Goal: Feedback & Contribution: Contribute content

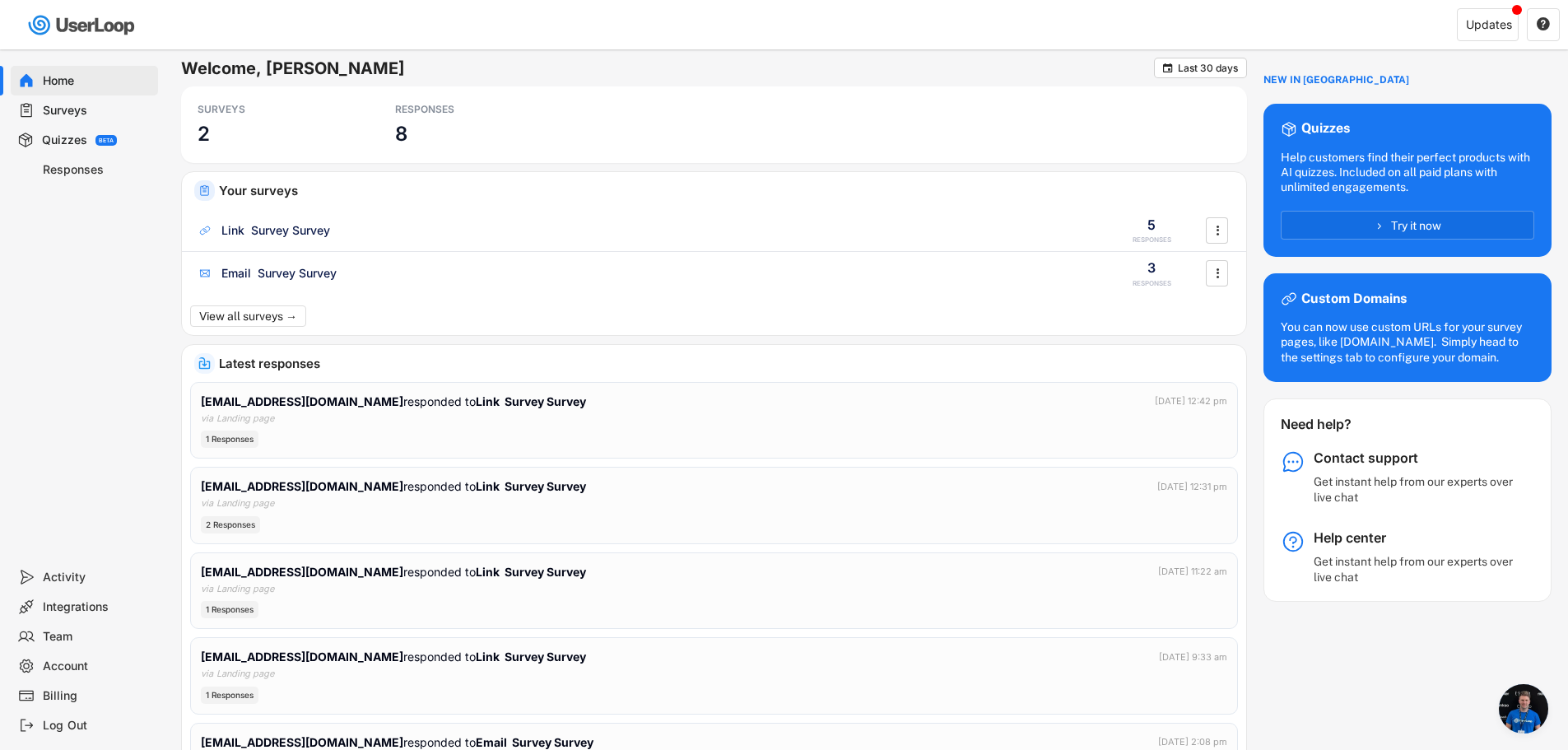
scroll to position [318, 0]
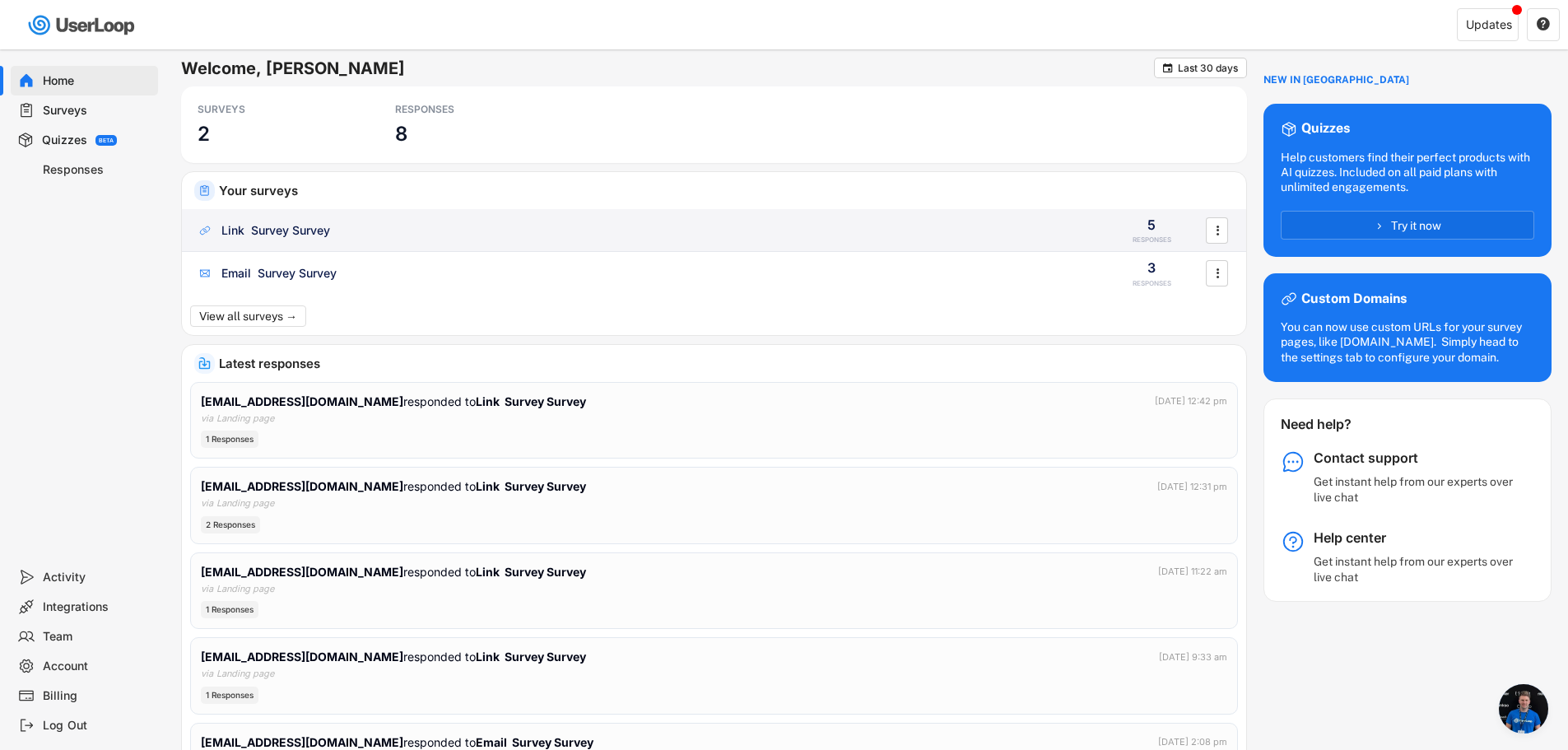
click at [263, 237] on div "Link Survey Survey" at bounding box center [276, 230] width 109 height 16
click at [310, 233] on div "Link Survey Survey" at bounding box center [276, 230] width 109 height 16
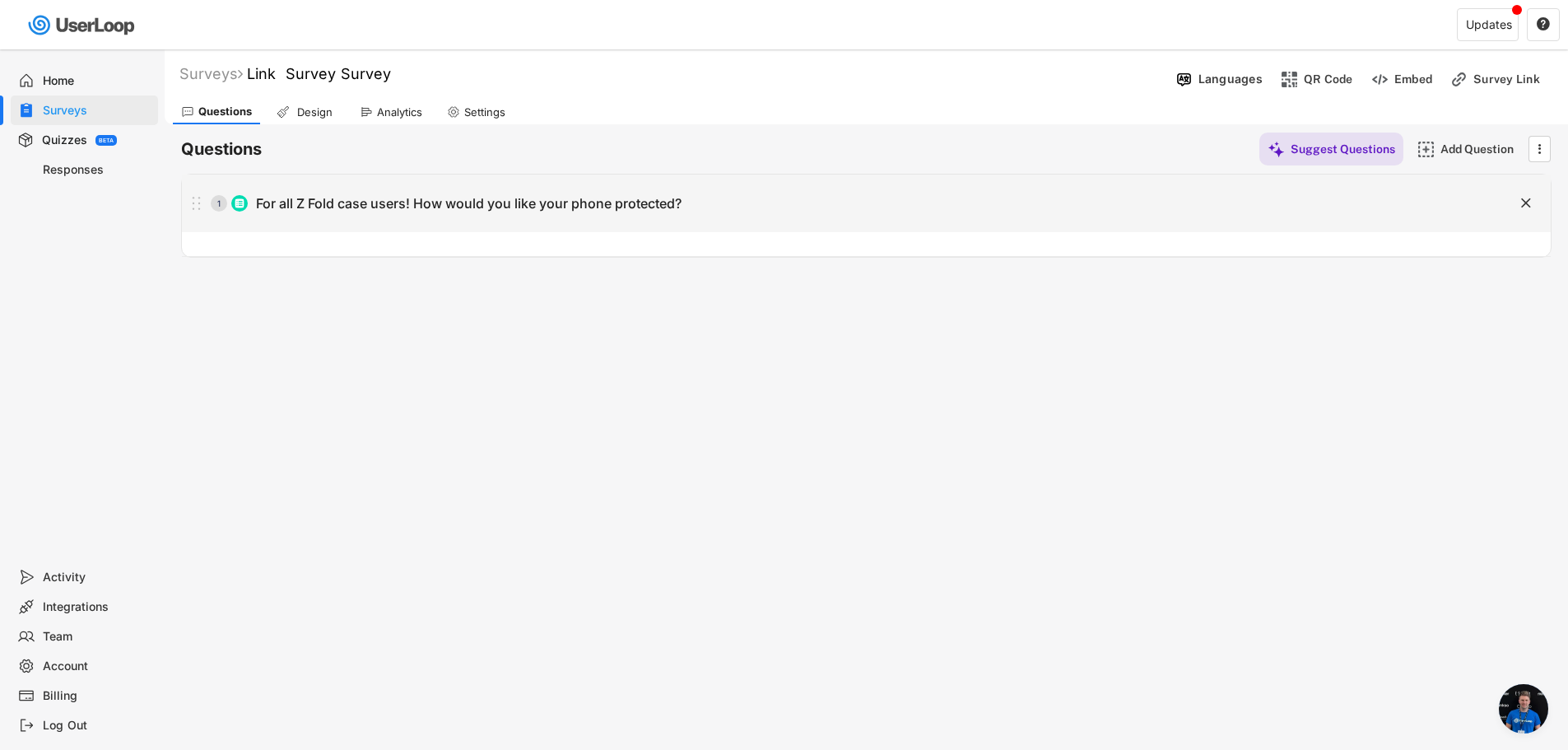
click at [325, 213] on div "1 For all Z Fold case users! How would you like your phone protected?" at bounding box center [824, 203] width 1286 height 33
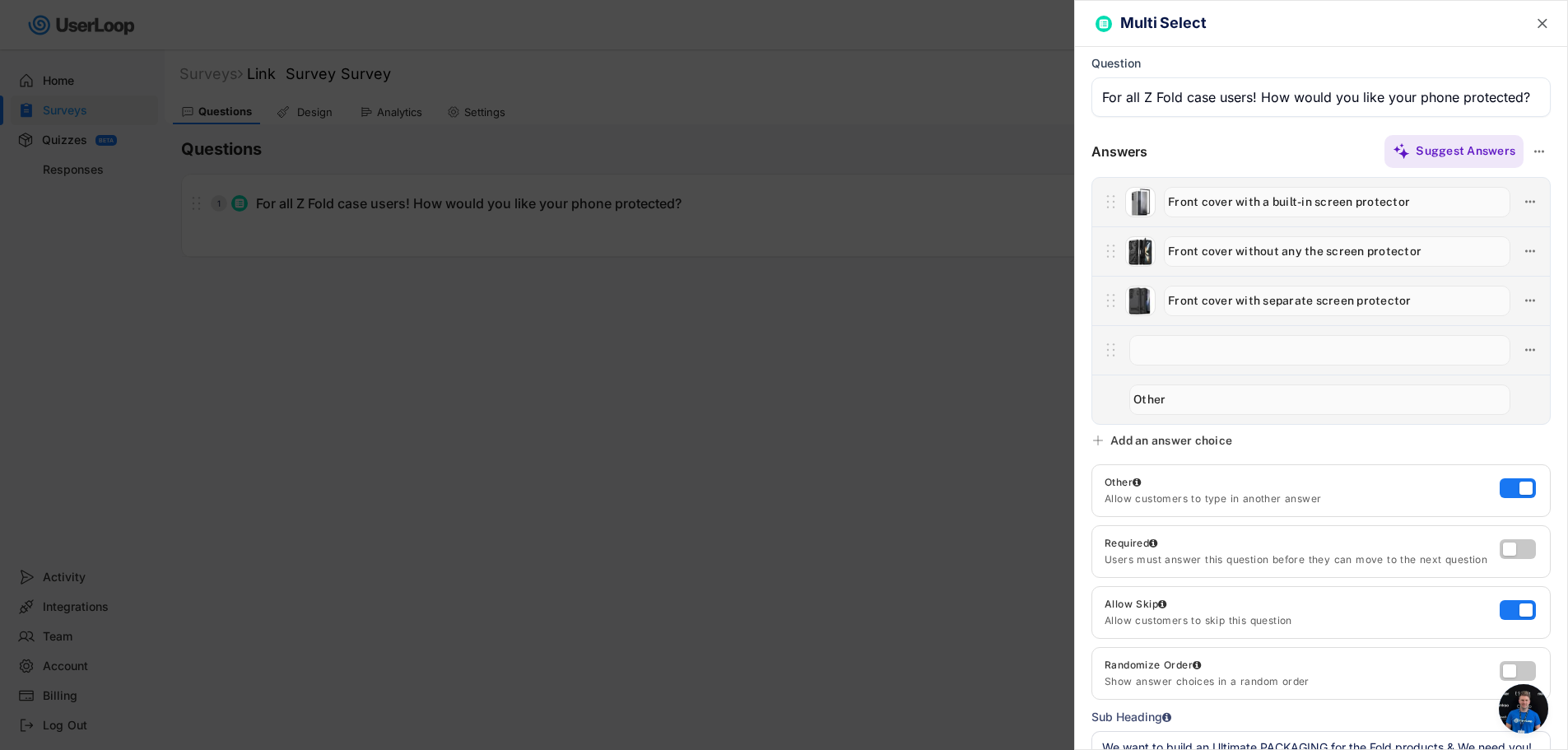
click at [618, 355] on div at bounding box center [784, 375] width 1568 height 750
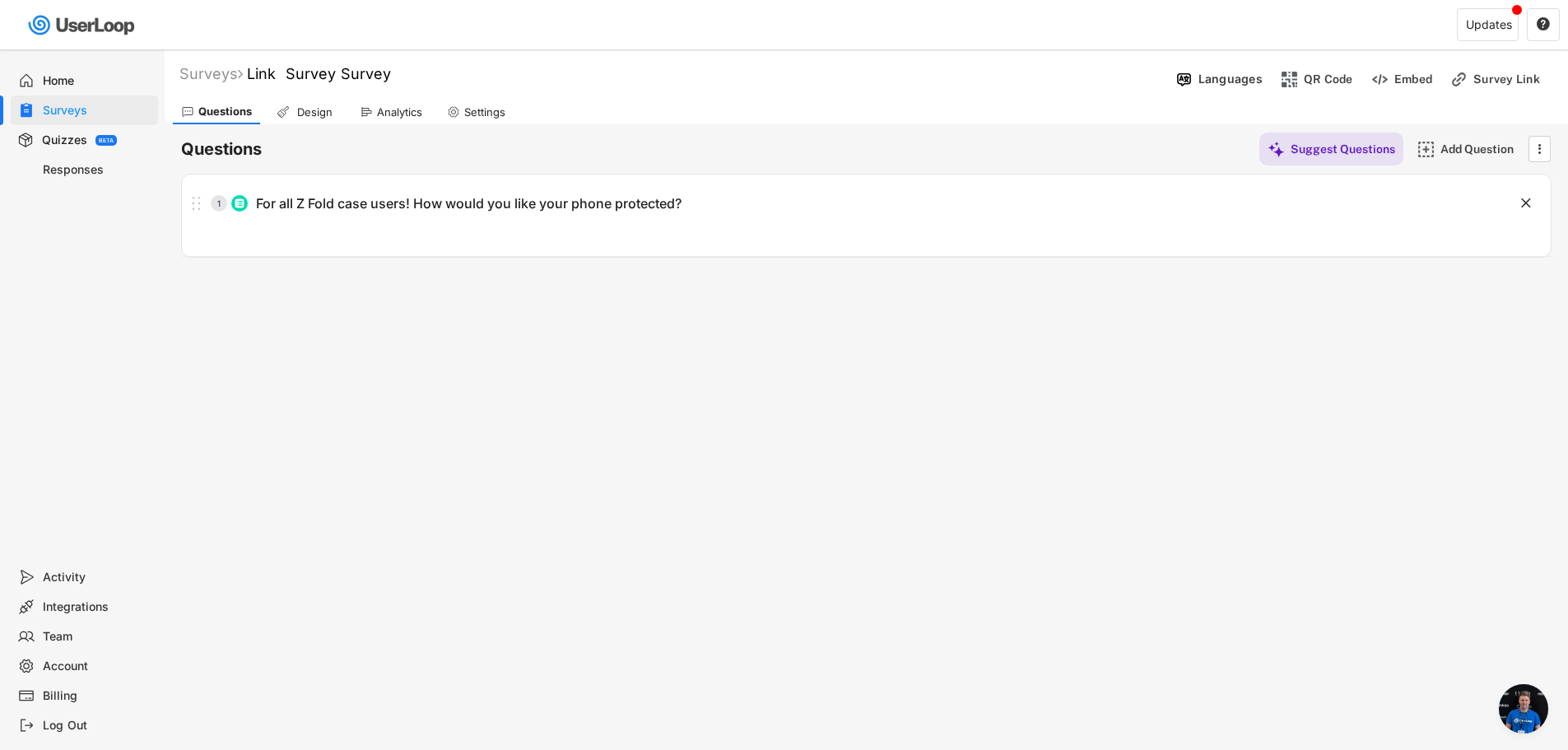
click at [322, 102] on div "Design" at bounding box center [306, 112] width 75 height 25
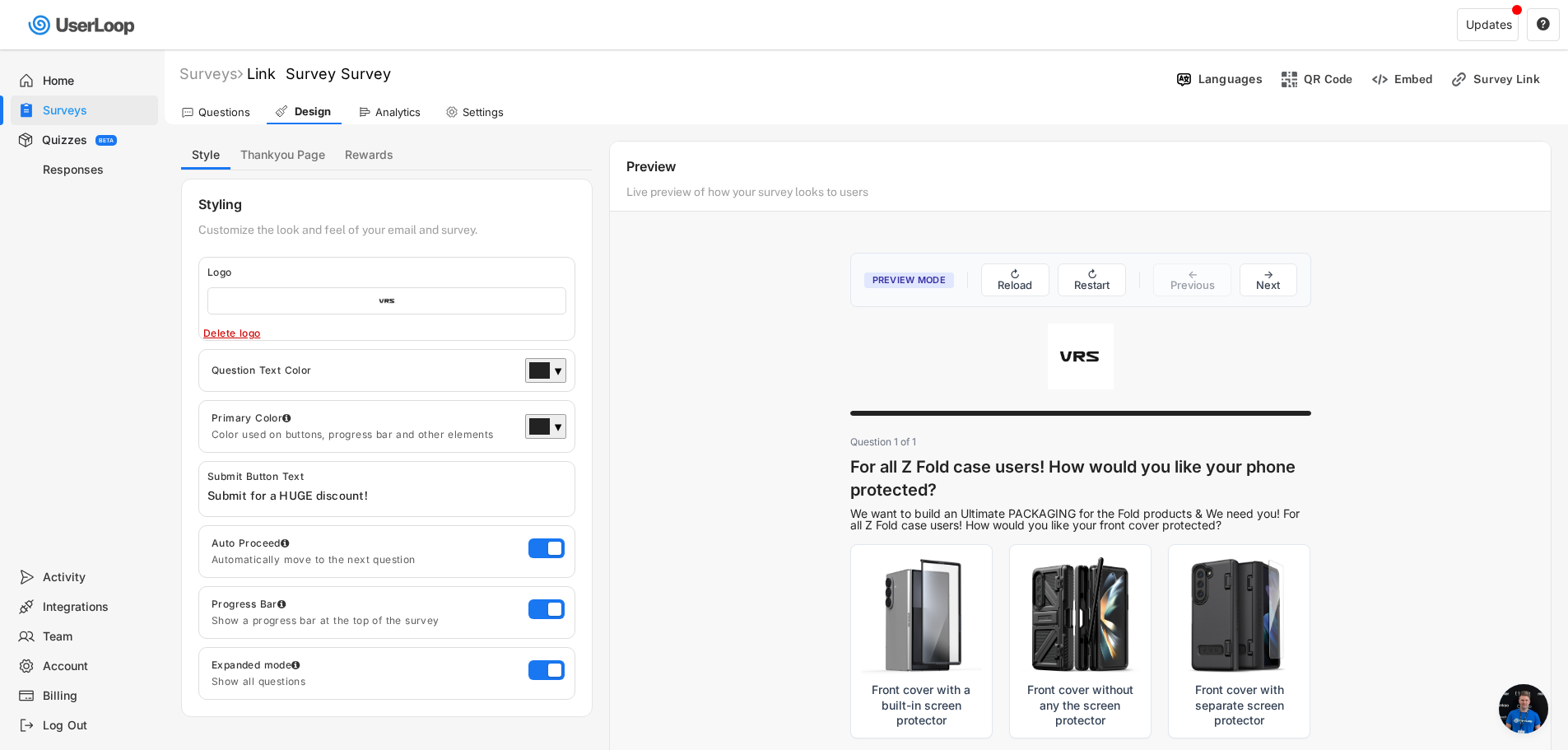
click at [462, 109] on div "Settings" at bounding box center [474, 112] width 75 height 25
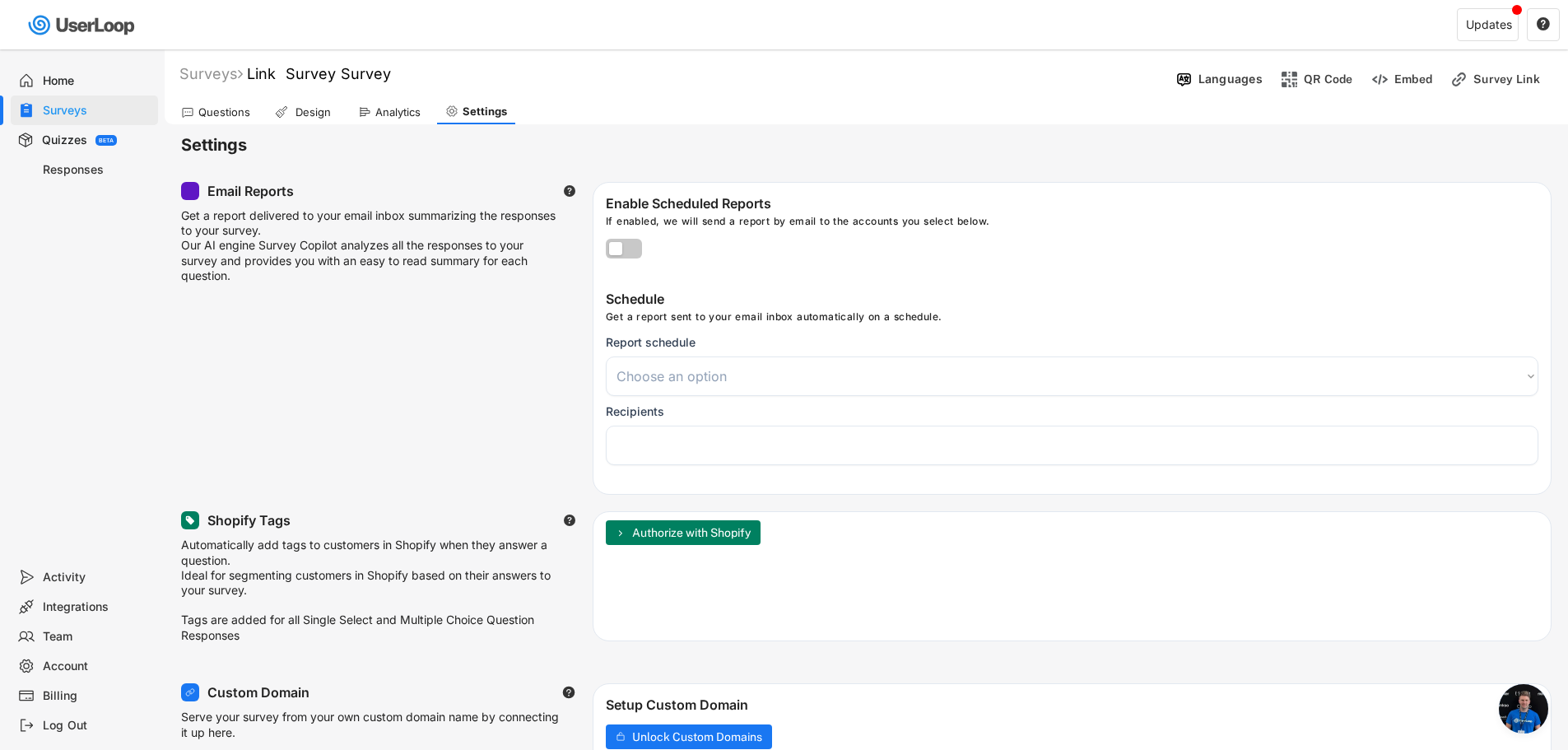
select select
click at [358, 102] on div "Analytics" at bounding box center [389, 112] width 79 height 25
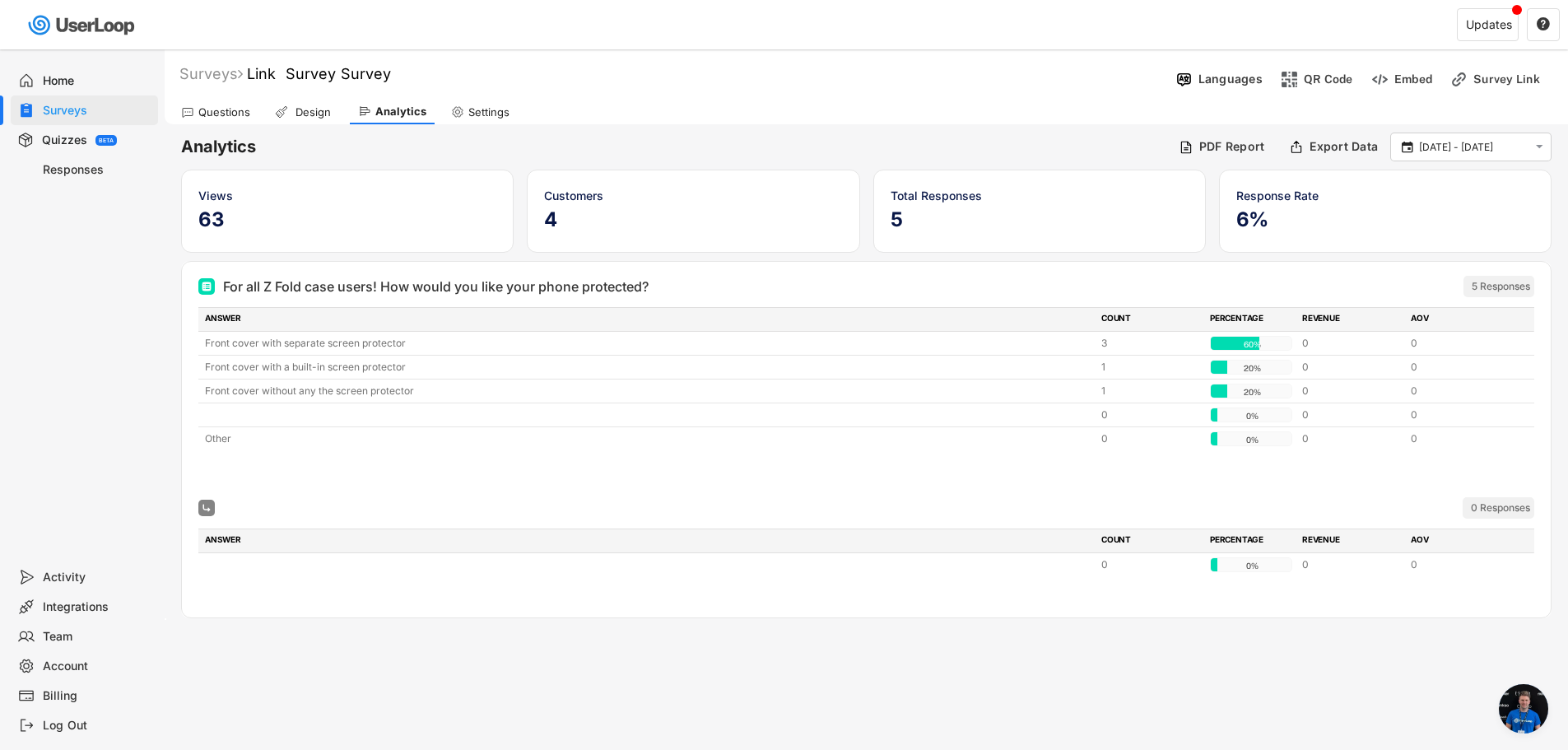
click at [567, 131] on div "Analytics PDF Report Export Data  7 Sep - 8 Oct  Views 63 Customers 4 Total R…" at bounding box center [866, 372] width 1404 height 496
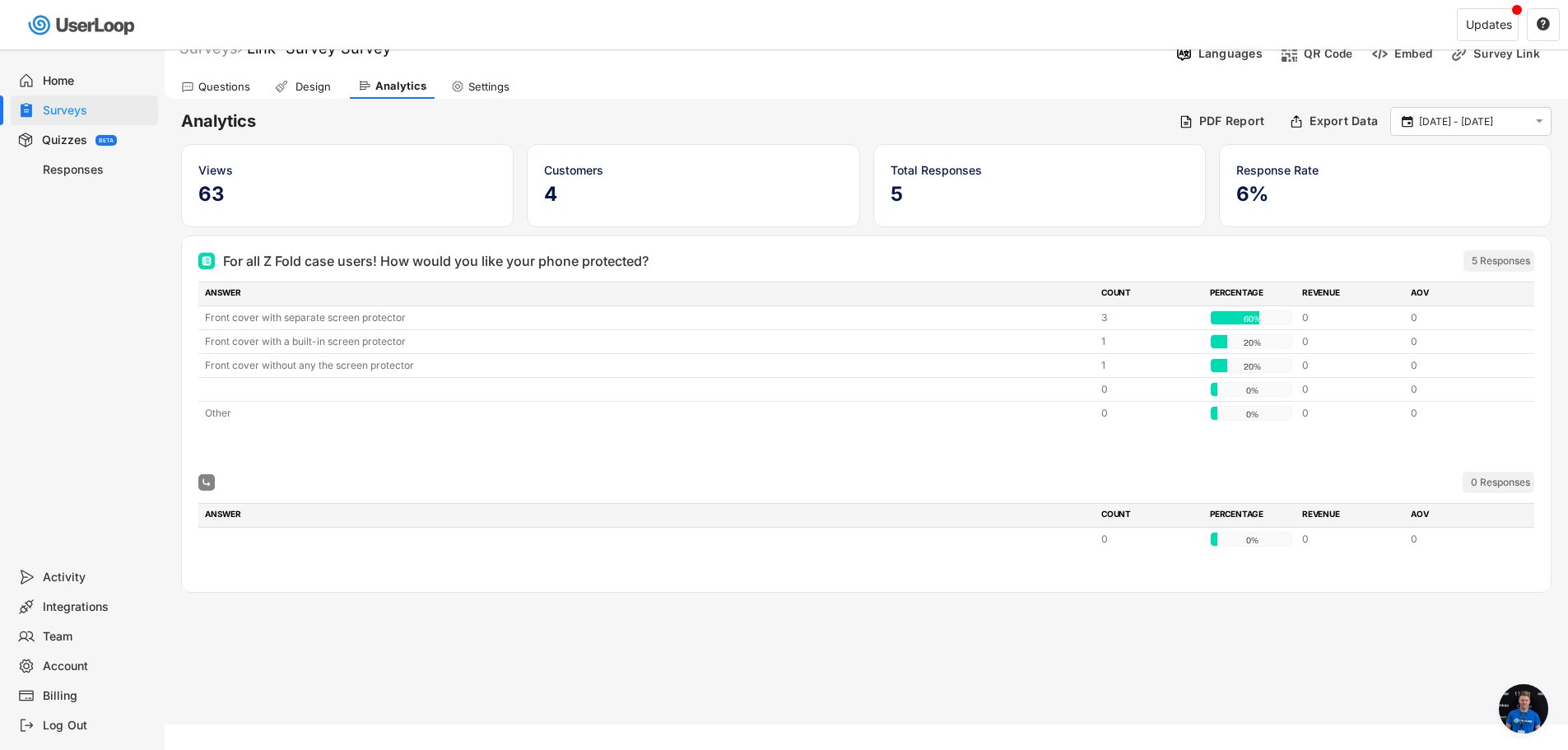
scroll to position [50, 0]
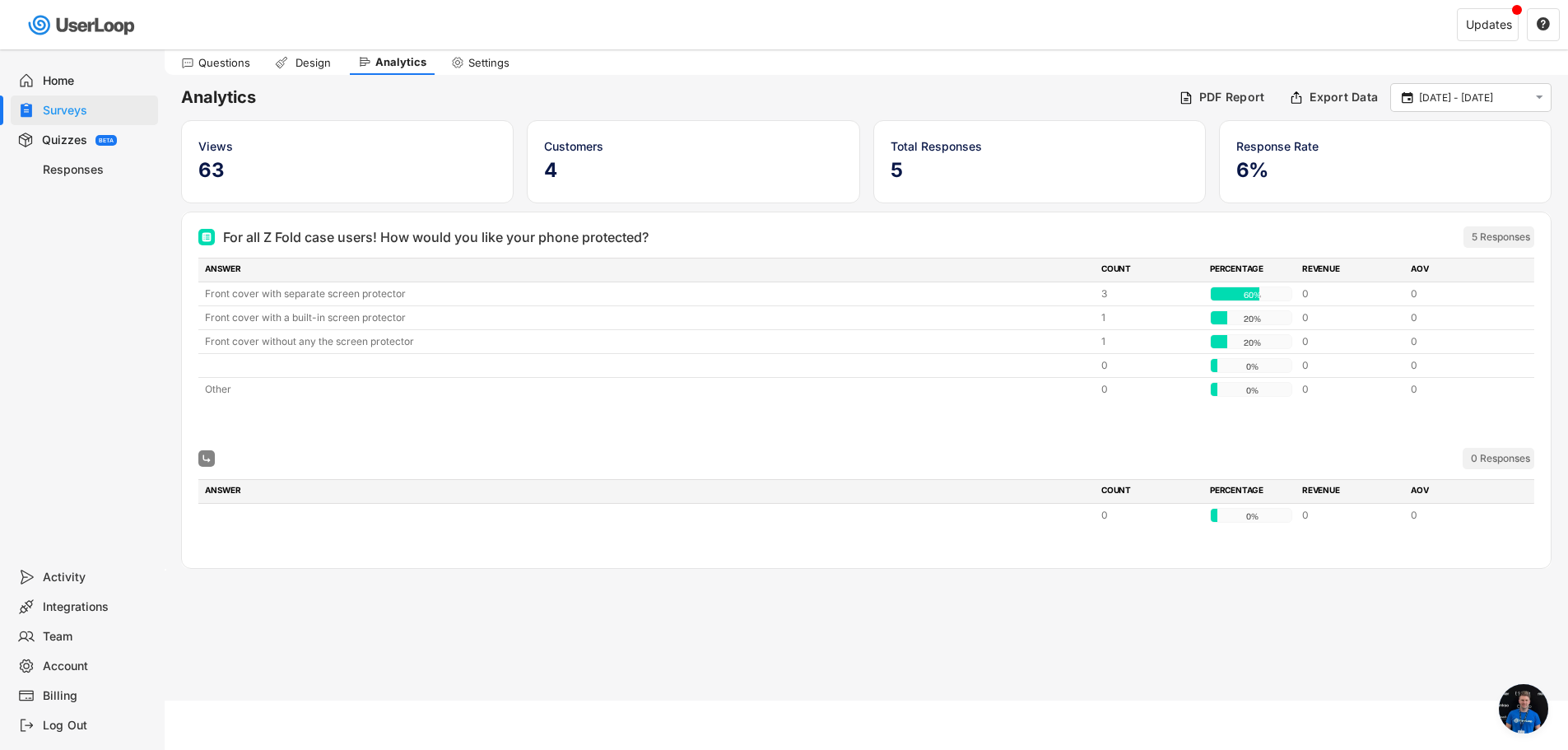
click at [524, 103] on h6 "Analytics" at bounding box center [673, 97] width 985 height 22
drag, startPoint x: 225, startPoint y: 165, endPoint x: 204, endPoint y: 165, distance: 21.0
click at [205, 165] on h5 "63" at bounding box center [347, 170] width 298 height 25
click at [200, 164] on h5 "63" at bounding box center [347, 170] width 298 height 25
drag, startPoint x: 414, startPoint y: 248, endPoint x: 427, endPoint y: 248, distance: 13.0
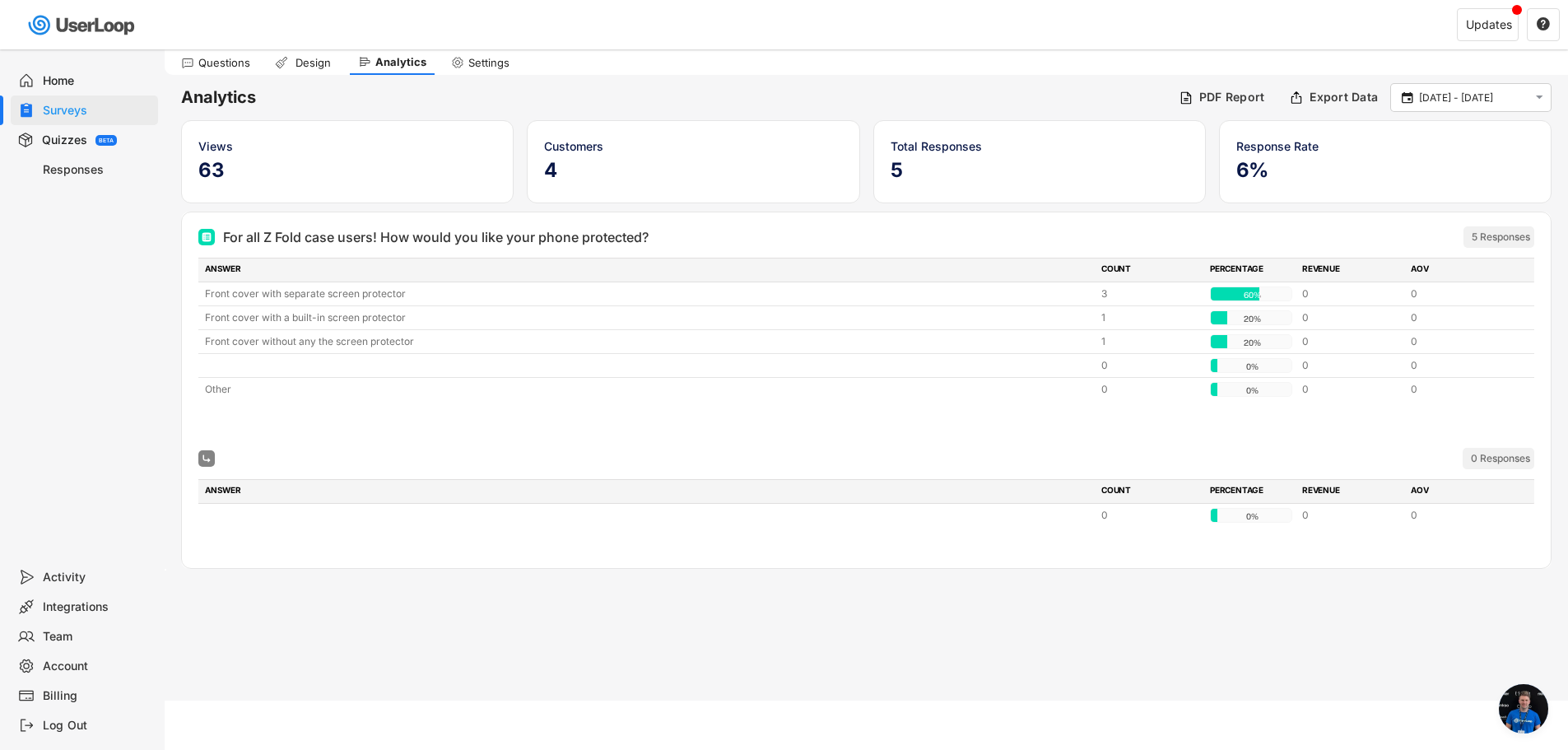
click at [427, 248] on div "For all Z Fold case users! How would you like your phone protected? 5 Responses" at bounding box center [865, 237] width 1336 height 33
click at [421, 248] on div "For all Z Fold case users! How would you like your phone protected? 5 Responses" at bounding box center [865, 237] width 1336 height 33
click at [943, 557] on div at bounding box center [865, 551] width 1336 height 33
click at [316, 59] on div "Design" at bounding box center [313, 63] width 41 height 14
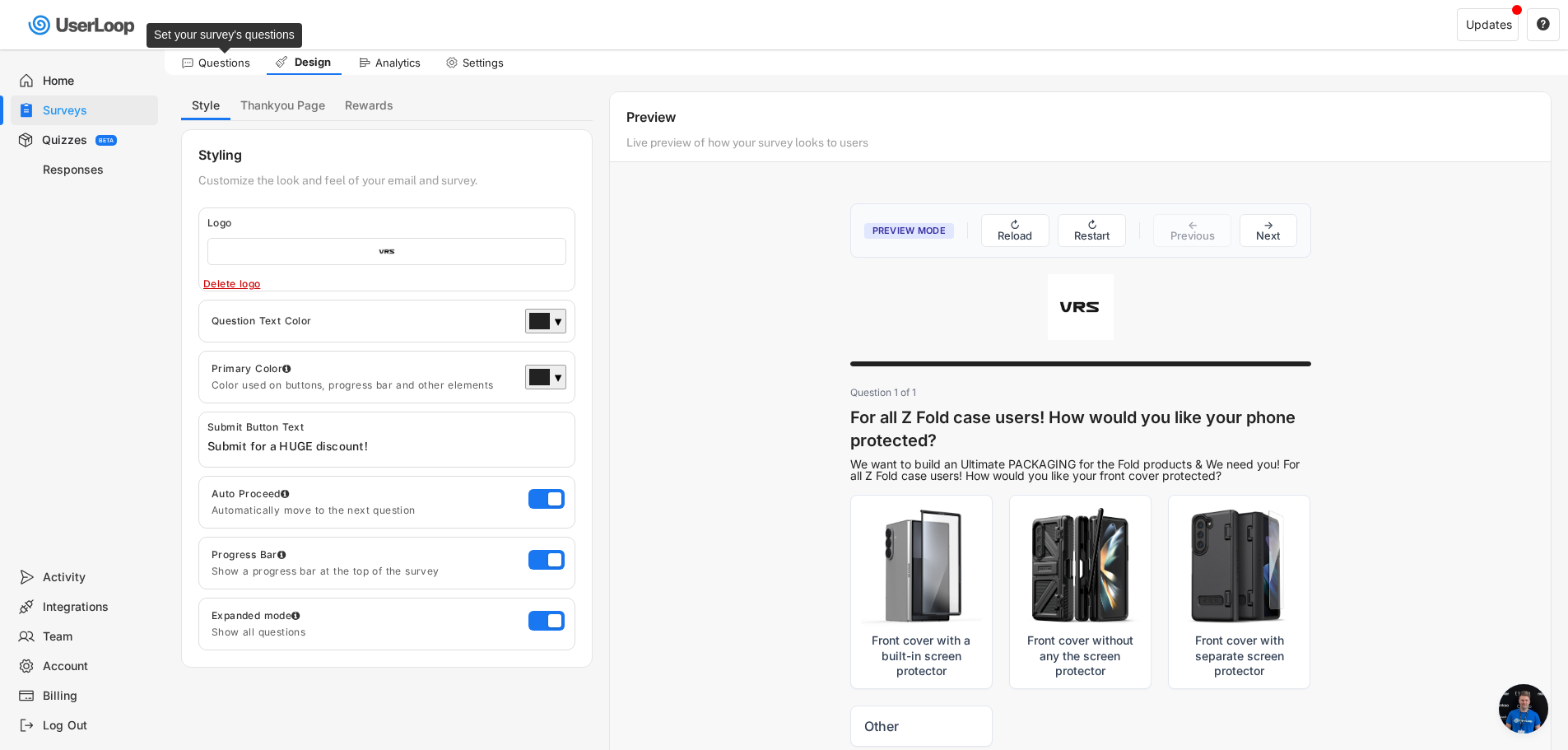
click at [245, 58] on div "Questions" at bounding box center [224, 63] width 52 height 14
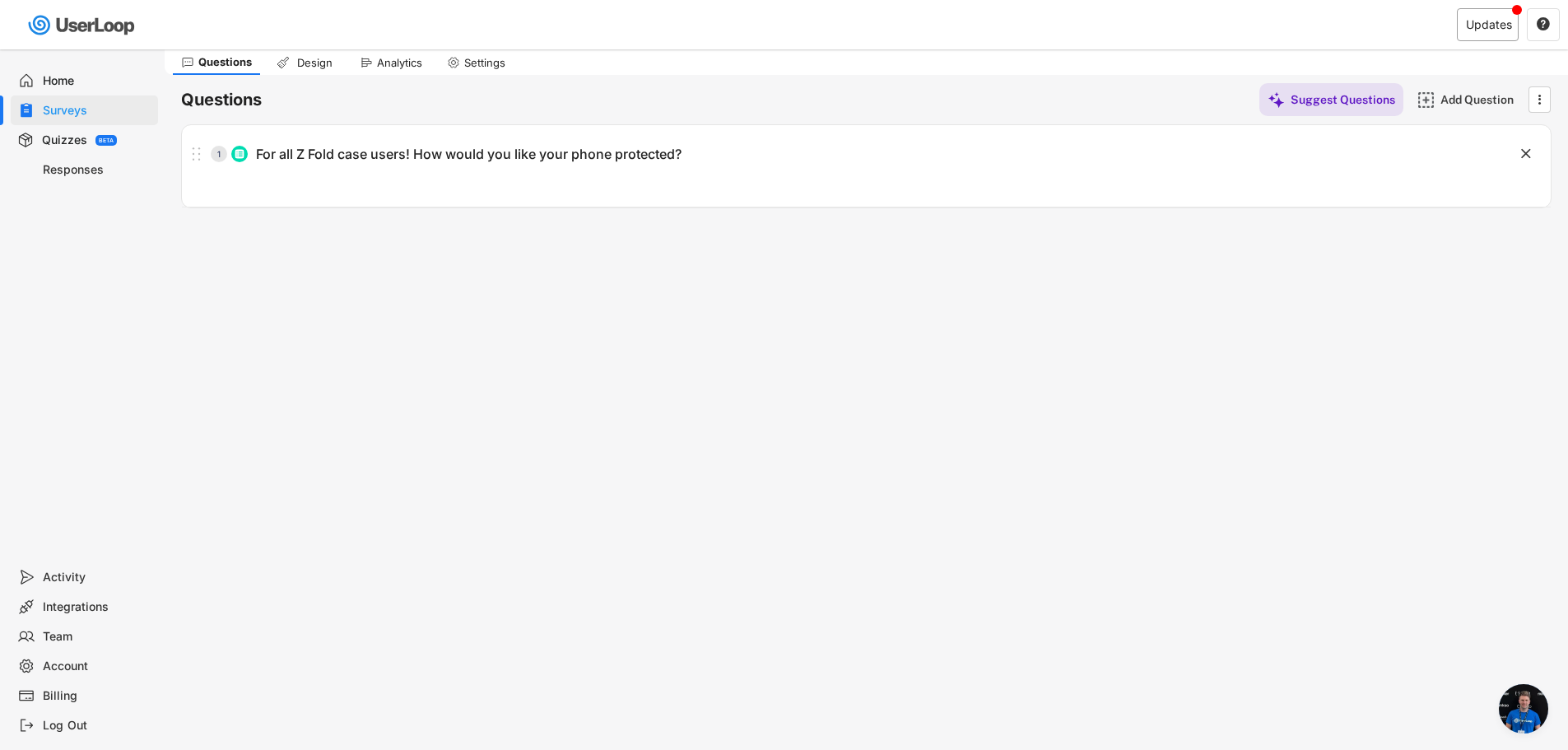
click at [1490, 36] on div "Updates" at bounding box center [1487, 25] width 62 height 33
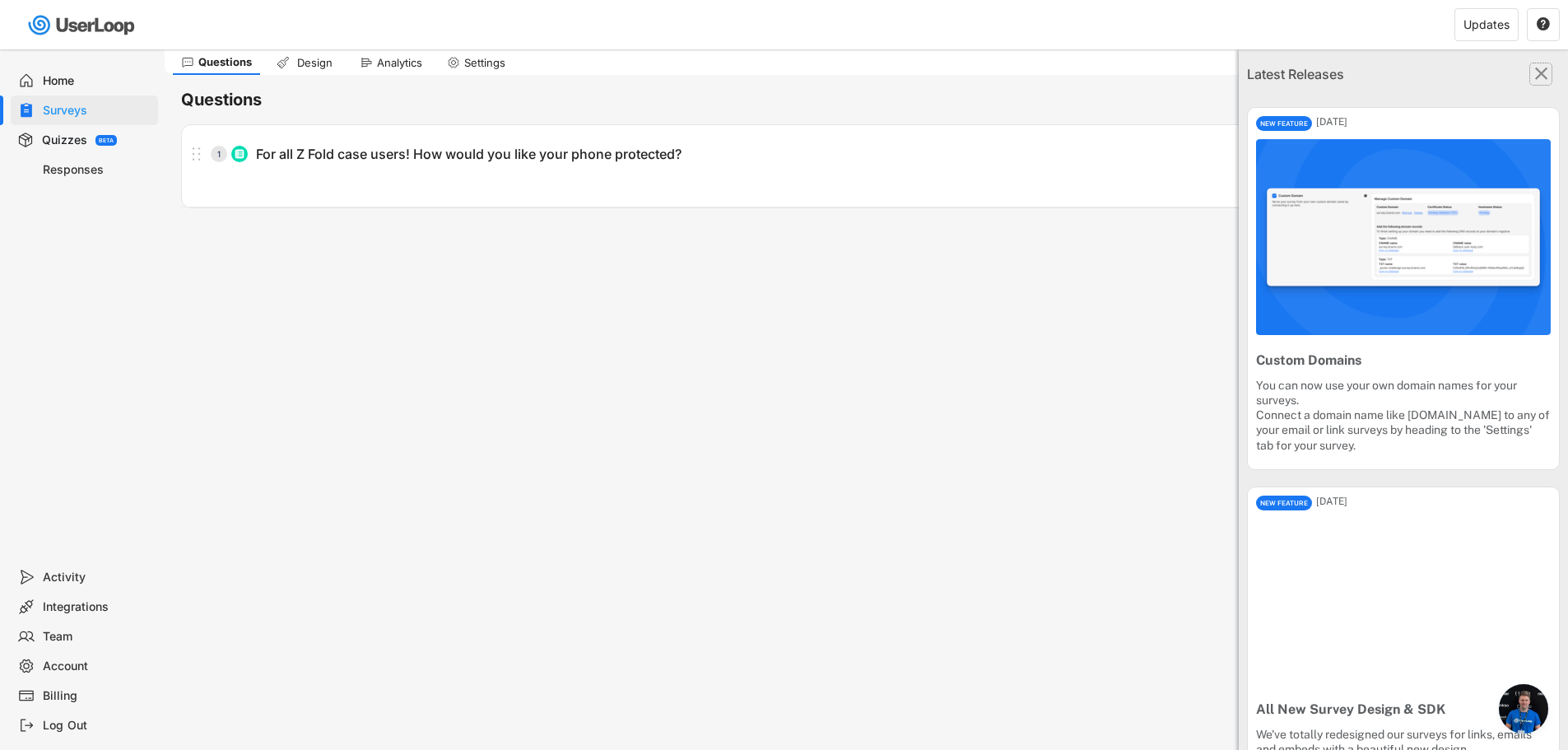
click at [1536, 69] on icon "" at bounding box center [1540, 74] width 21 height 21
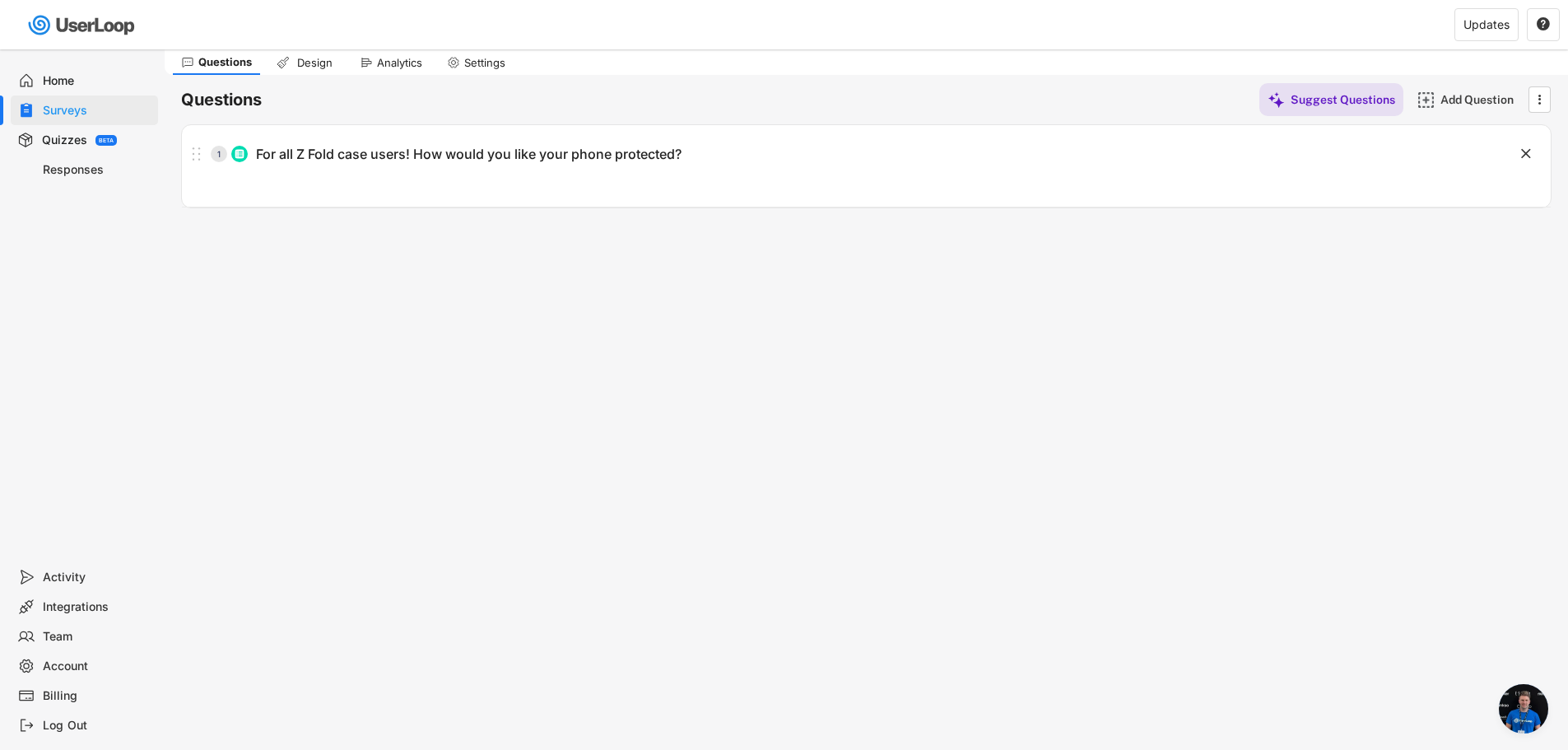
click at [85, 86] on div "Home" at bounding box center [98, 81] width 109 height 15
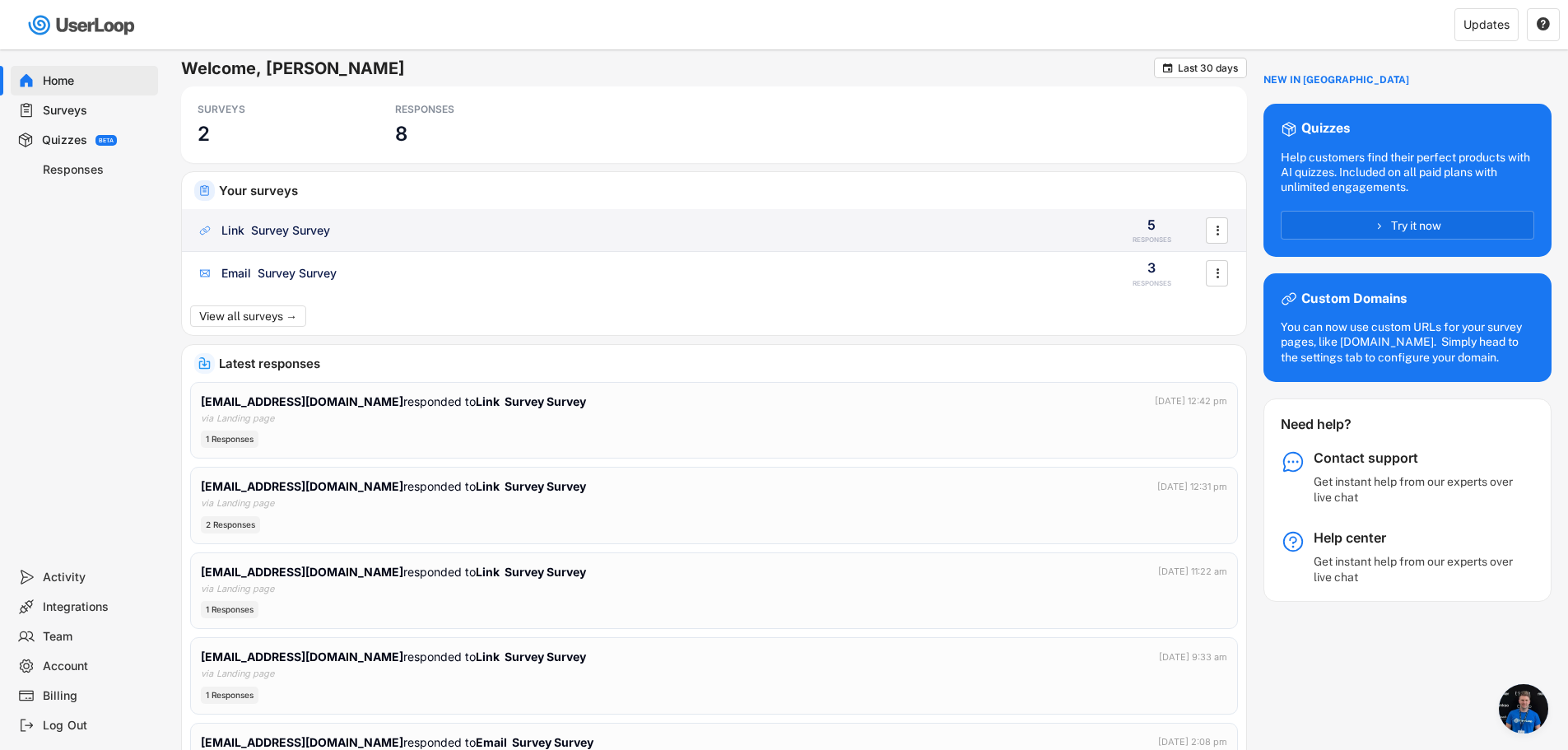
click at [396, 233] on div "Link Survey Survey" at bounding box center [644, 230] width 895 height 16
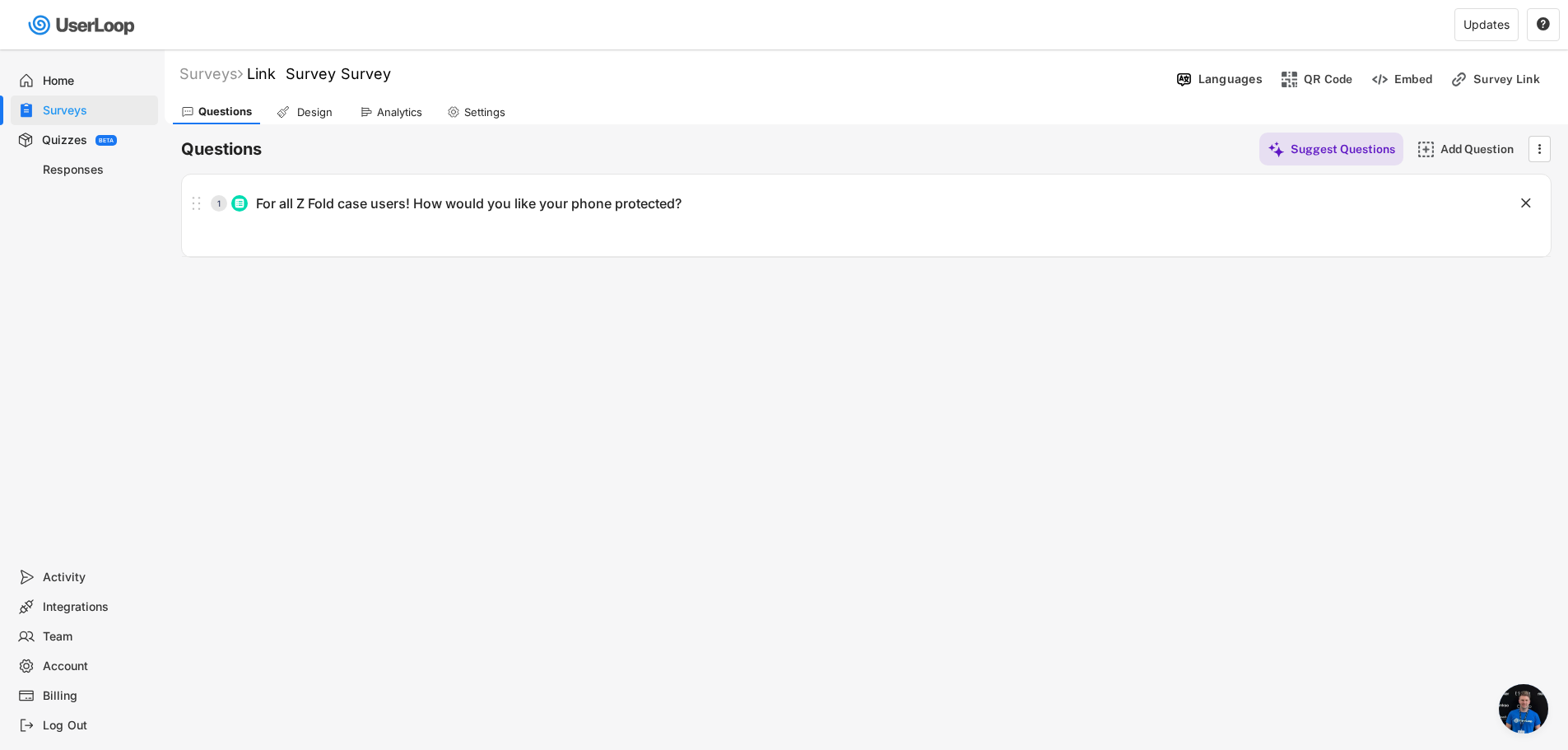
click at [87, 80] on div "Home" at bounding box center [98, 81] width 109 height 15
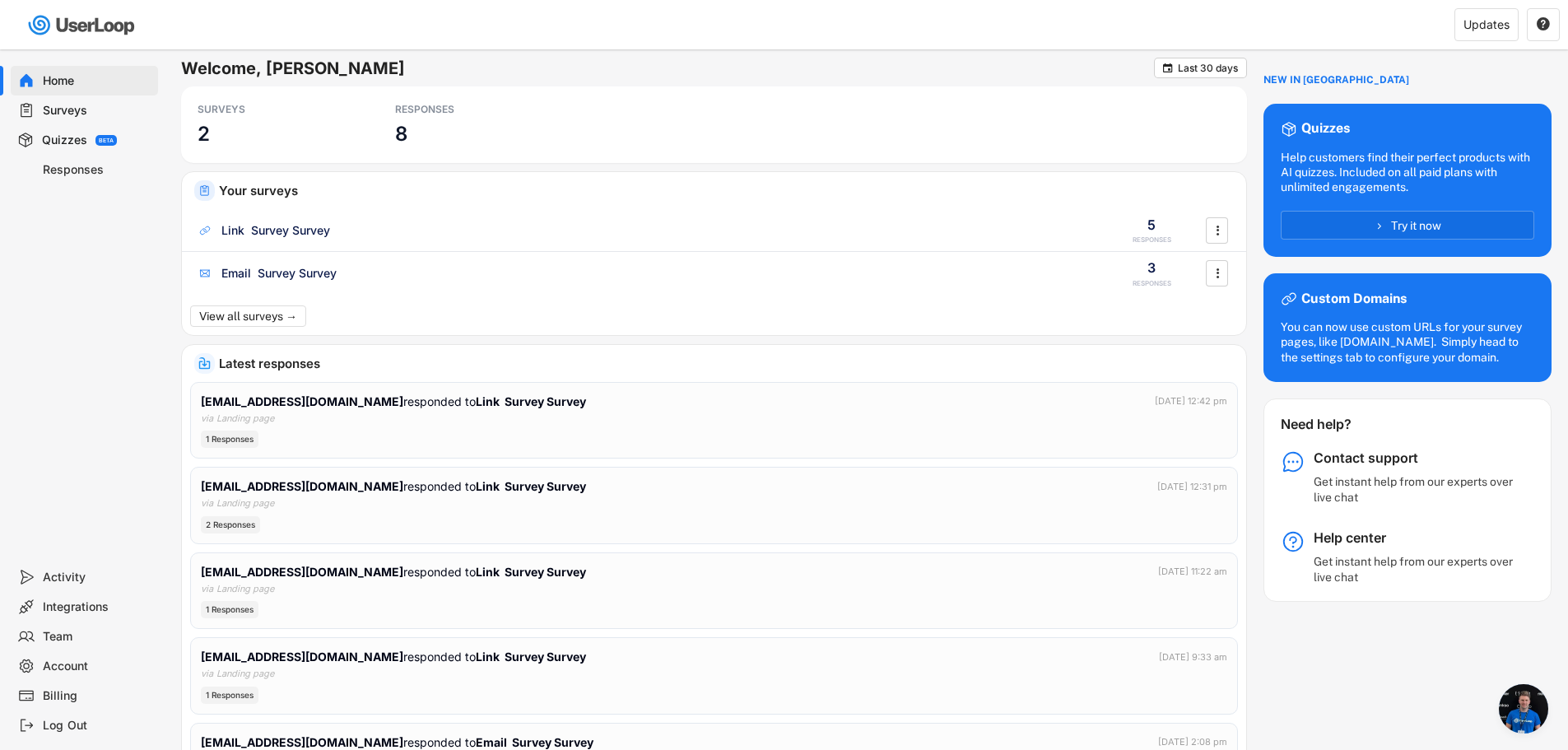
scroll to position [318, 0]
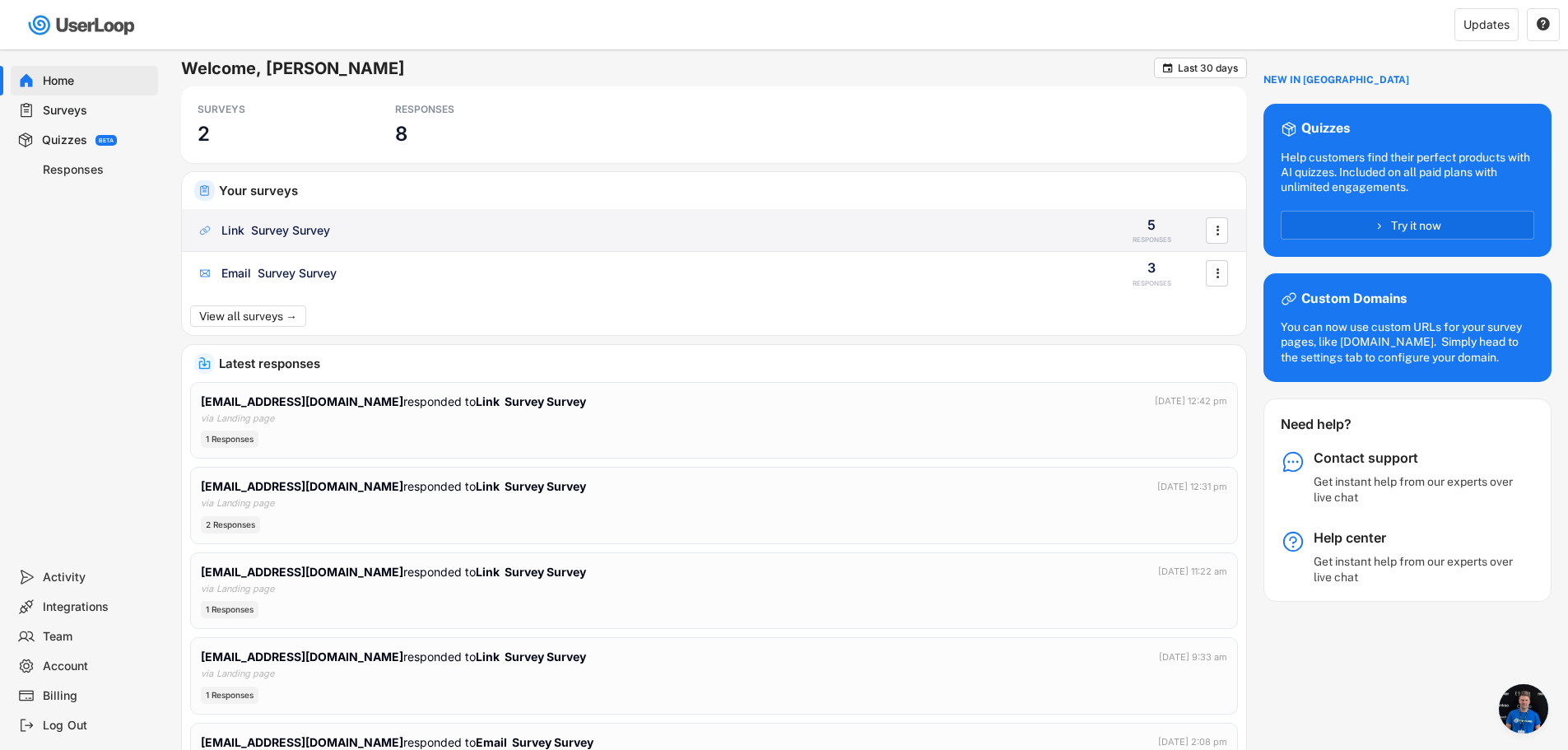
click at [293, 228] on div "Link Survey Survey" at bounding box center [276, 230] width 109 height 16
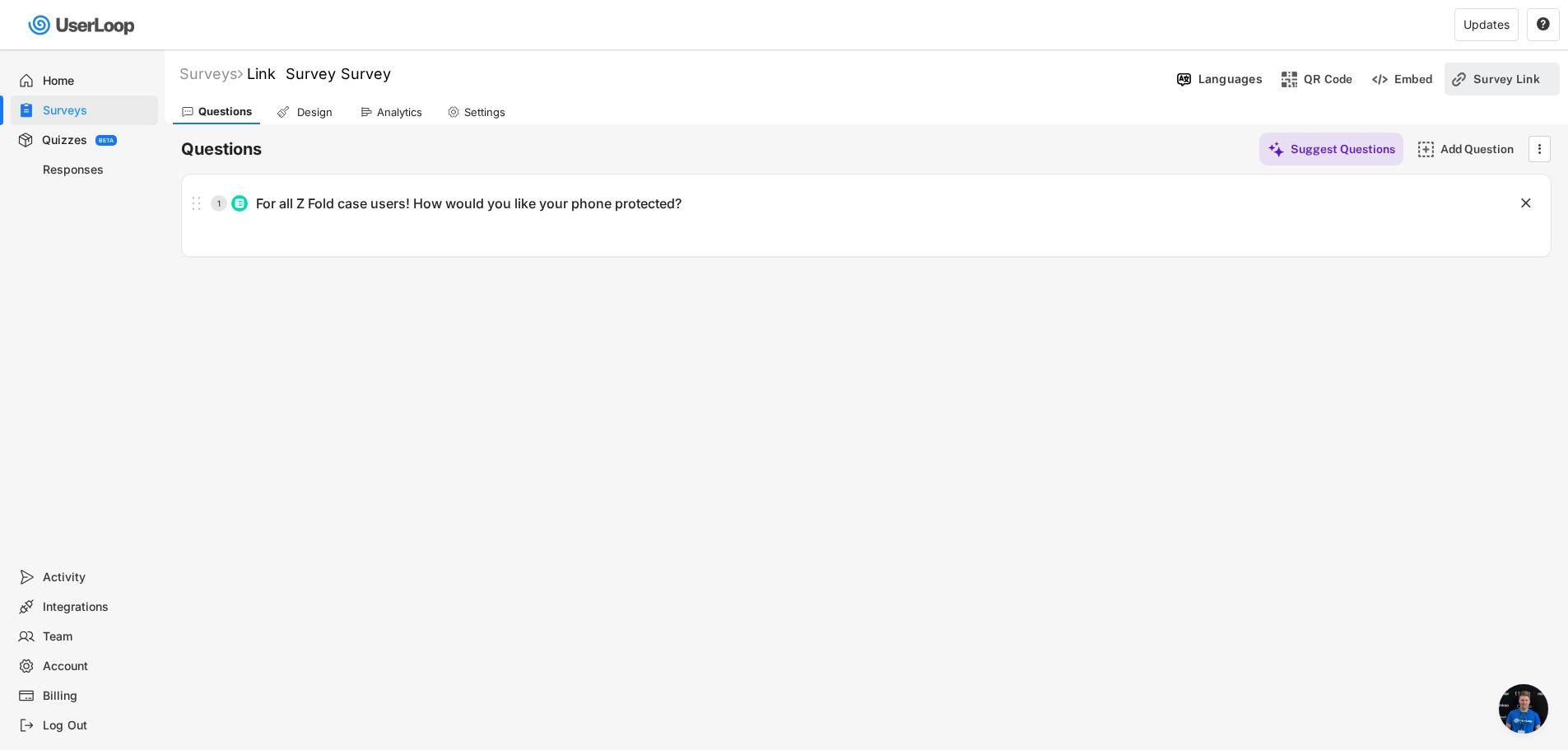
click at [1474, 72] on div "Survey Link" at bounding box center [1514, 78] width 82 height 14
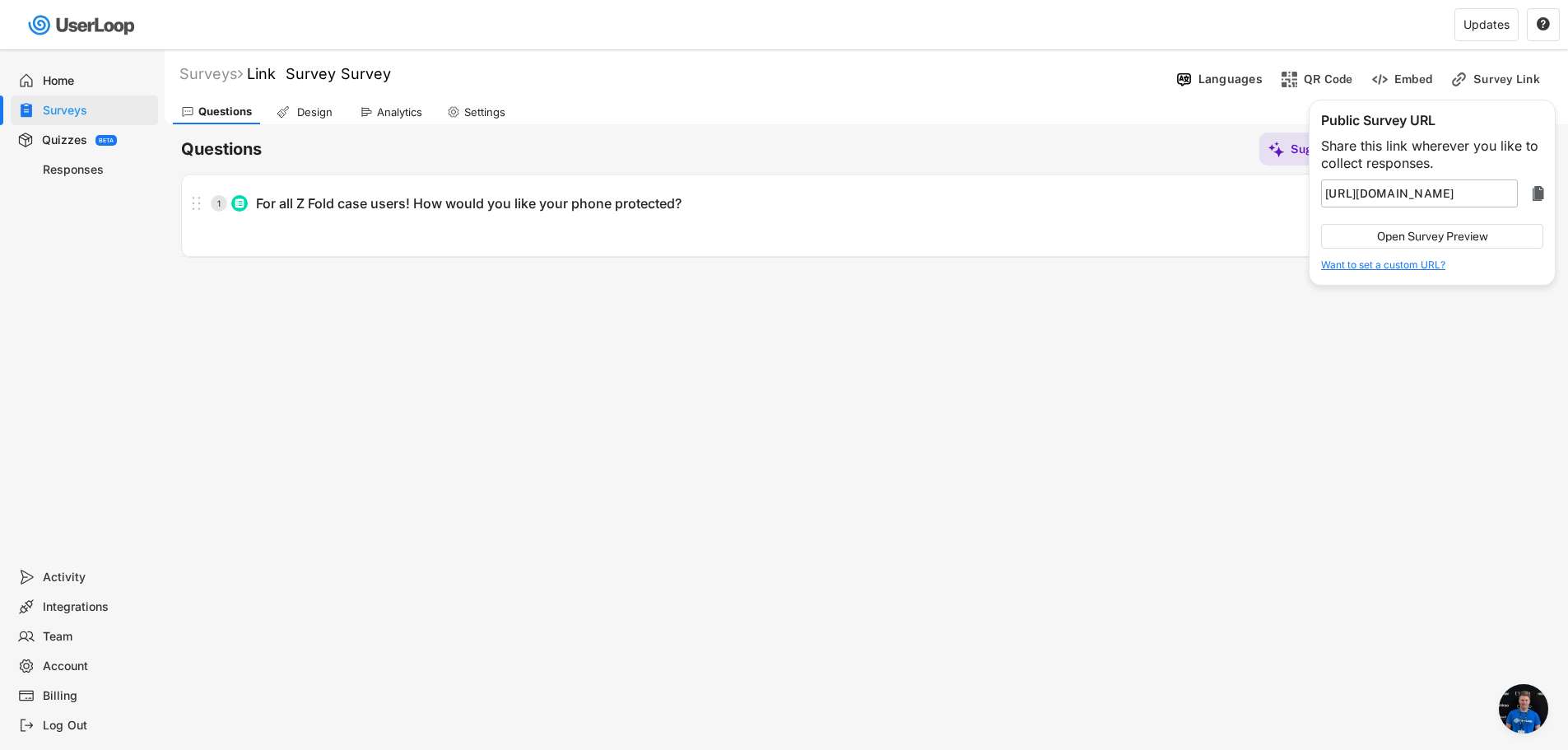
click at [1450, 196] on input "input" at bounding box center [1419, 193] width 197 height 28
click at [1545, 195] on icon "" at bounding box center [1537, 193] width 20 height 20
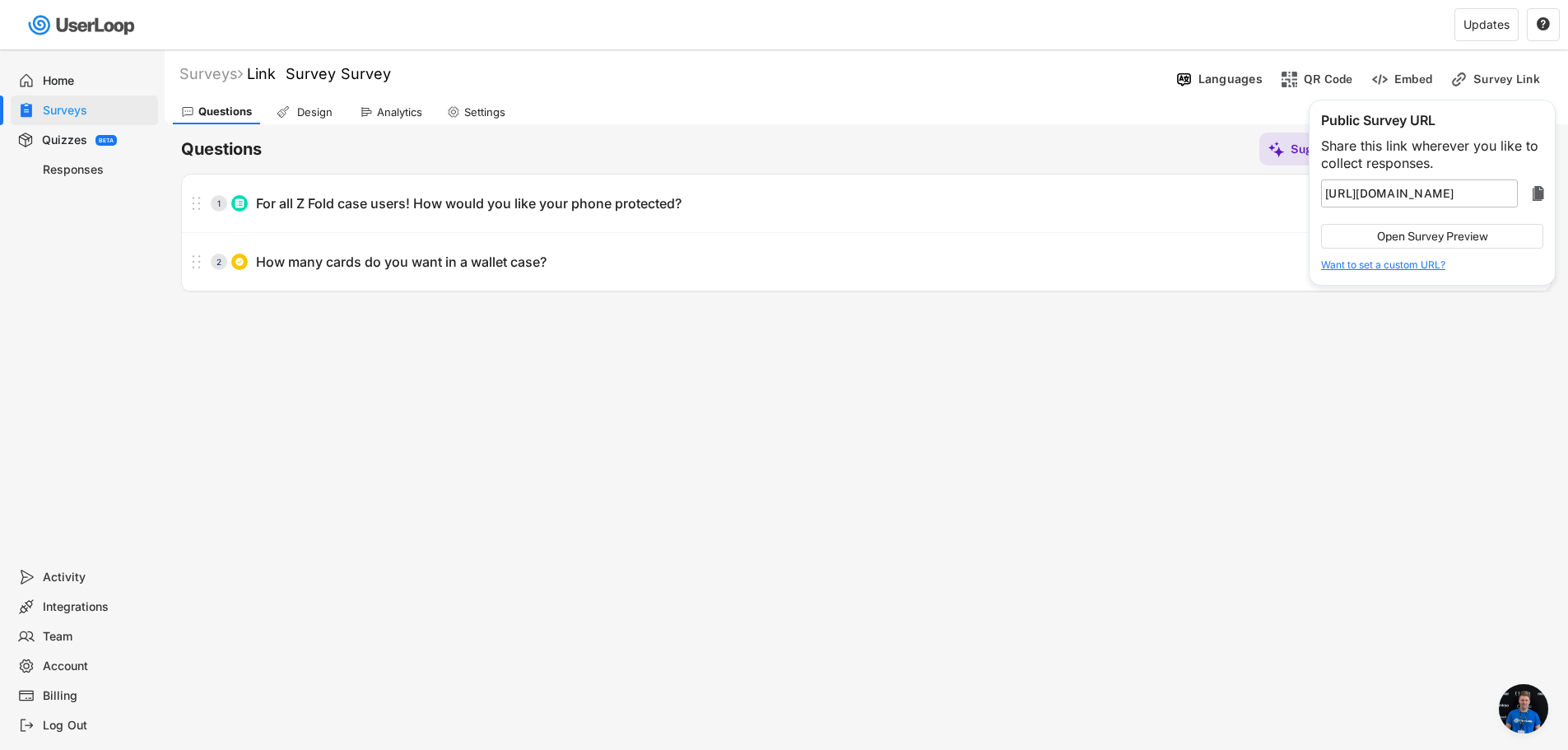
click at [765, 432] on div "Surveys Link Survey Survey Languages QR Code Embed Survey Link Questions Design…" at bounding box center [866, 447] width 1404 height 794
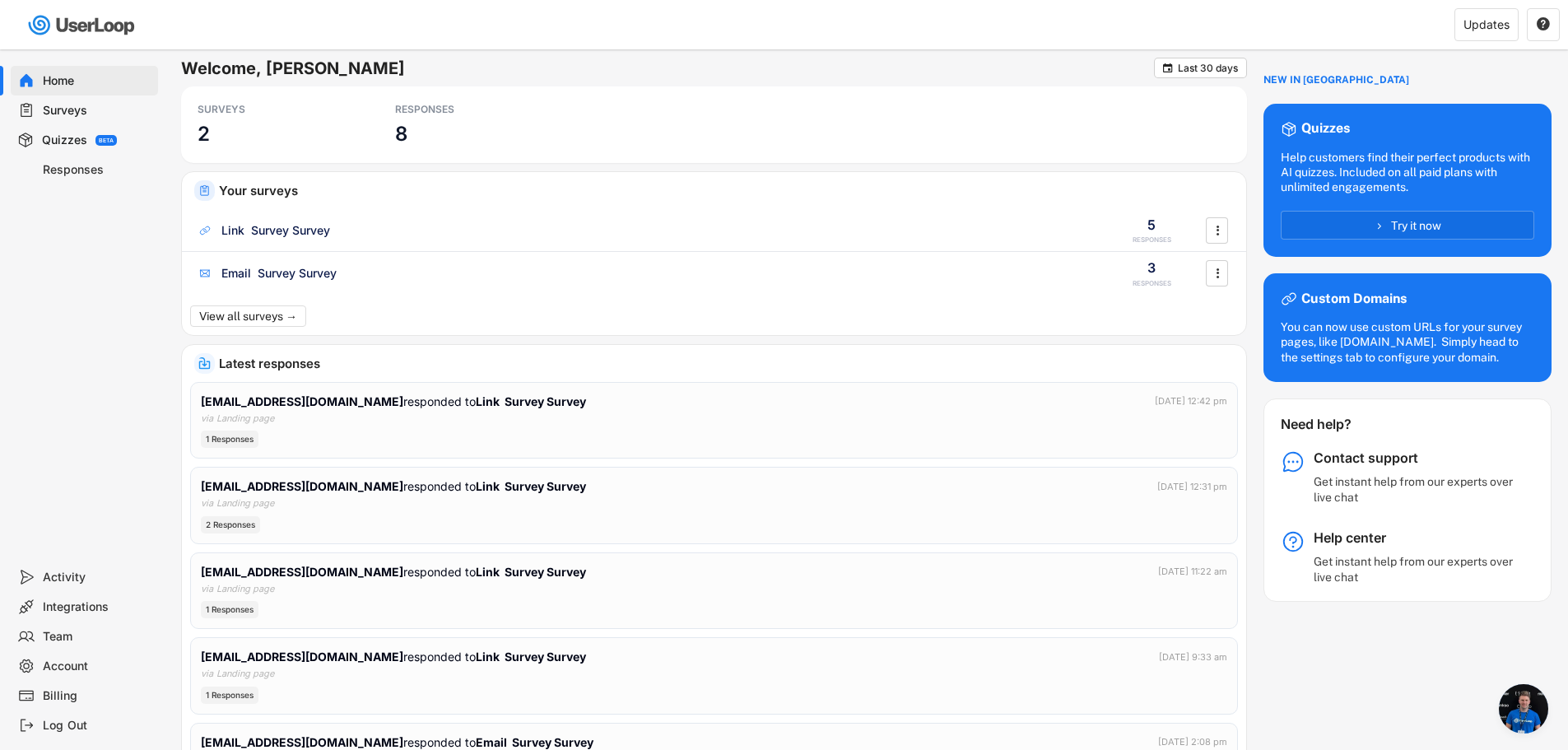
scroll to position [318, 0]
click at [75, 101] on div "Surveys" at bounding box center [84, 110] width 147 height 30
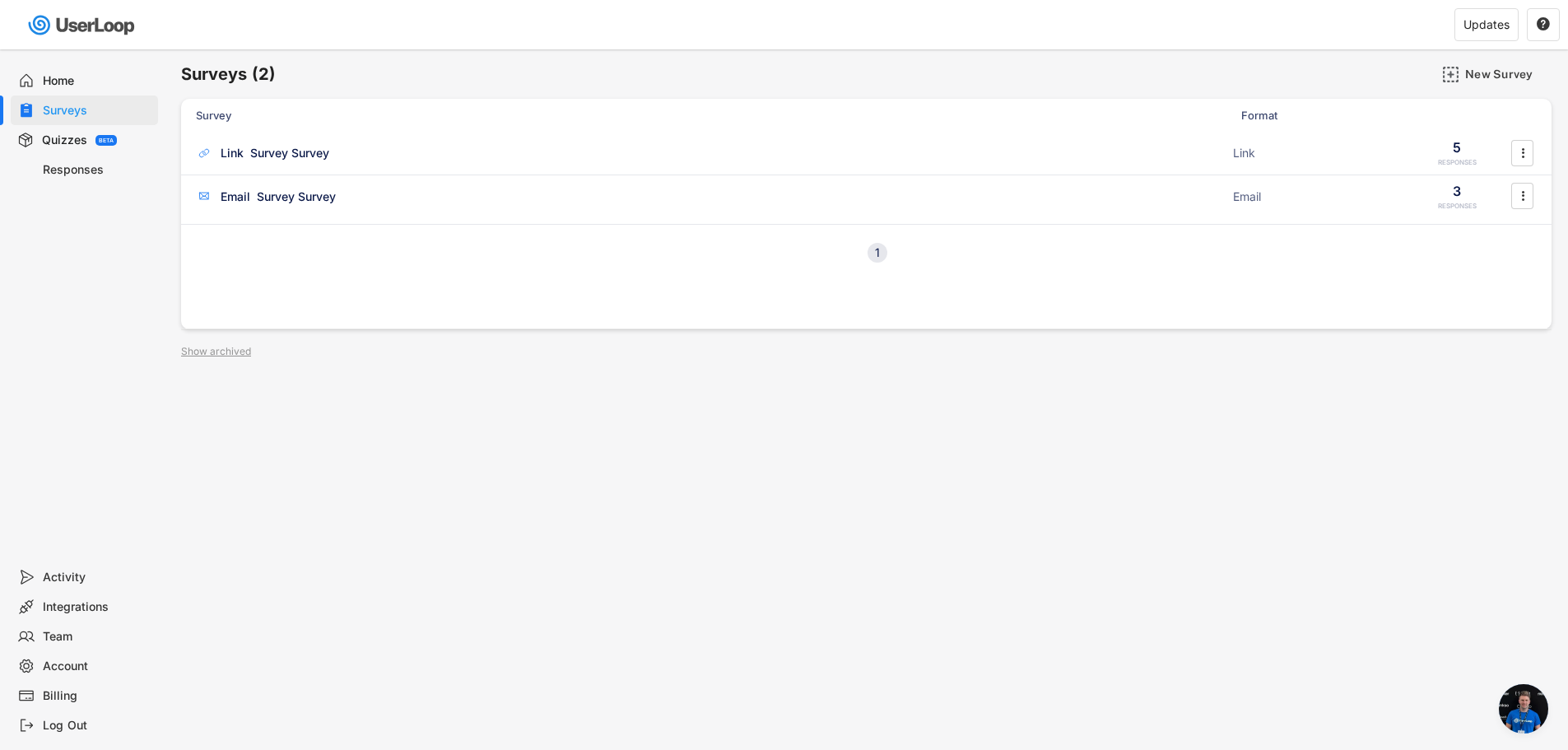
click at [673, 402] on div "Surveys (2) New Survey Survey Format Responses Link Survey Survey ACTIVE Link 5…" at bounding box center [866, 447] width 1404 height 794
click at [262, 155] on div "Link Survey Survey" at bounding box center [275, 152] width 109 height 16
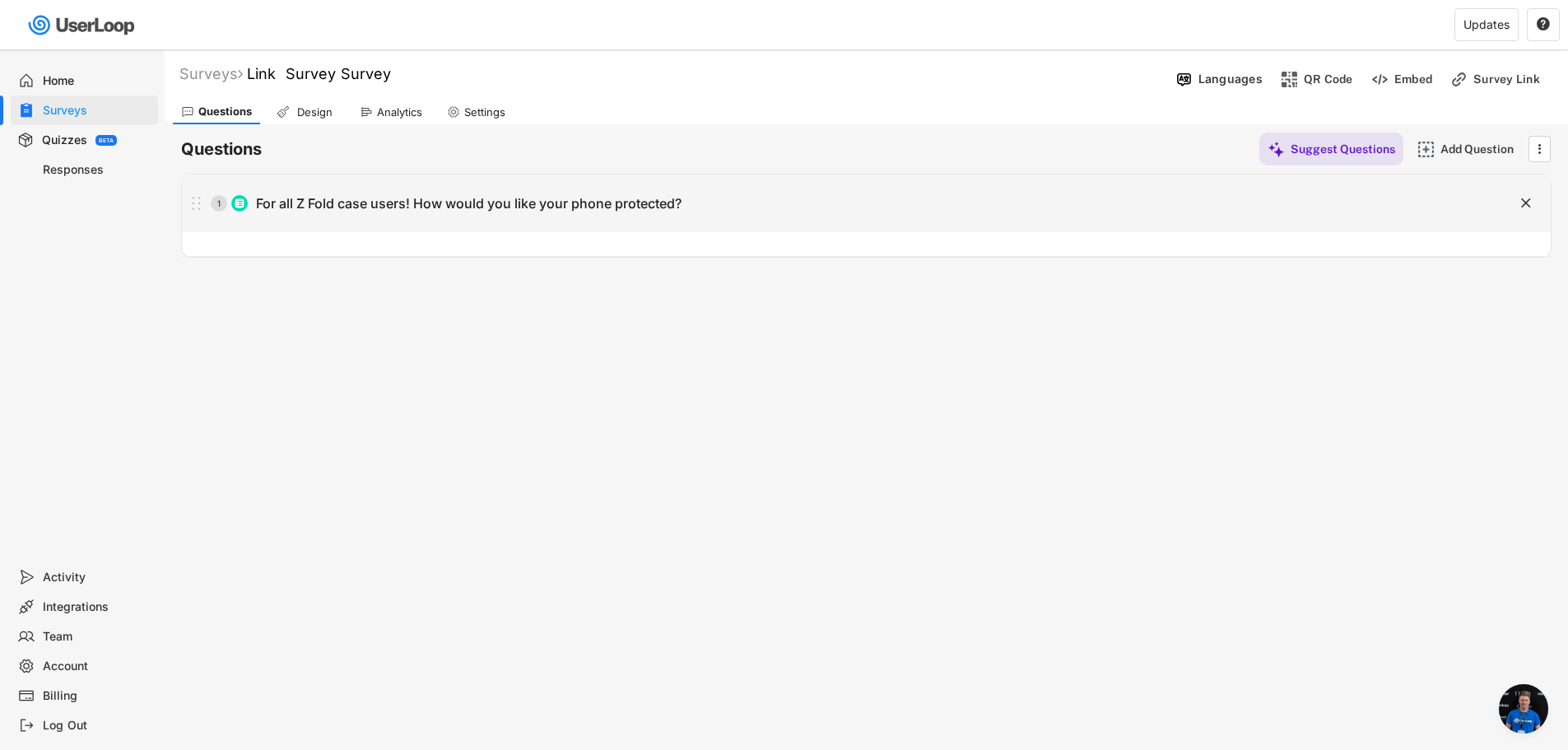
click at [400, 222] on div "1 For all Z Fold case users! How would you like your phone protected? " at bounding box center [865, 203] width 1368 height 57
type input "For all Z Fold case users! How would you like your phone protected?"
type textarea "We want to build an Ultimate PACKAGING for the Fold products & We need you! For…"
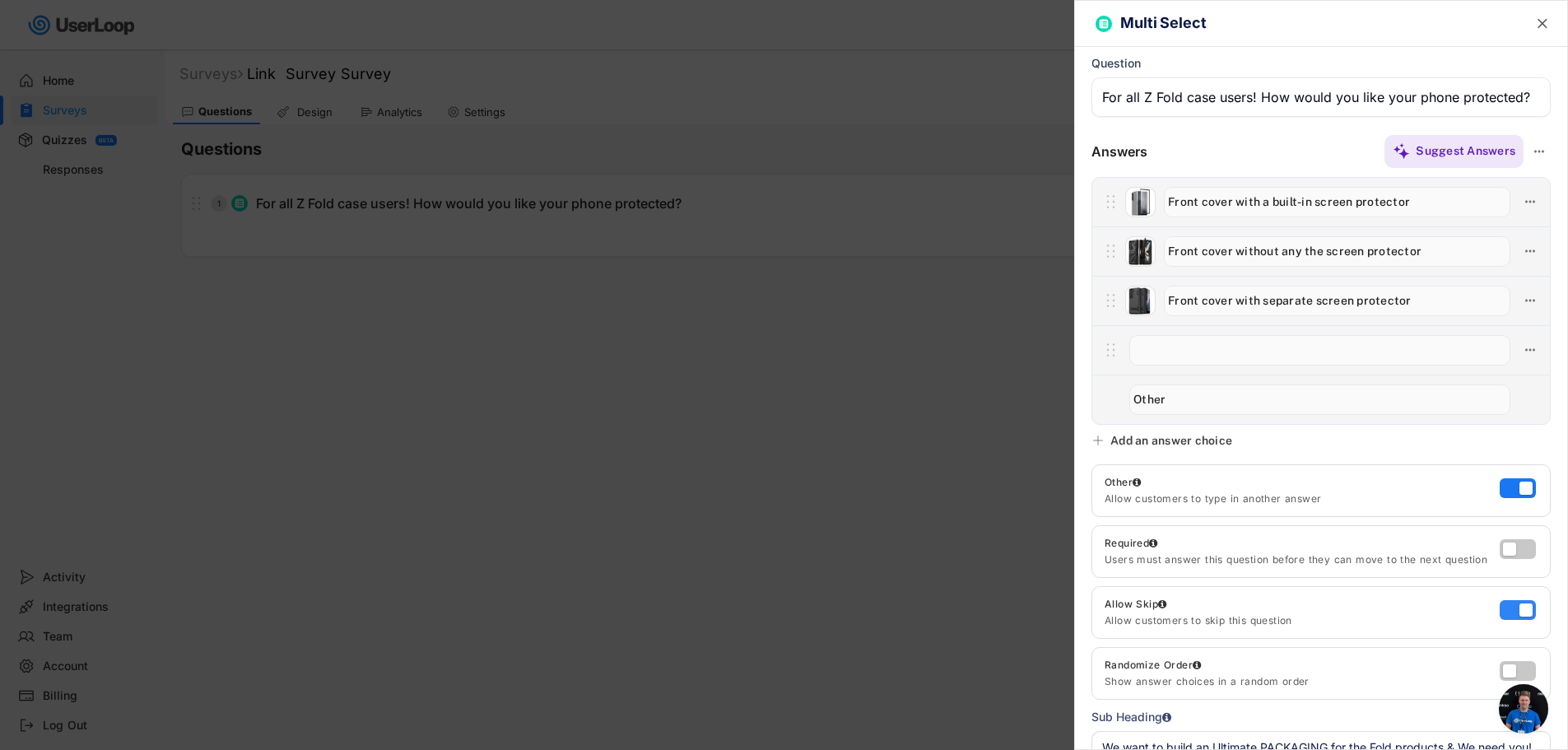
click at [1498, 607] on label at bounding box center [1514, 606] width 36 height 20
click at [0, 0] on input "checkbox" at bounding box center [0, 0] width 0 height 0
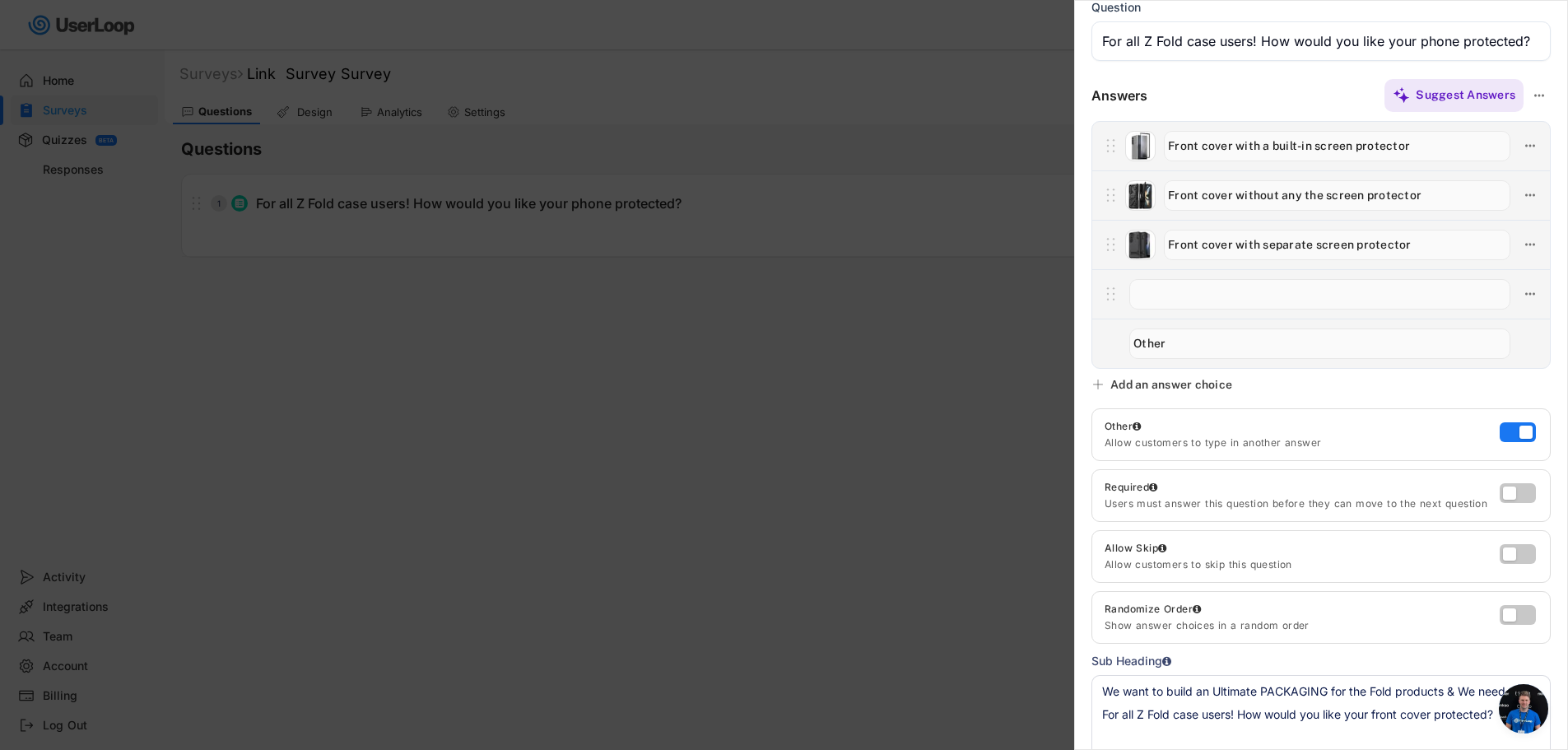
scroll to position [82, 0]
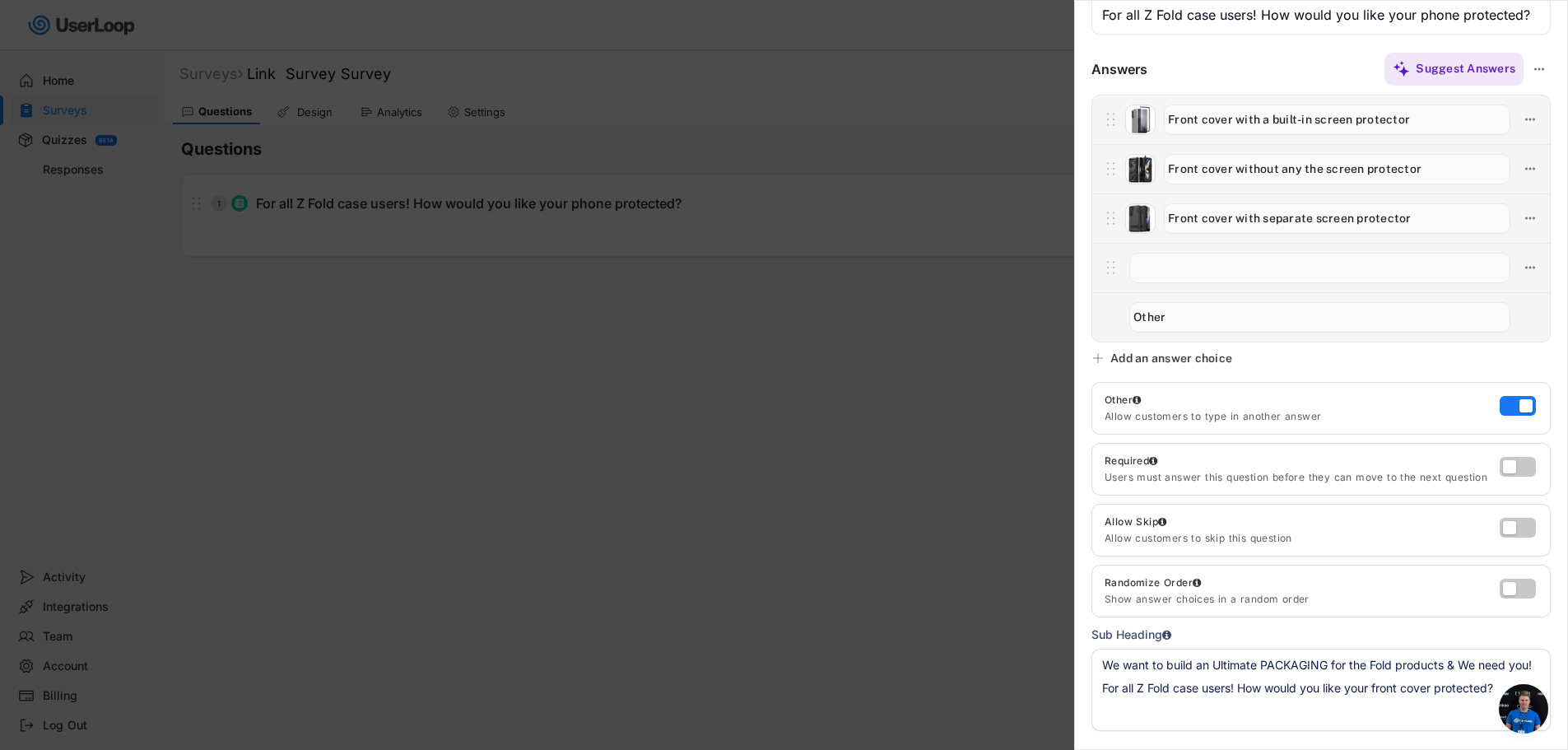
click at [990, 582] on div at bounding box center [784, 375] width 1568 height 750
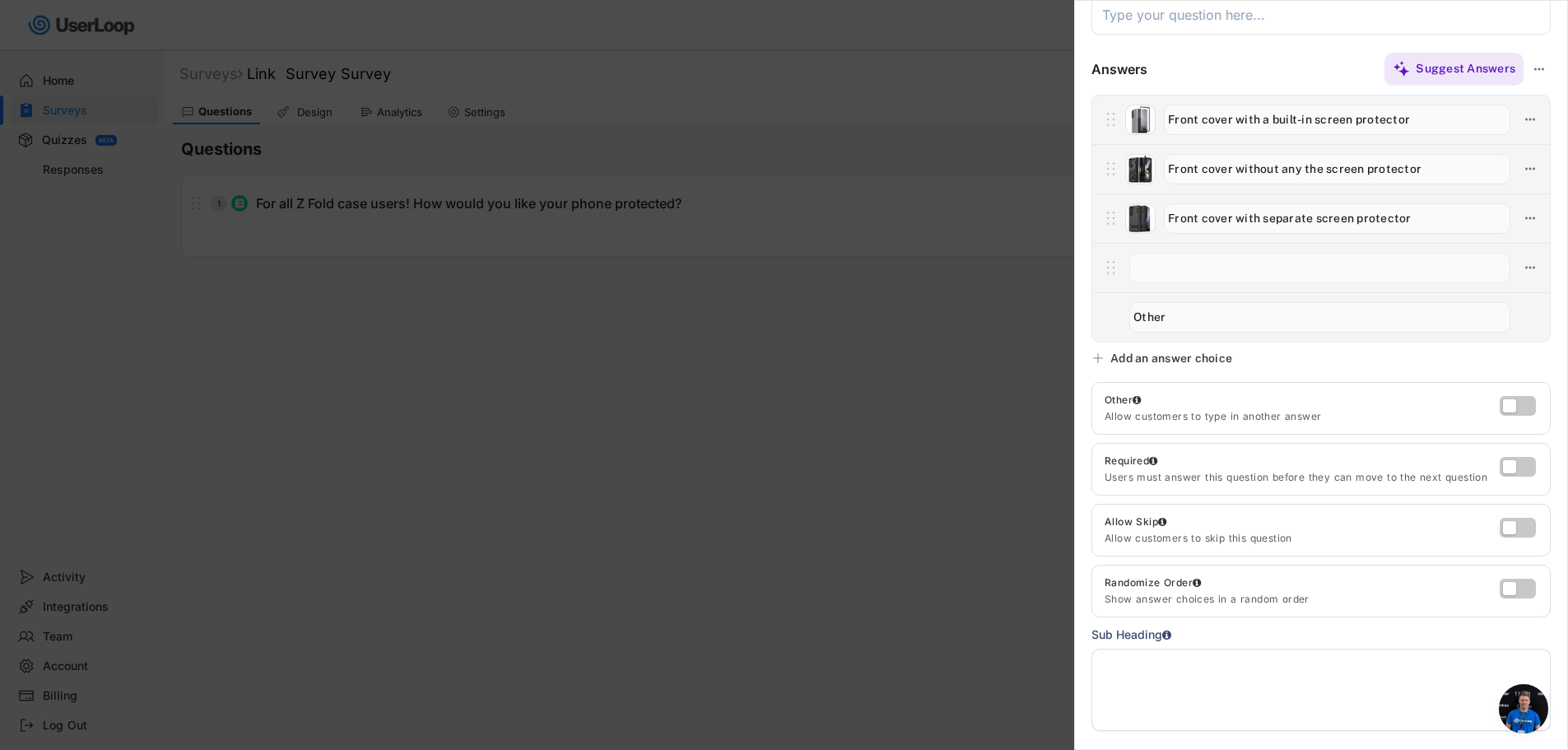
scroll to position [0, 0]
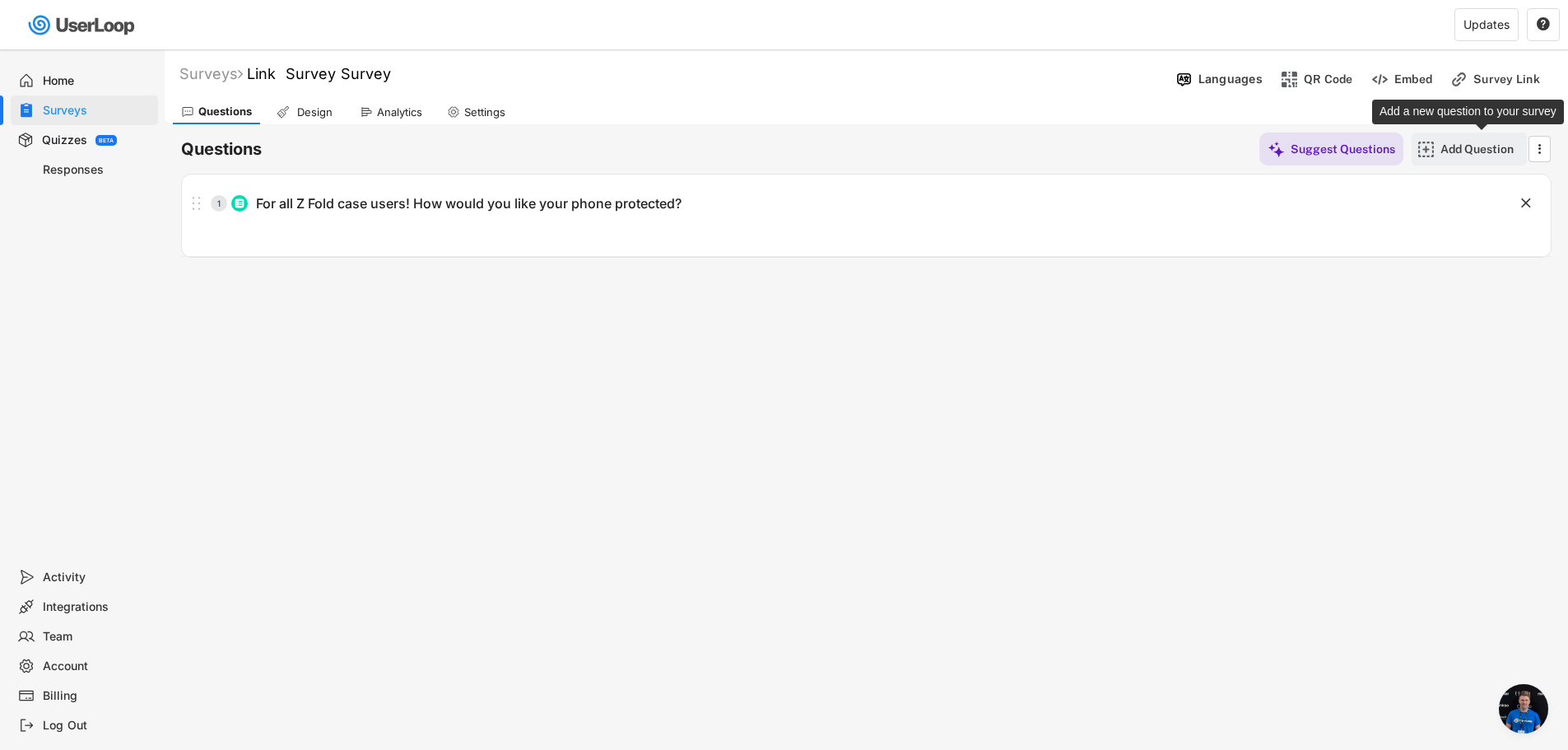
click at [1472, 151] on div "Add Question" at bounding box center [1481, 148] width 82 height 14
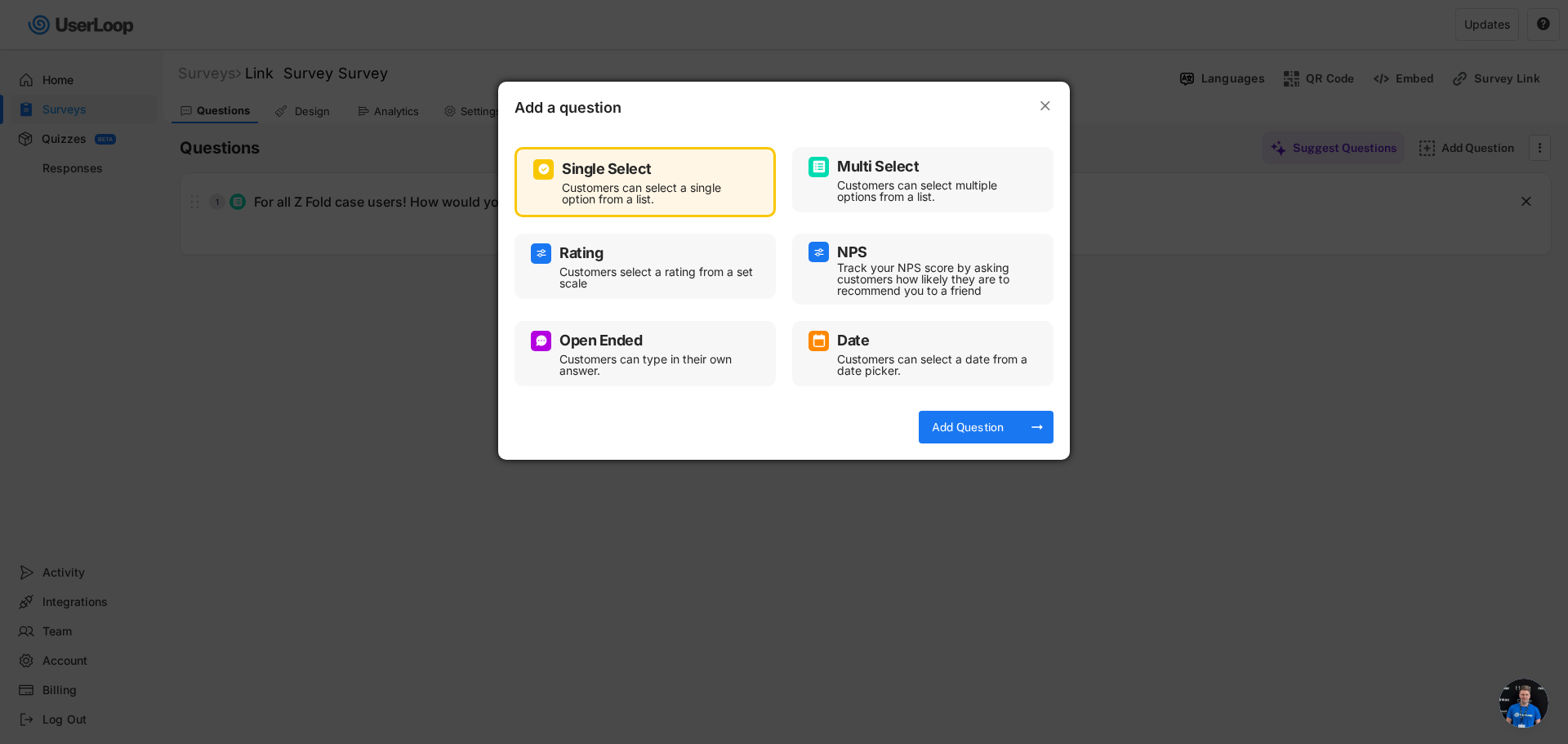
click at [899, 198] on div "Customers can select multiple options from a list." at bounding box center [934, 191] width 196 height 23
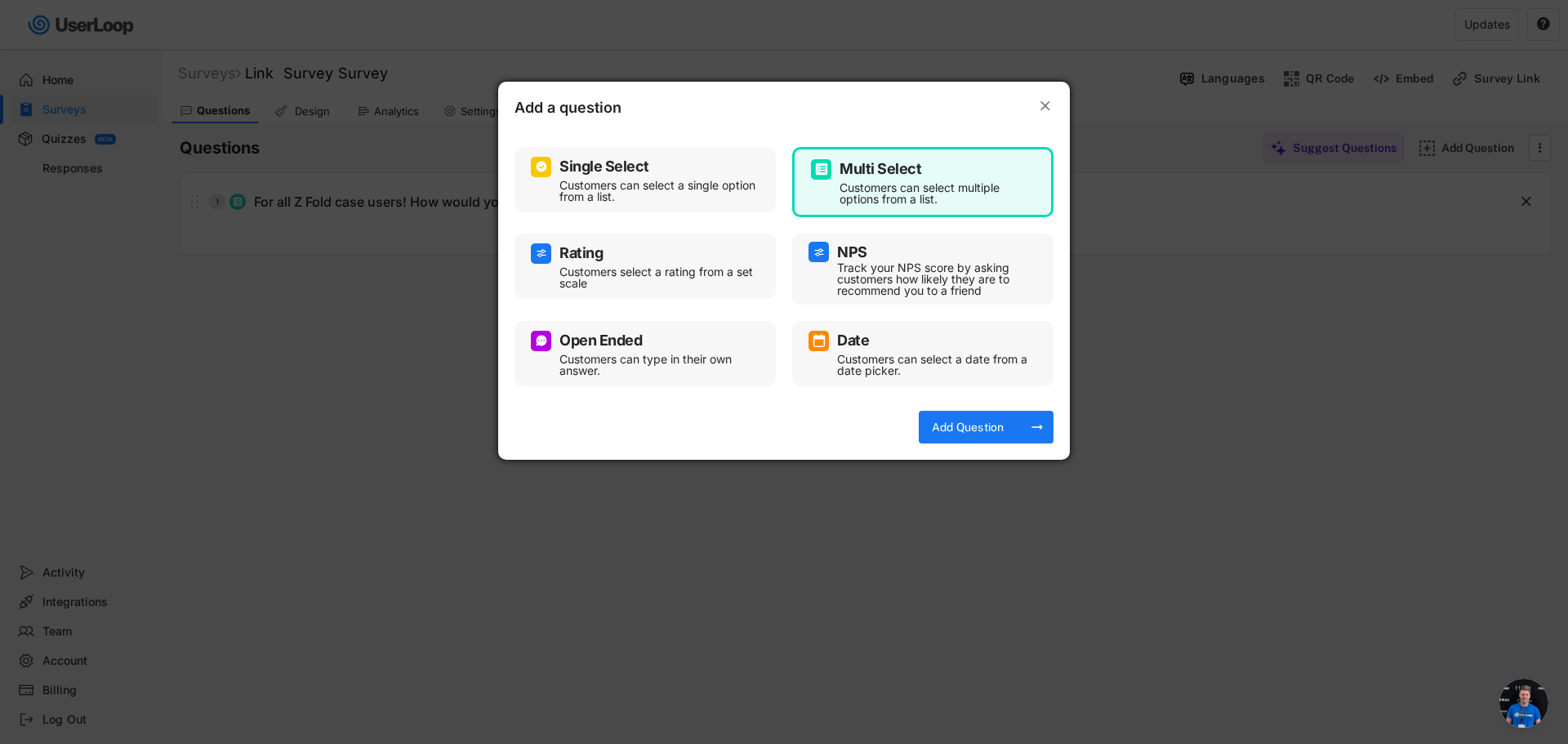
click at [655, 201] on div "Customers can select a single option from a list." at bounding box center [657, 191] width 196 height 23
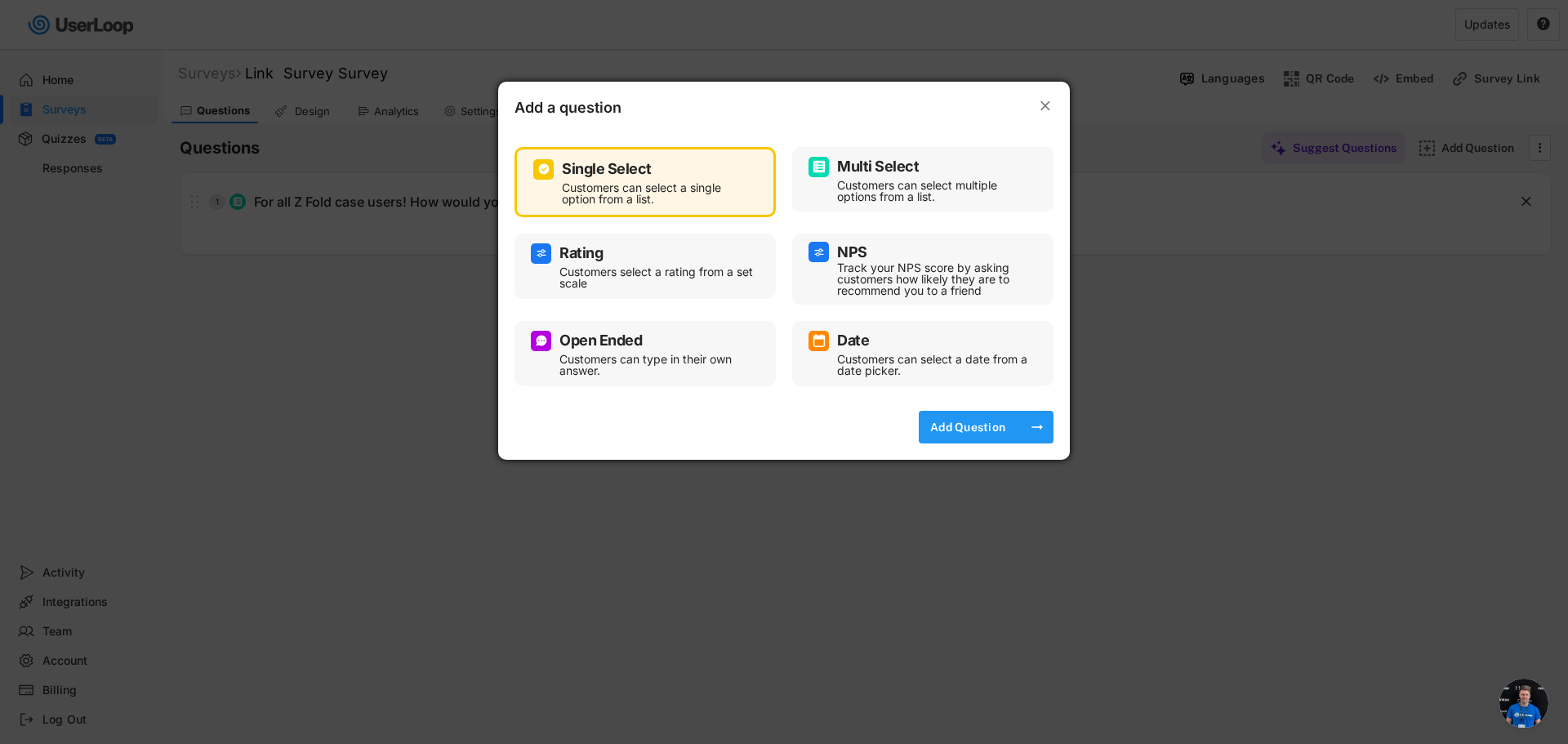
click at [966, 425] on div "Add Question" at bounding box center [968, 426] width 82 height 14
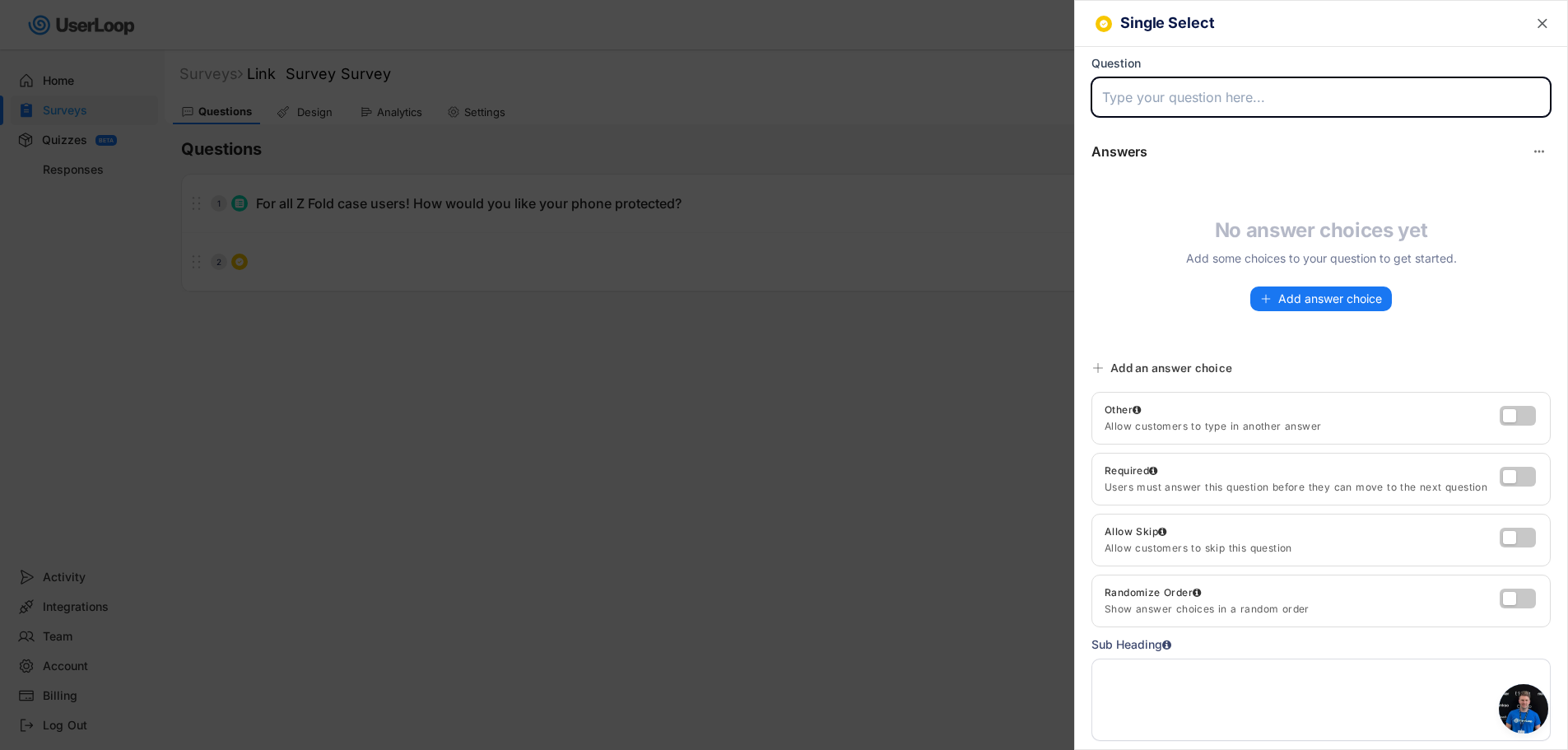
click at [1228, 92] on input "input" at bounding box center [1320, 97] width 459 height 39
type input "H"
type input "How many cards do you want in a wallet case?"
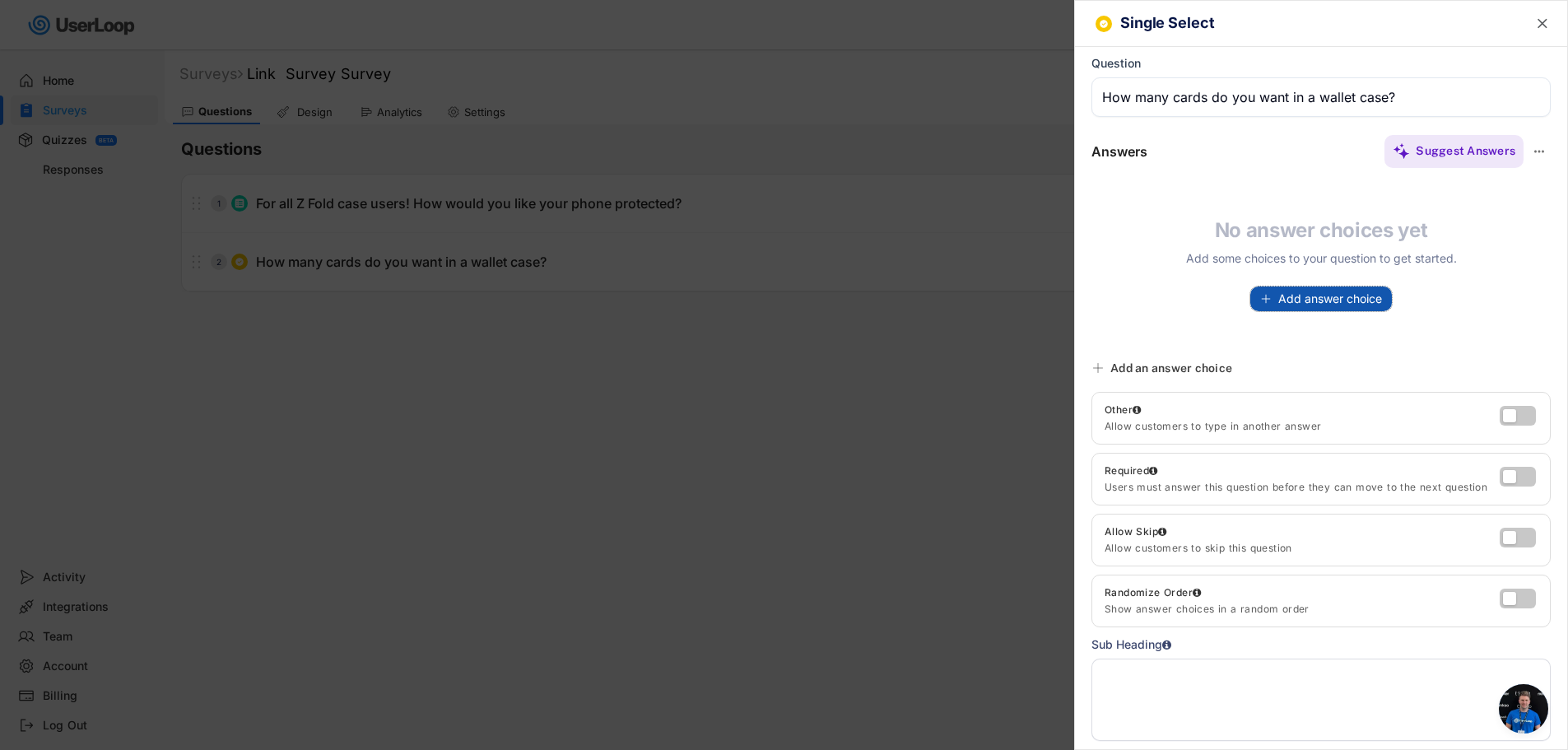
click at [1321, 287] on button "Add answer choice" at bounding box center [1320, 299] width 142 height 25
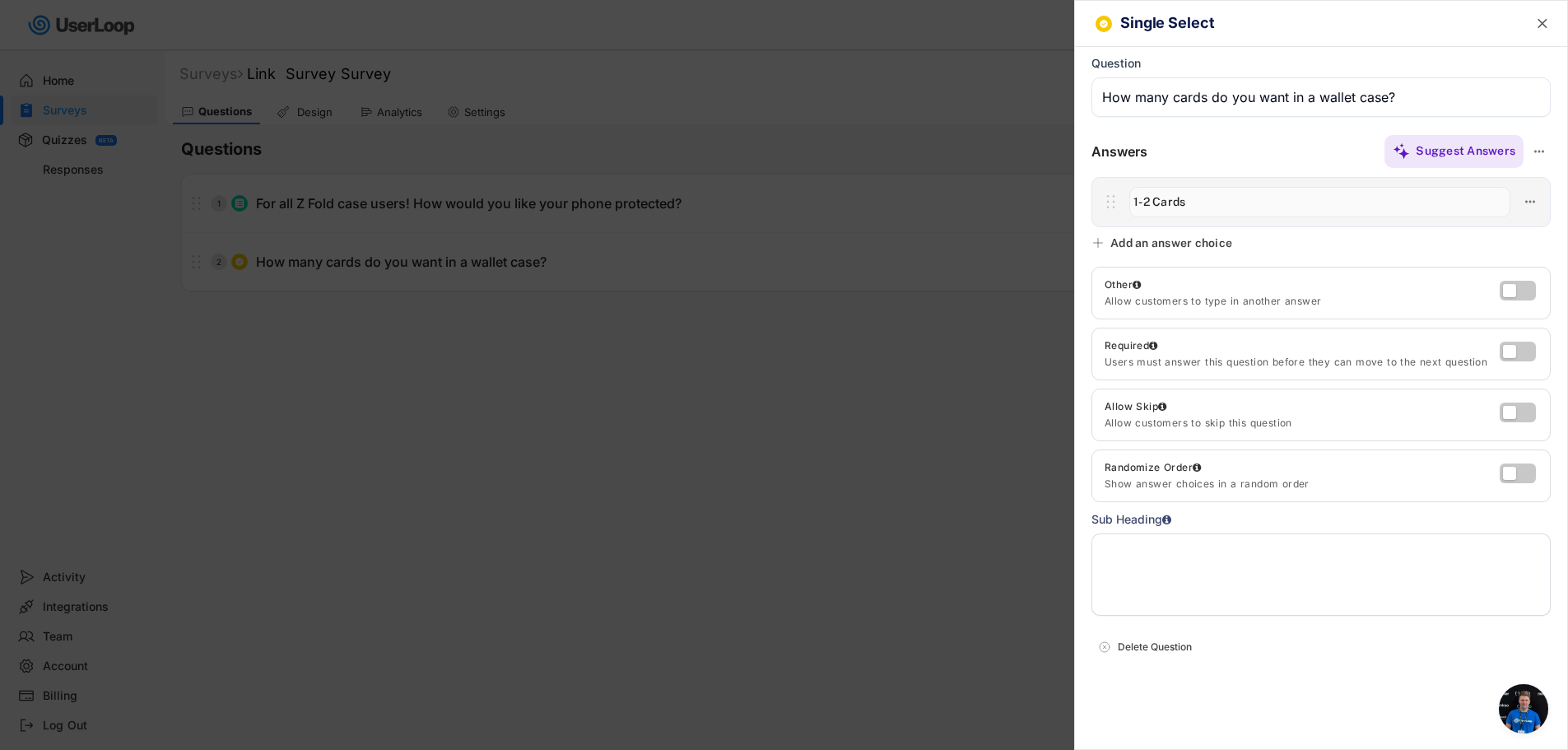
type input "1-2 Cards"
click at [1158, 233] on div "Single Select  Question Answers Suggest Answers No answer choices yet Add some…" at bounding box center [1320, 375] width 493 height 750
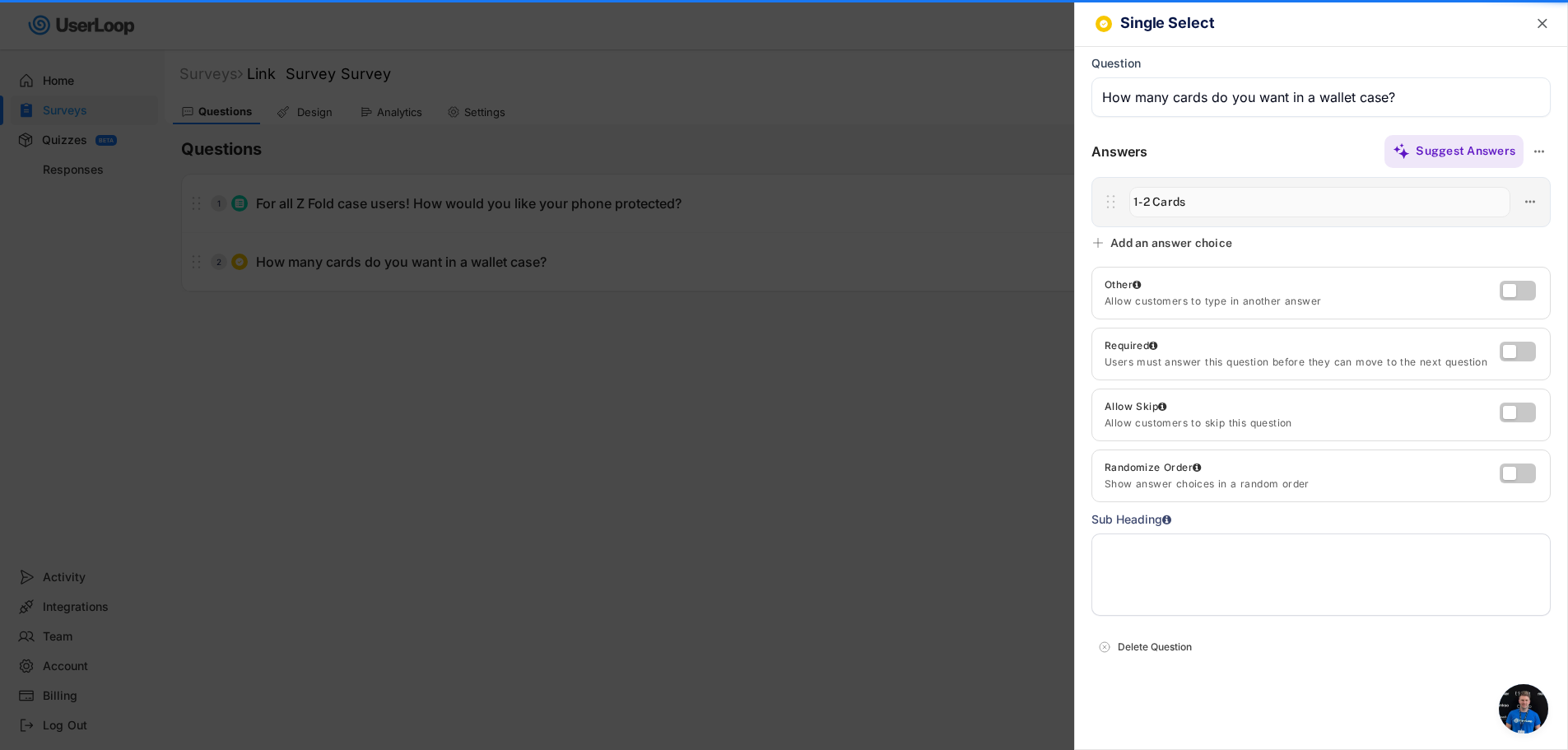
click at [1155, 243] on div "Add an answer choice" at bounding box center [1170, 242] width 121 height 14
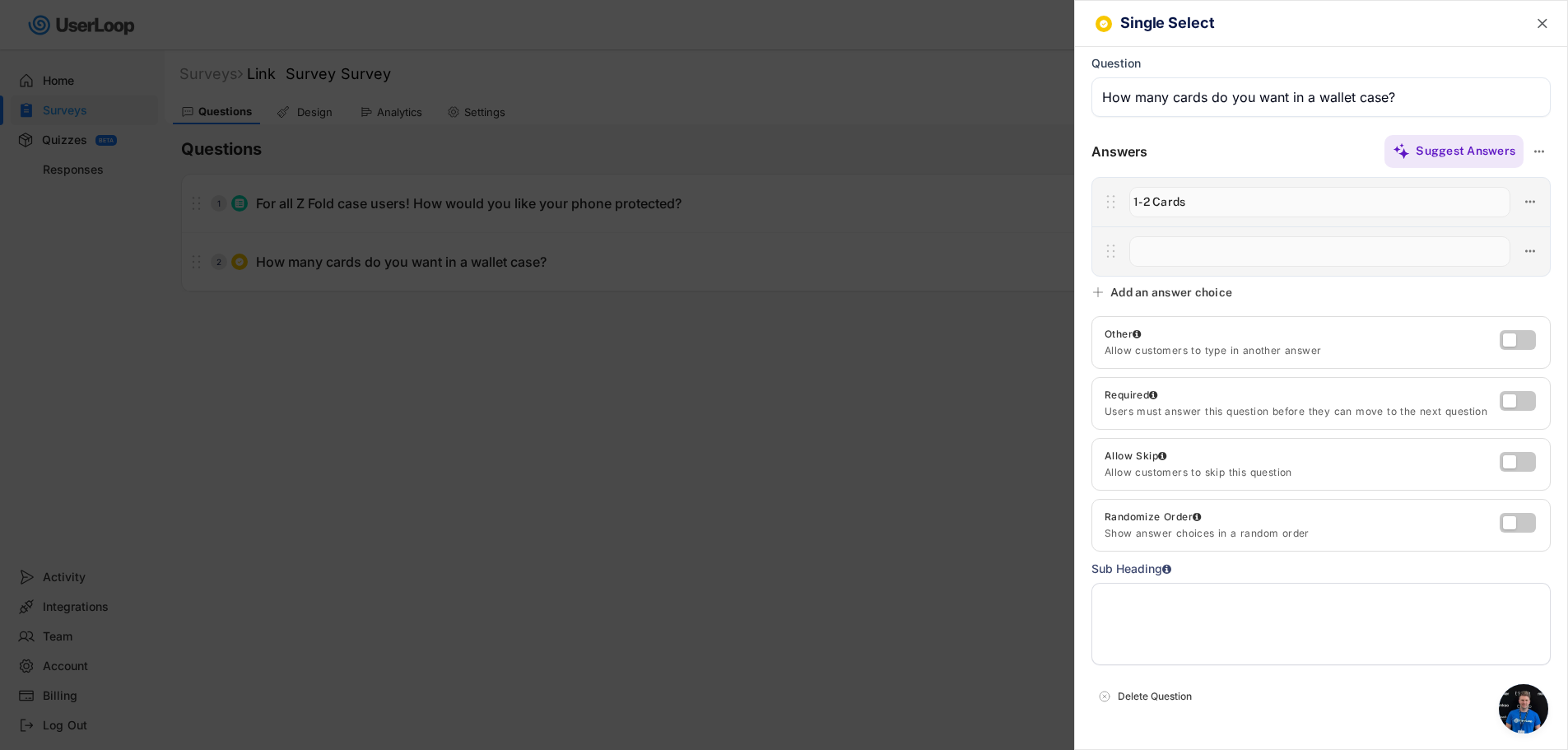
click at [1160, 259] on input "input" at bounding box center [1319, 252] width 381 height 31
type input "3 Cards"
click at [1100, 293] on use at bounding box center [1098, 293] width 13 height 13
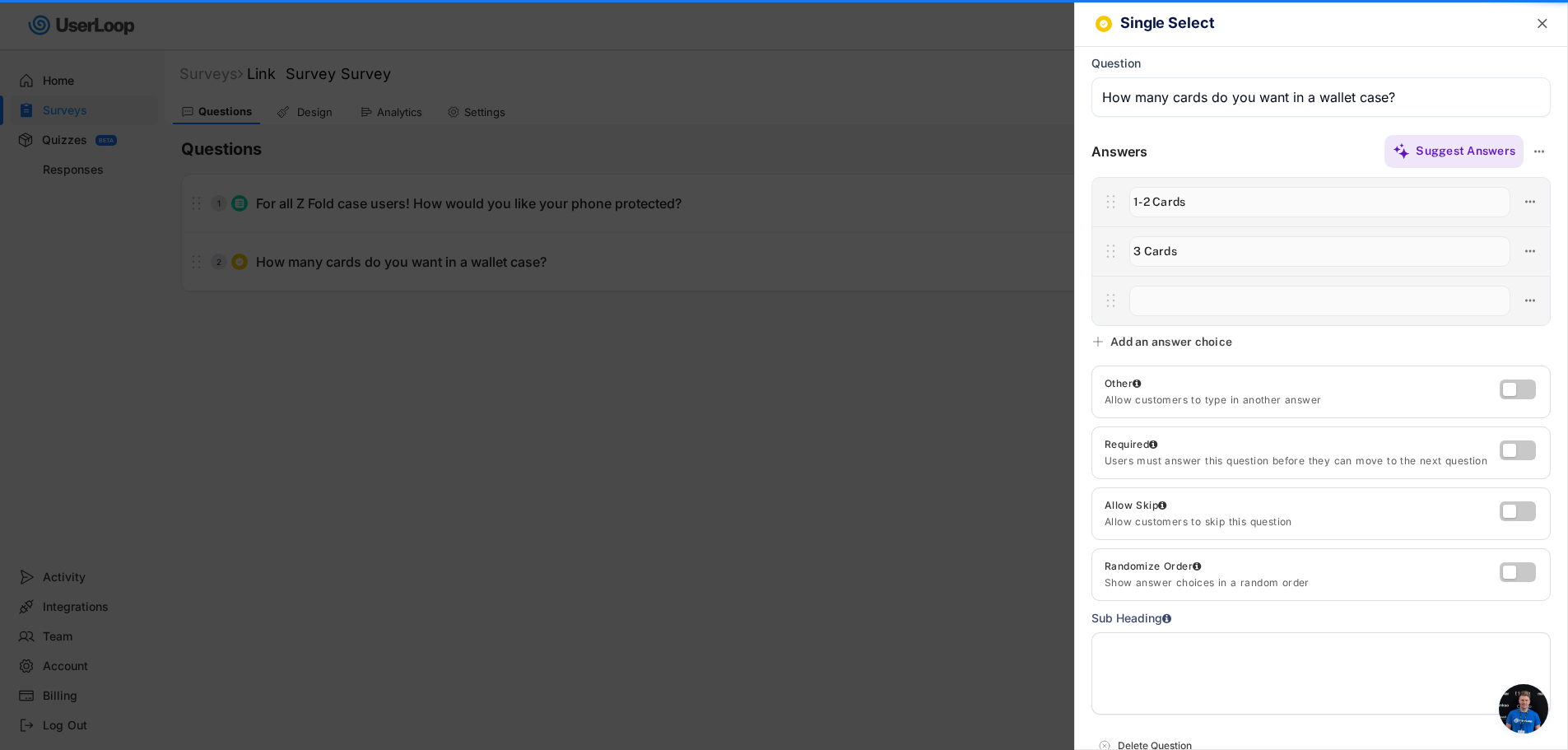
click at [1186, 294] on input "input" at bounding box center [1319, 301] width 381 height 31
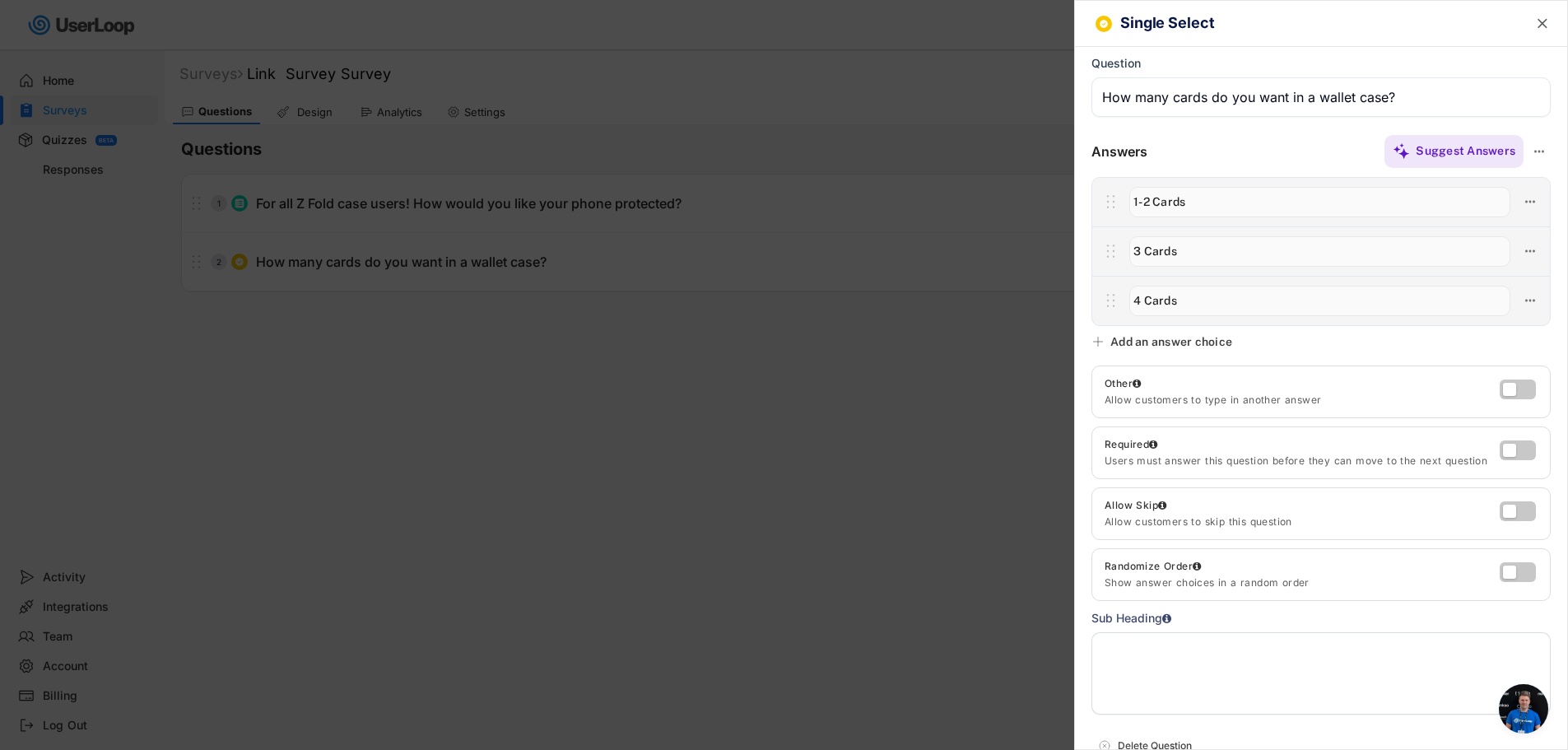
type input "4 Cards"
click at [1094, 336] on icon at bounding box center [1098, 342] width 13 height 13
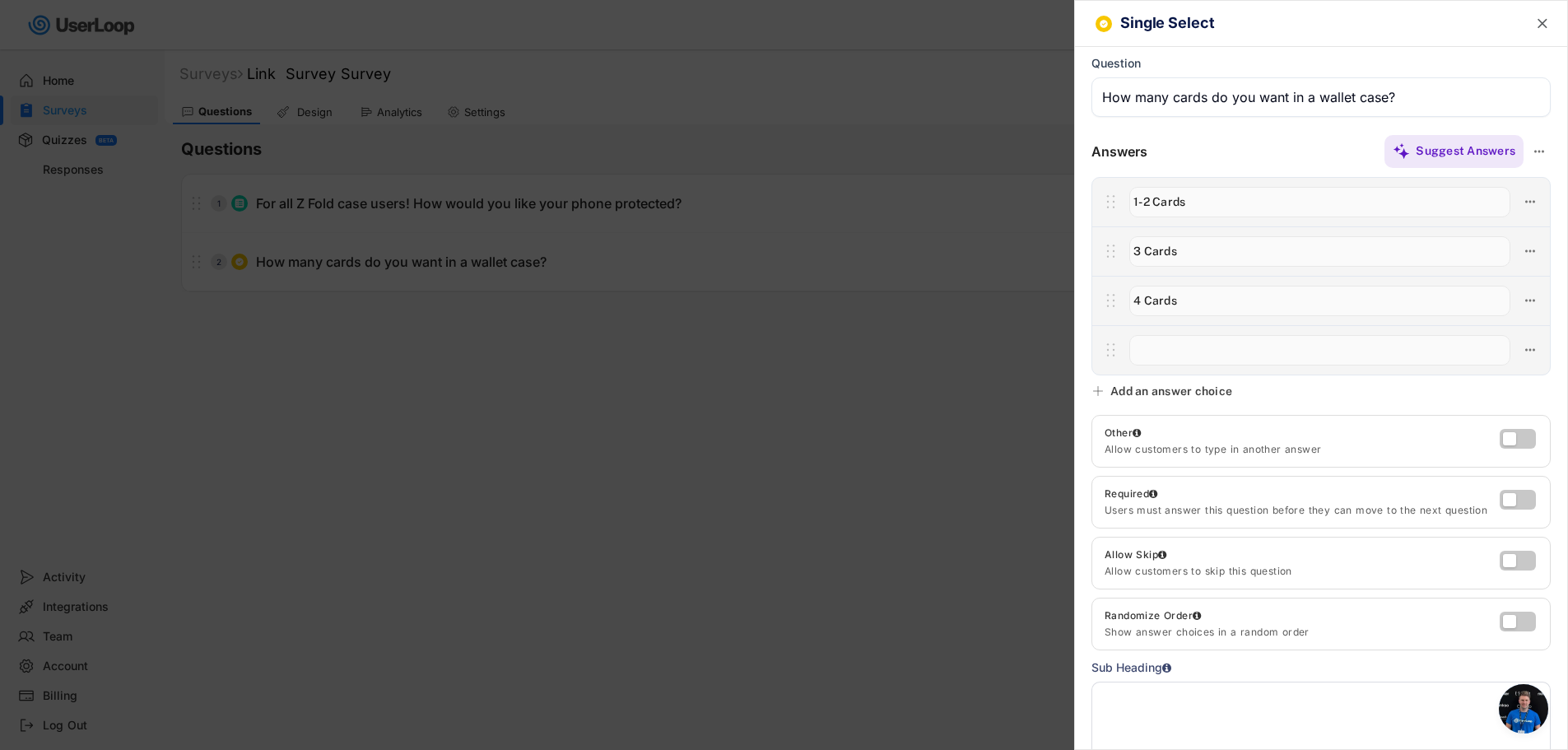
click at [1154, 346] on input "input" at bounding box center [1319, 350] width 381 height 31
type input "5+ Cards"
drag, startPoint x: 1203, startPoint y: 204, endPoint x: 1088, endPoint y: 210, distance: 115.2
click at [1088, 210] on div "Answers Suggest Answers No answer choices yet Add some choices to your question…" at bounding box center [1320, 254] width 492 height 242
drag, startPoint x: 1178, startPoint y: 205, endPoint x: 1096, endPoint y: 209, distance: 82.1
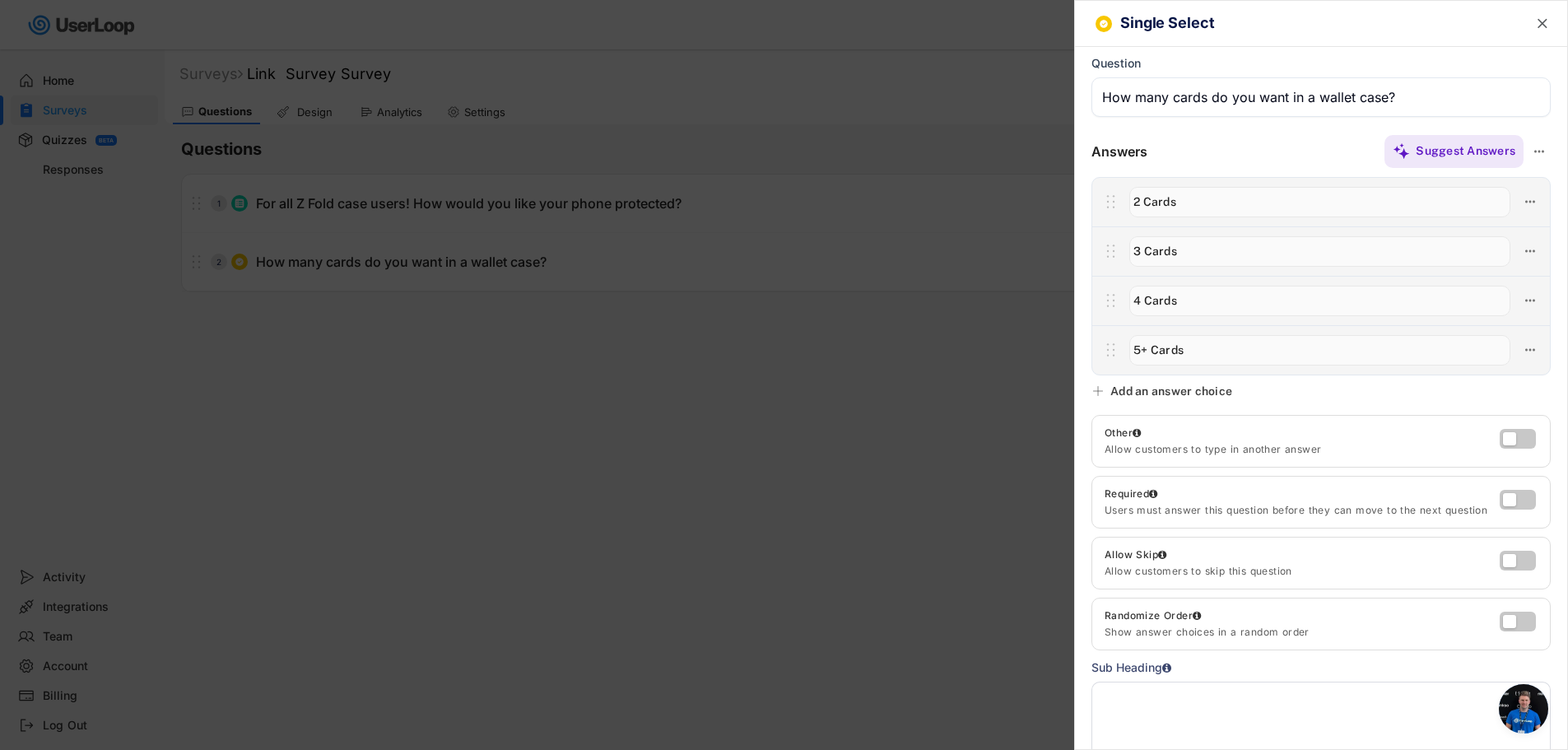
click at [1096, 209] on div at bounding box center [1320, 202] width 458 height 50
click at [1142, 205] on input "input" at bounding box center [1319, 202] width 381 height 31
type input "1 Card"
click at [1111, 390] on div "Add an answer choice" at bounding box center [1170, 390] width 121 height 14
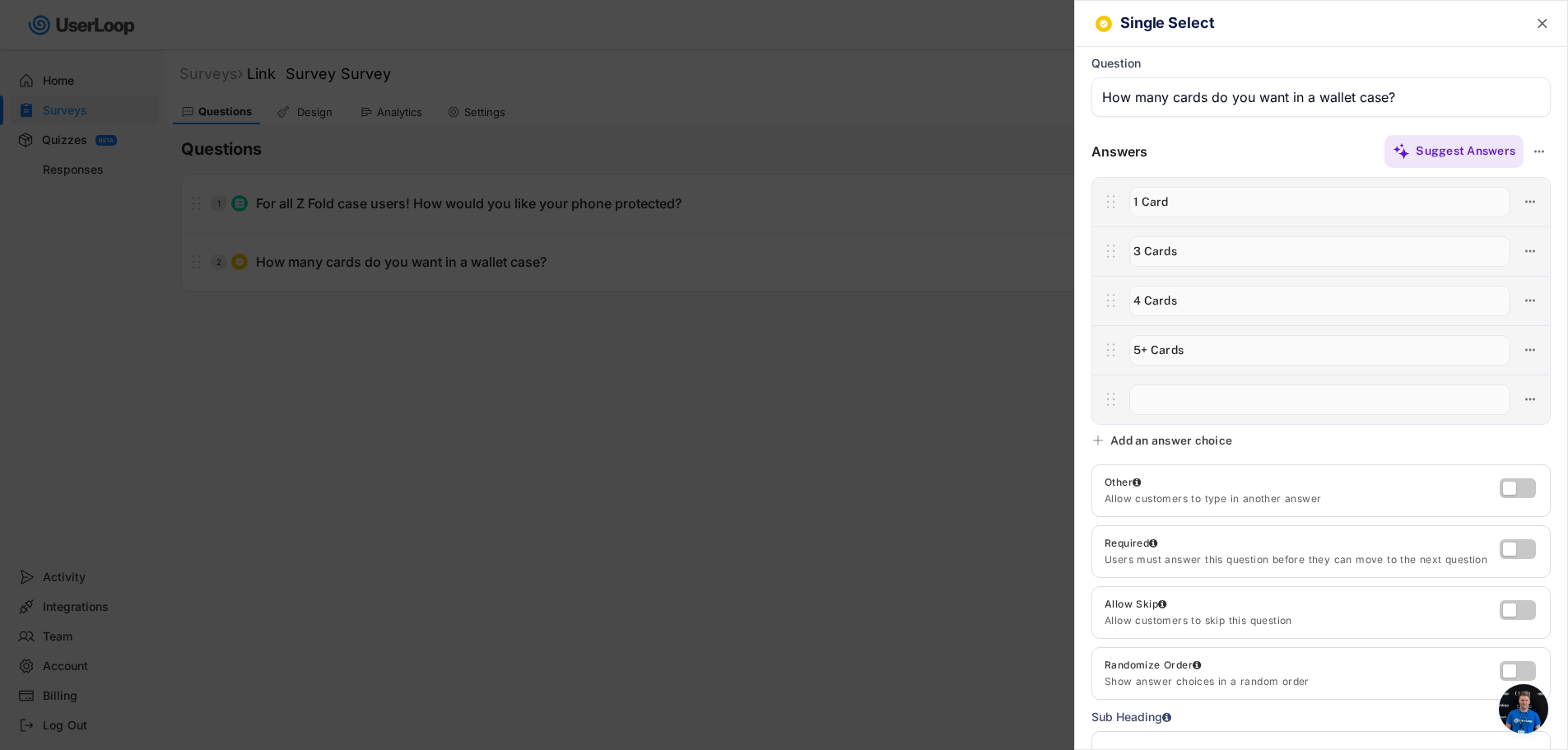
drag, startPoint x: 1108, startPoint y: 404, endPoint x: 1155, endPoint y: 402, distance: 47.0
click at [1114, 386] on div at bounding box center [1320, 400] width 458 height 50
click at [1161, 404] on input "input" at bounding box center [1319, 400] width 381 height 31
type input "2 Cards"
click at [1117, 400] on icon at bounding box center [1111, 400] width 21 height 25
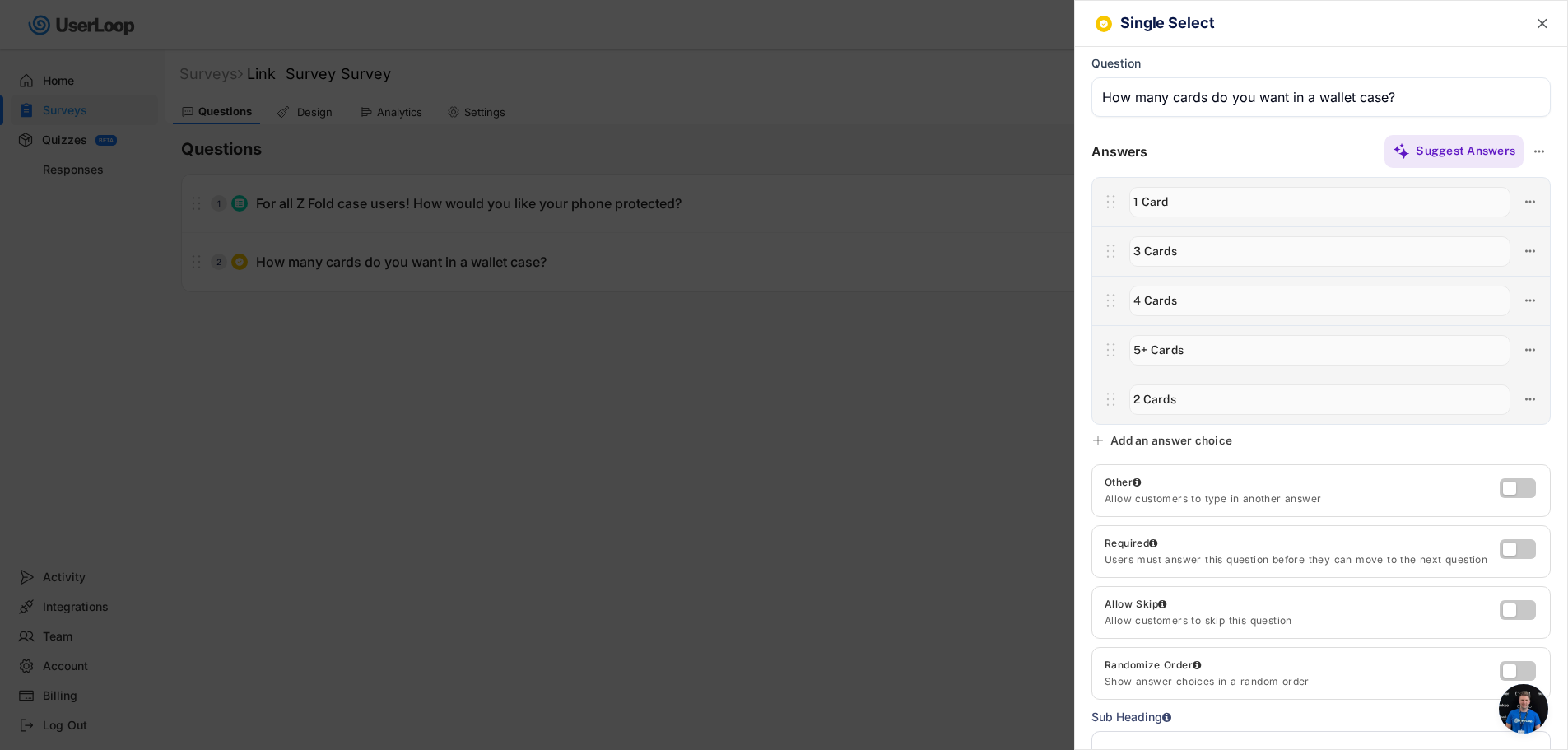
drag, startPoint x: 1108, startPoint y: 400, endPoint x: 1119, endPoint y: 403, distance: 11.4
click at [1109, 400] on icon at bounding box center [1111, 400] width 21 height 25
click at [1328, 443] on div "Single Select  Question Answers Suggest Answers No answer choices yet Add some…" at bounding box center [1320, 375] width 493 height 750
drag, startPoint x: 1111, startPoint y: 399, endPoint x: 1121, endPoint y: 252, distance: 147.3
click at [1121, 252] on div at bounding box center [1320, 300] width 459 height 248
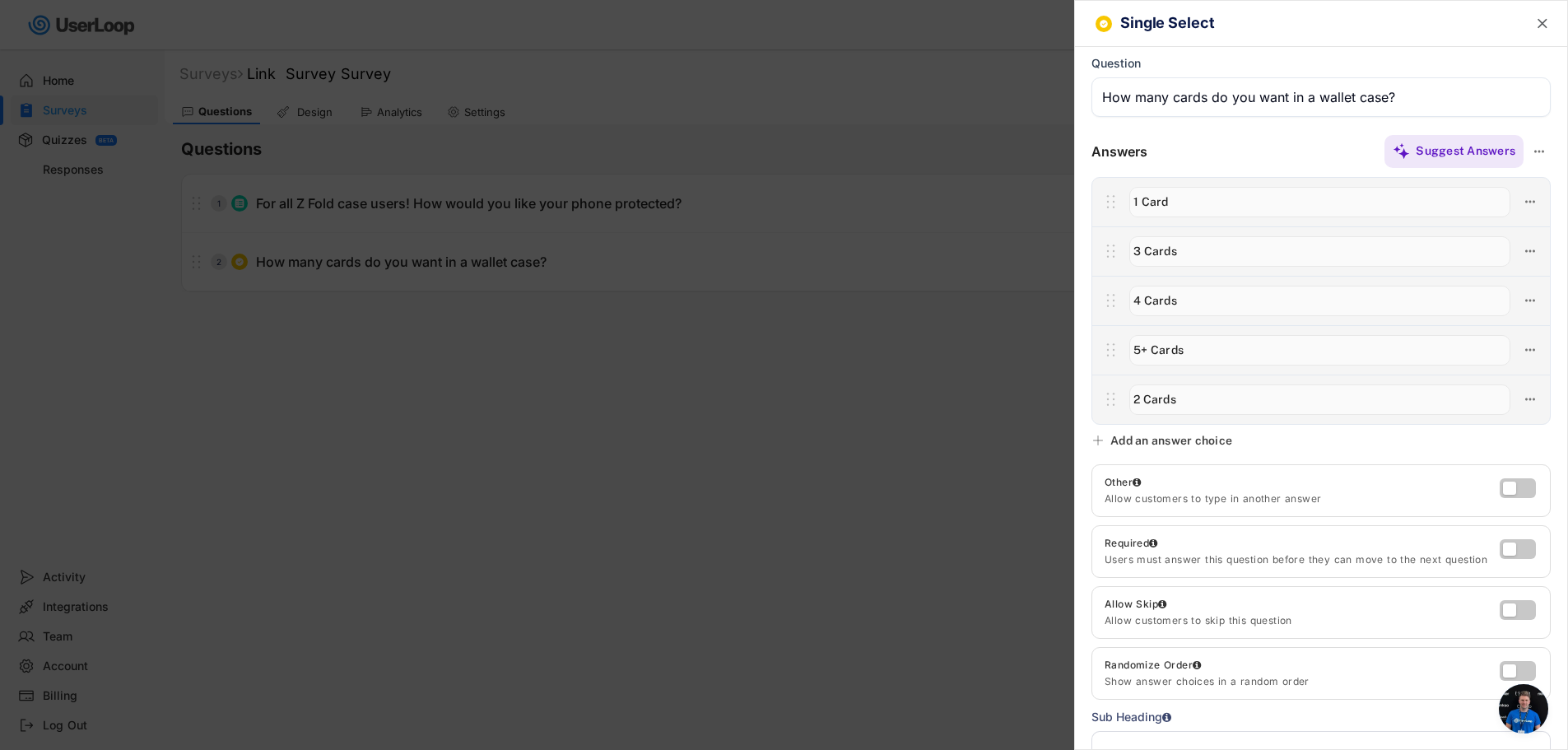
drag, startPoint x: 1115, startPoint y: 249, endPoint x: 1218, endPoint y: 358, distance: 150.0
click at [1219, 346] on div at bounding box center [1320, 300] width 459 height 248
drag, startPoint x: 1180, startPoint y: 252, endPoint x: 1097, endPoint y: 252, distance: 83.0
click at [1097, 252] on div at bounding box center [1320, 252] width 458 height 50
type input "2 Cards"
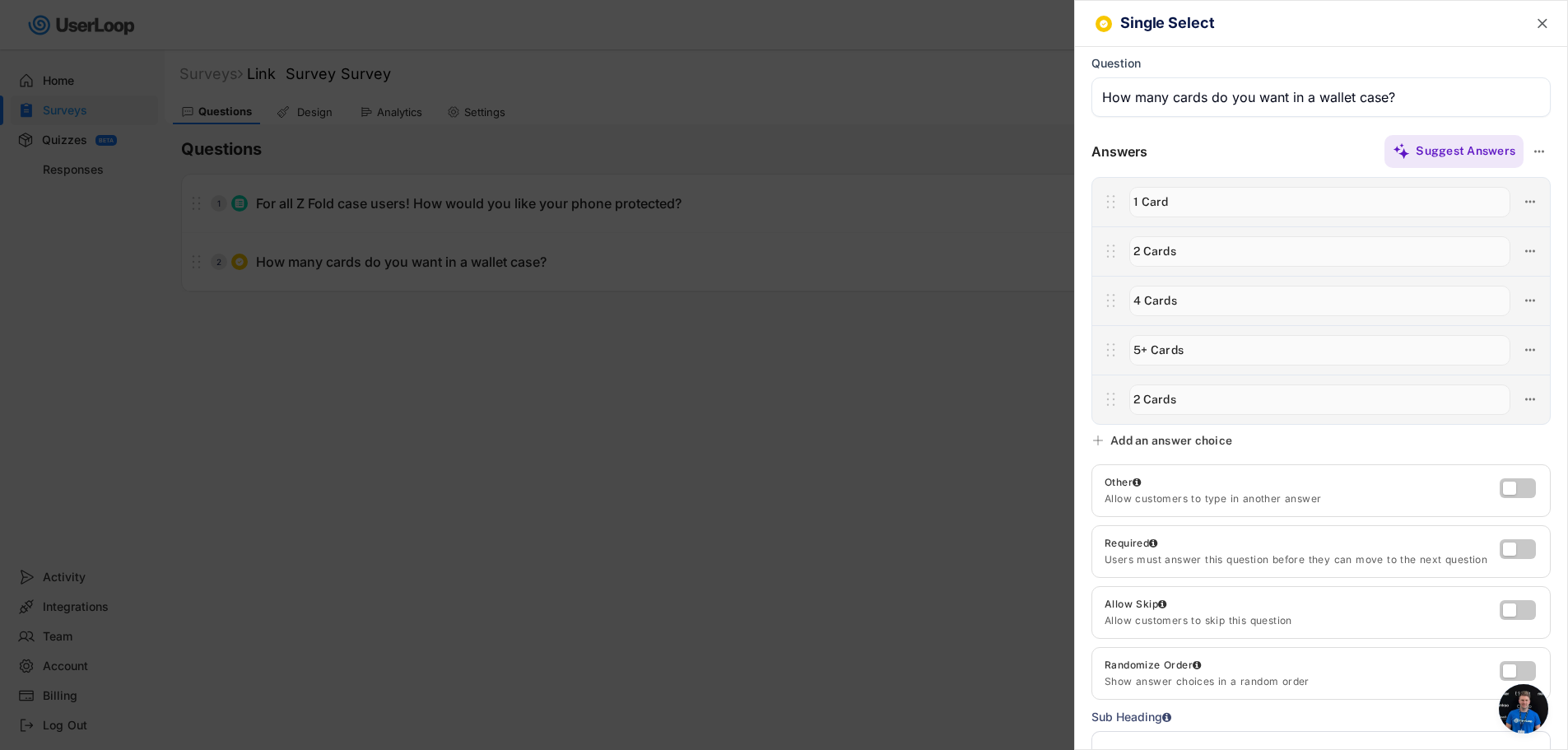
drag, startPoint x: 1188, startPoint y: 298, endPoint x: 1122, endPoint y: 301, distance: 66.1
click at [1122, 301] on div at bounding box center [1319, 300] width 398 height 34
type input "3 Cards"
click at [1116, 361] on div at bounding box center [1320, 350] width 458 height 50
type input "4 Cards"
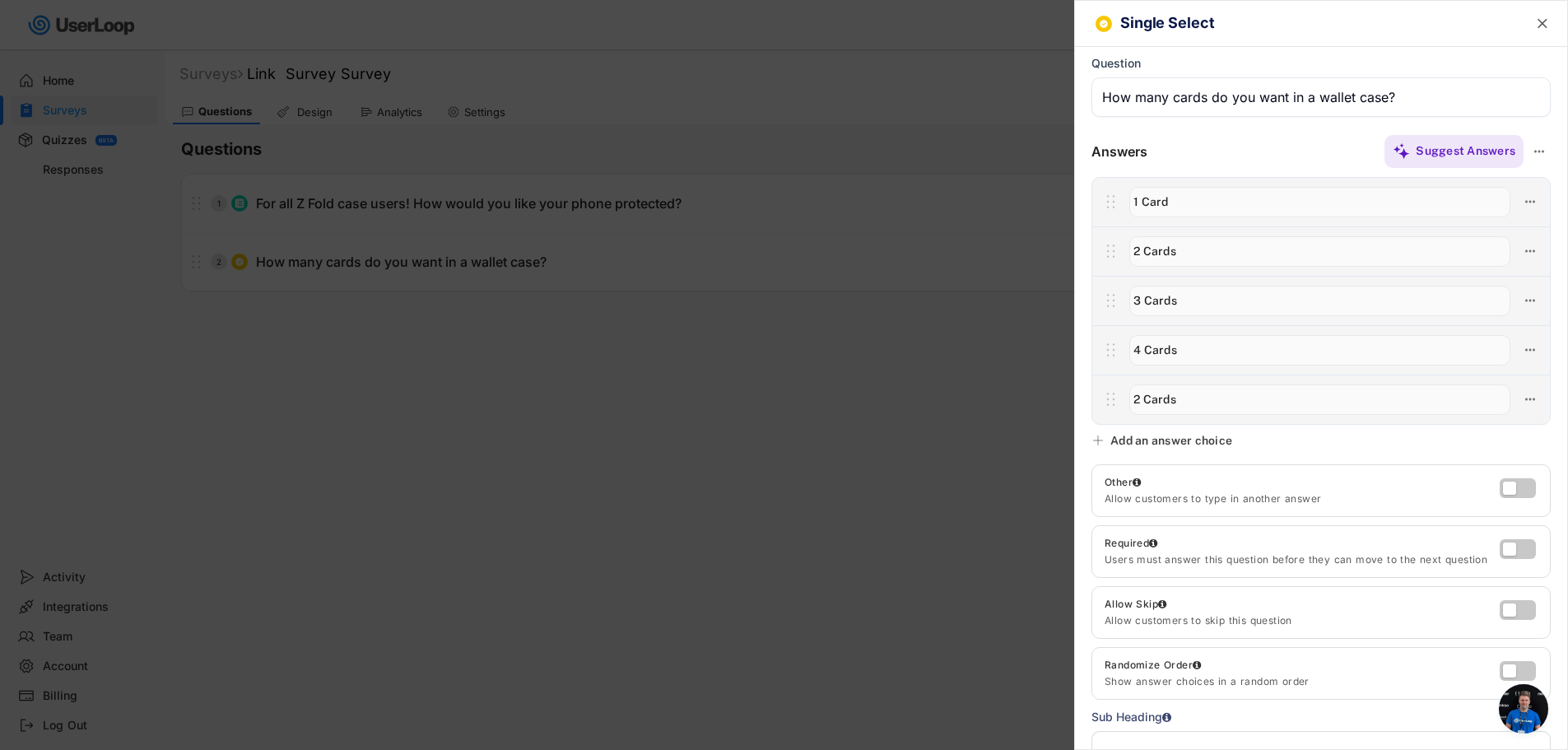
drag, startPoint x: 1202, startPoint y: 392, endPoint x: 1189, endPoint y: 403, distance: 17.0
click at [1193, 403] on input "input" at bounding box center [1319, 400] width 381 height 31
drag, startPoint x: 1189, startPoint y: 403, endPoint x: 1068, endPoint y: 405, distance: 121.0
click at [1068, 405] on body "Welcome, Todd  Last 30 days SURVEYS 2 RESPONSES 8 Your surveys Link Survey Sur…" at bounding box center [784, 375] width 1568 height 750
type input "5+ Cards"
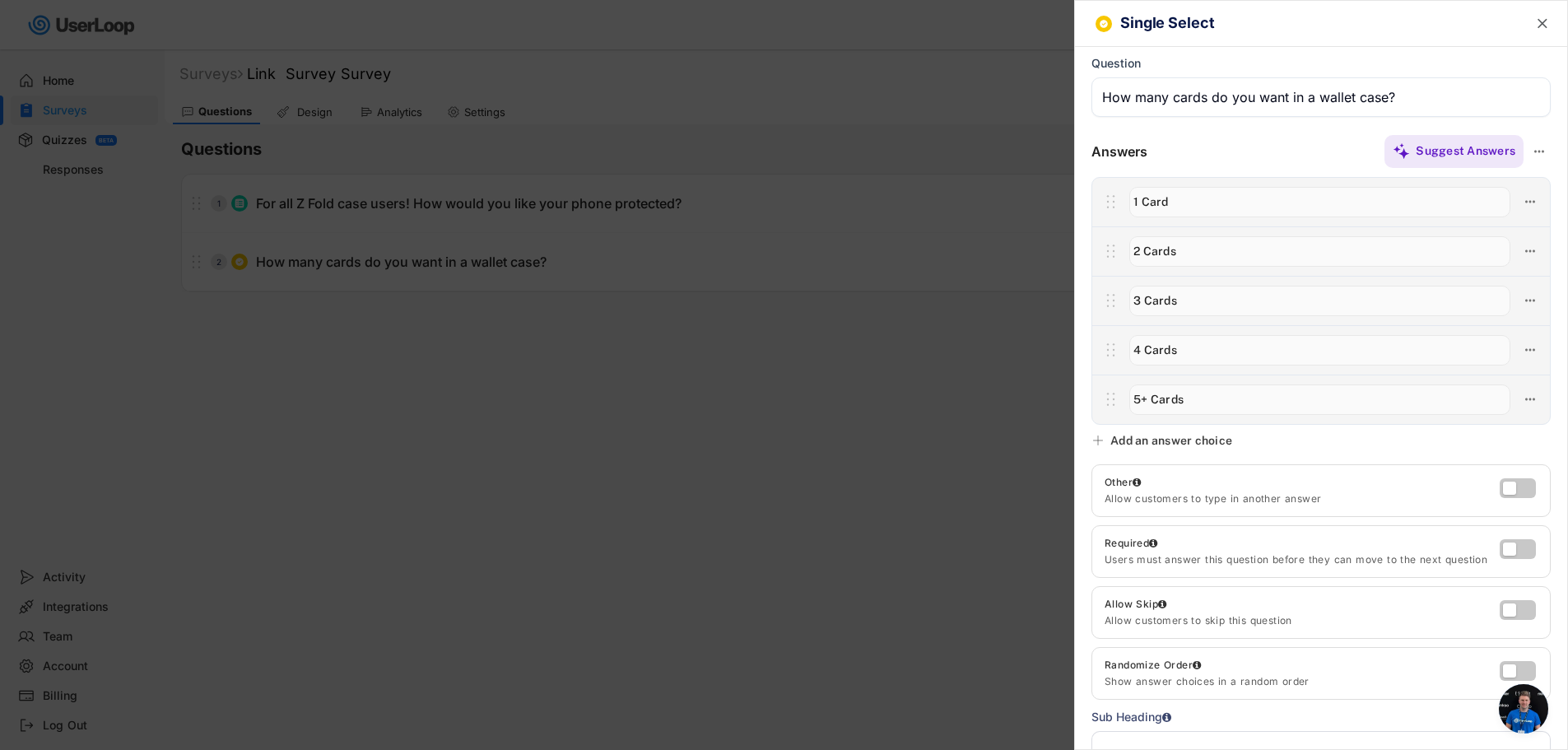
click at [1313, 439] on div "Single Select  Question Answers Suggest Answers No answer choices yet Add some…" at bounding box center [1320, 375] width 493 height 750
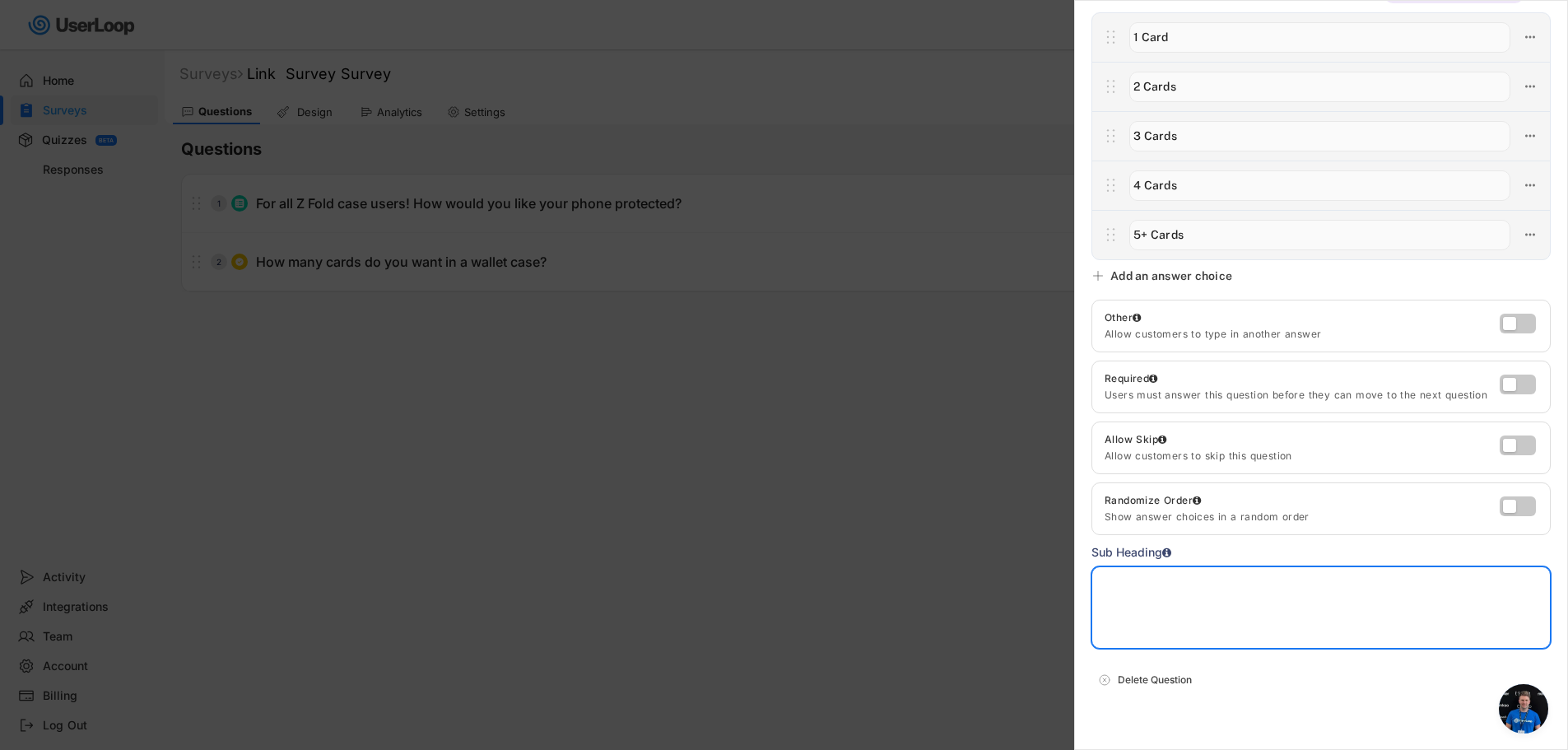
click at [1309, 618] on textarea at bounding box center [1320, 607] width 459 height 82
click at [1291, 624] on textarea at bounding box center [1320, 607] width 459 height 82
type textarea "Our signature Glide Pro wallet case holds up to 4 cards."
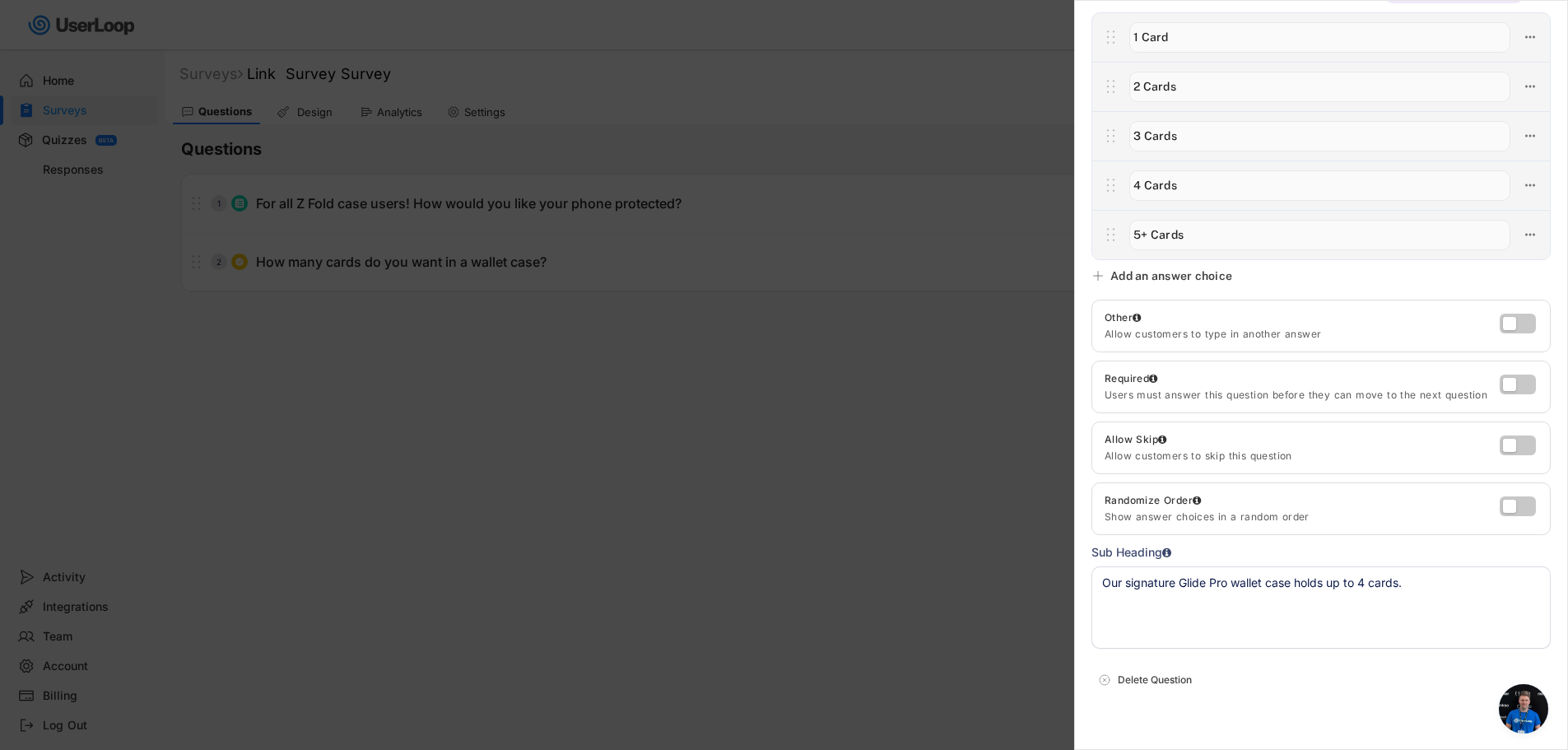
click at [1421, 607] on textarea "Our signature Glide Pro wallet case holds up to 4 cards." at bounding box center [1320, 607] width 459 height 82
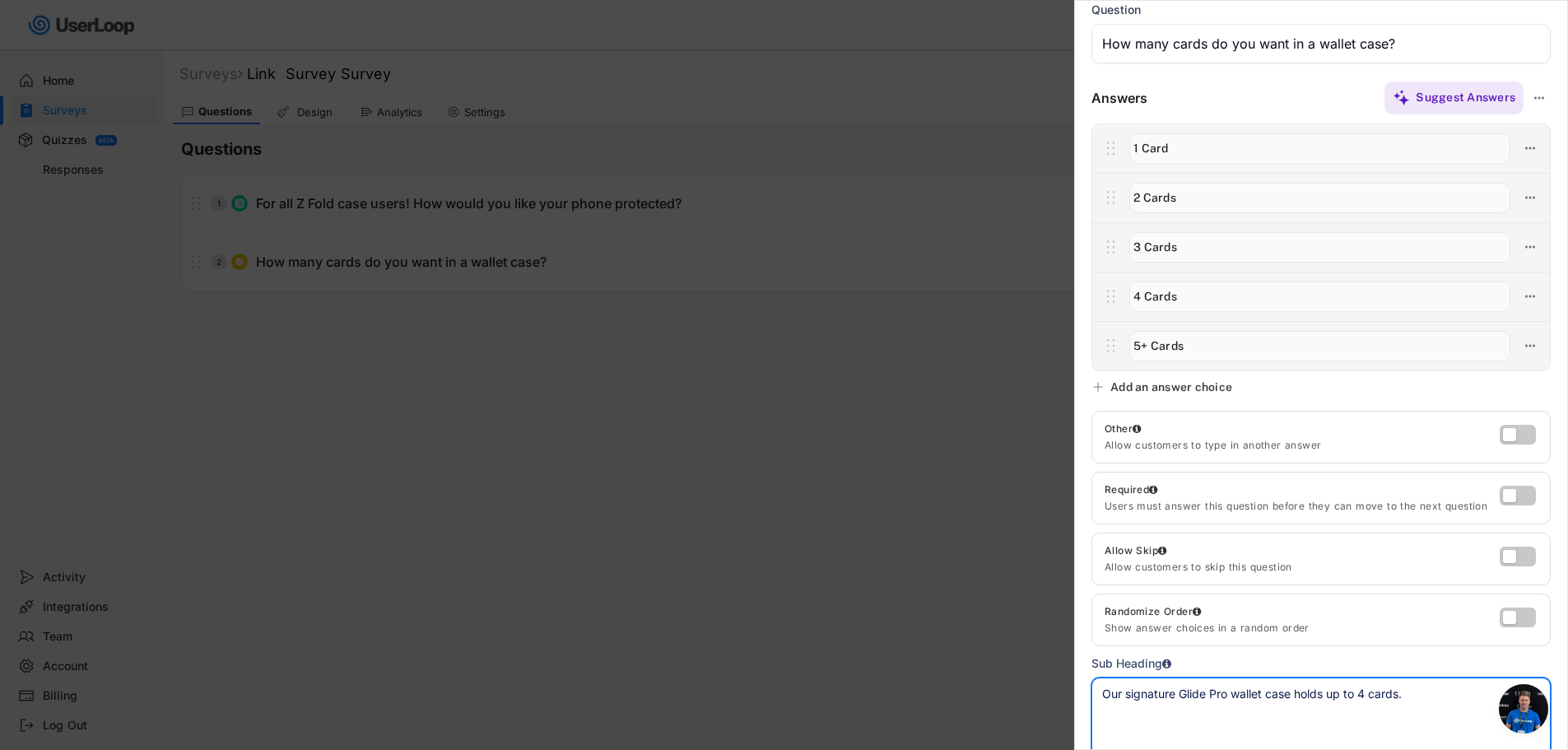
scroll to position [82, 0]
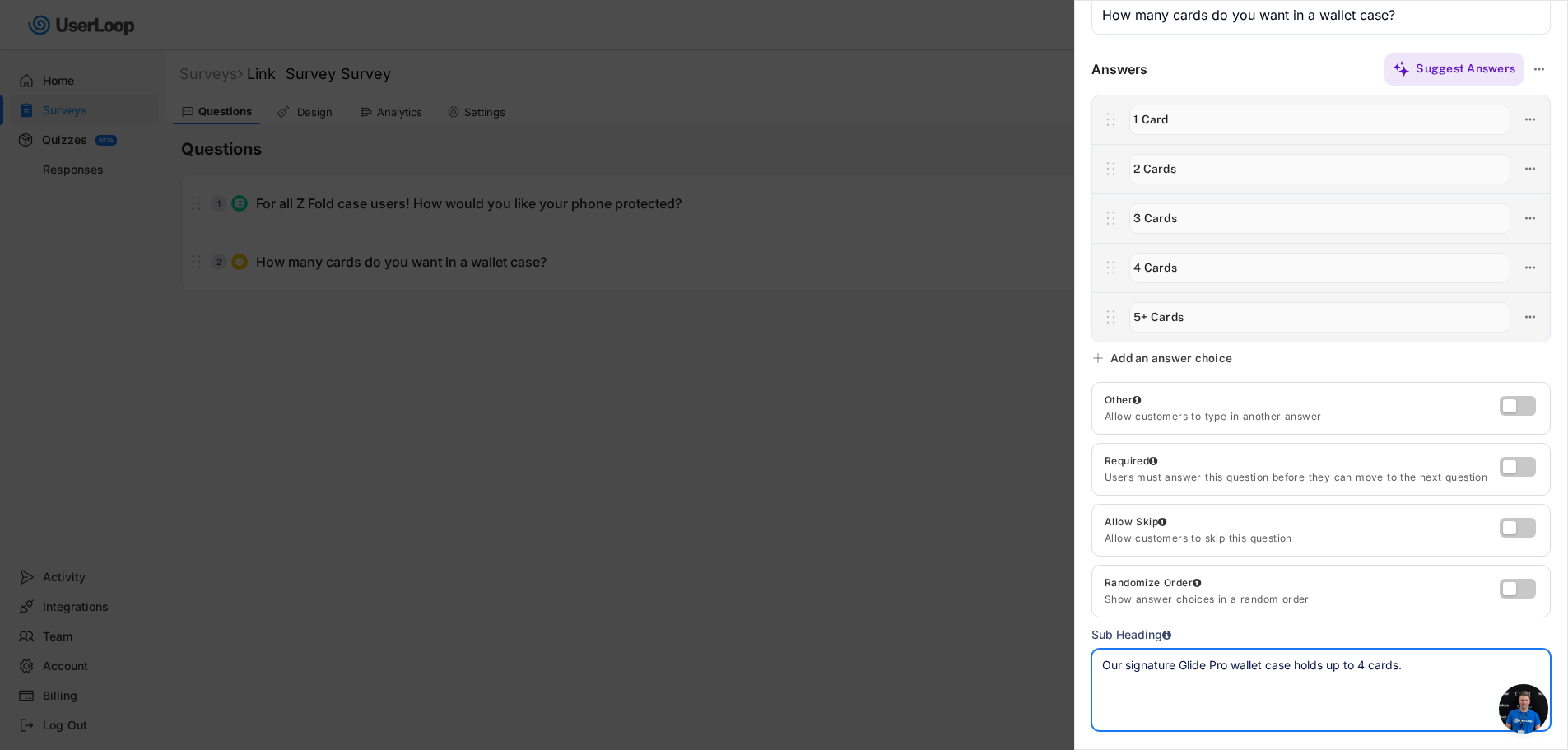
click at [1293, 126] on input "input" at bounding box center [1319, 120] width 381 height 31
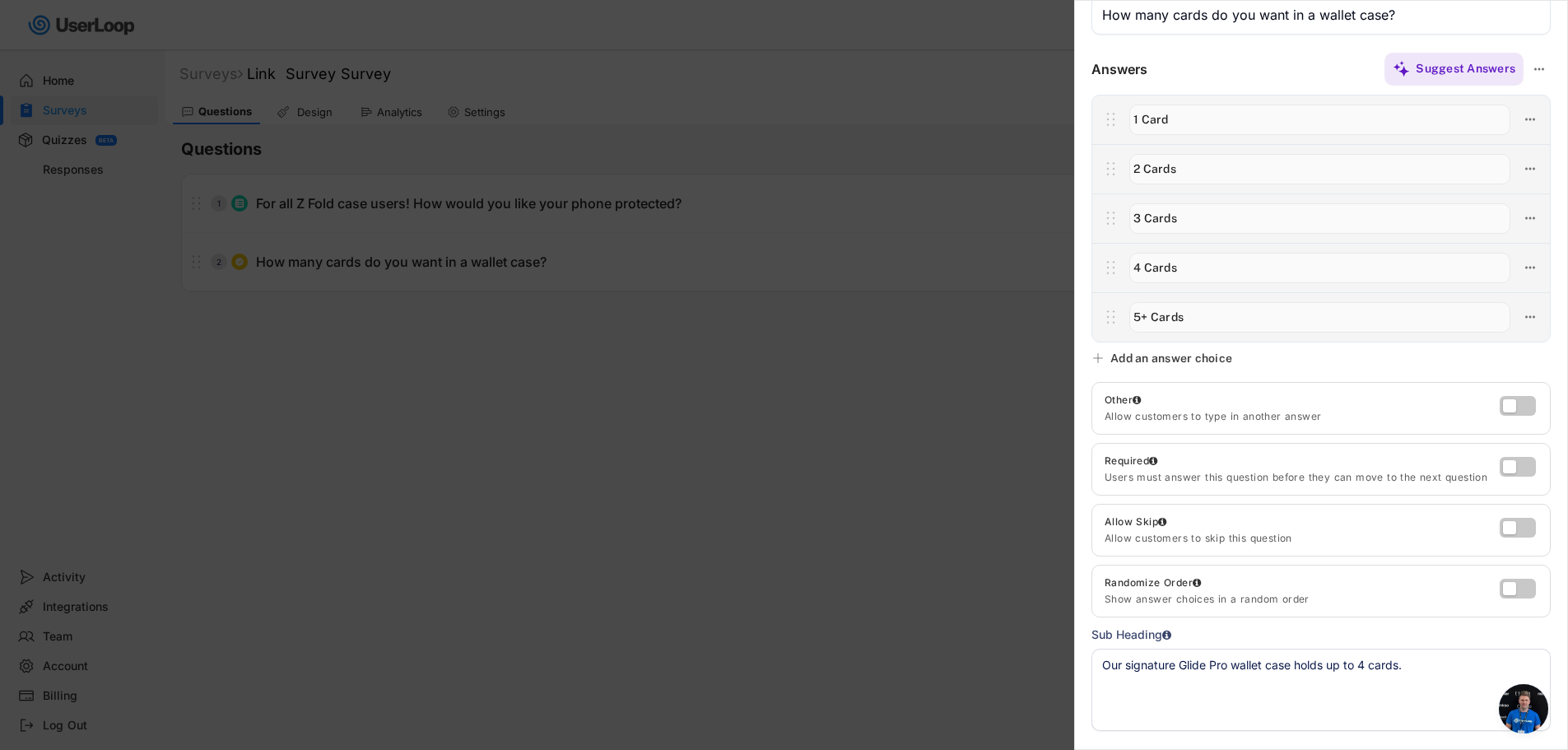
click at [1143, 125] on input "input" at bounding box center [1319, 120] width 381 height 31
drag, startPoint x: 1278, startPoint y: 122, endPoint x: 1120, endPoint y: 116, distance: 158.1
click at [1120, 116] on div at bounding box center [1320, 120] width 458 height 50
click at [1190, 176] on input "input" at bounding box center [1319, 169] width 381 height 31
click at [1143, 173] on input "input" at bounding box center [1319, 169] width 381 height 31
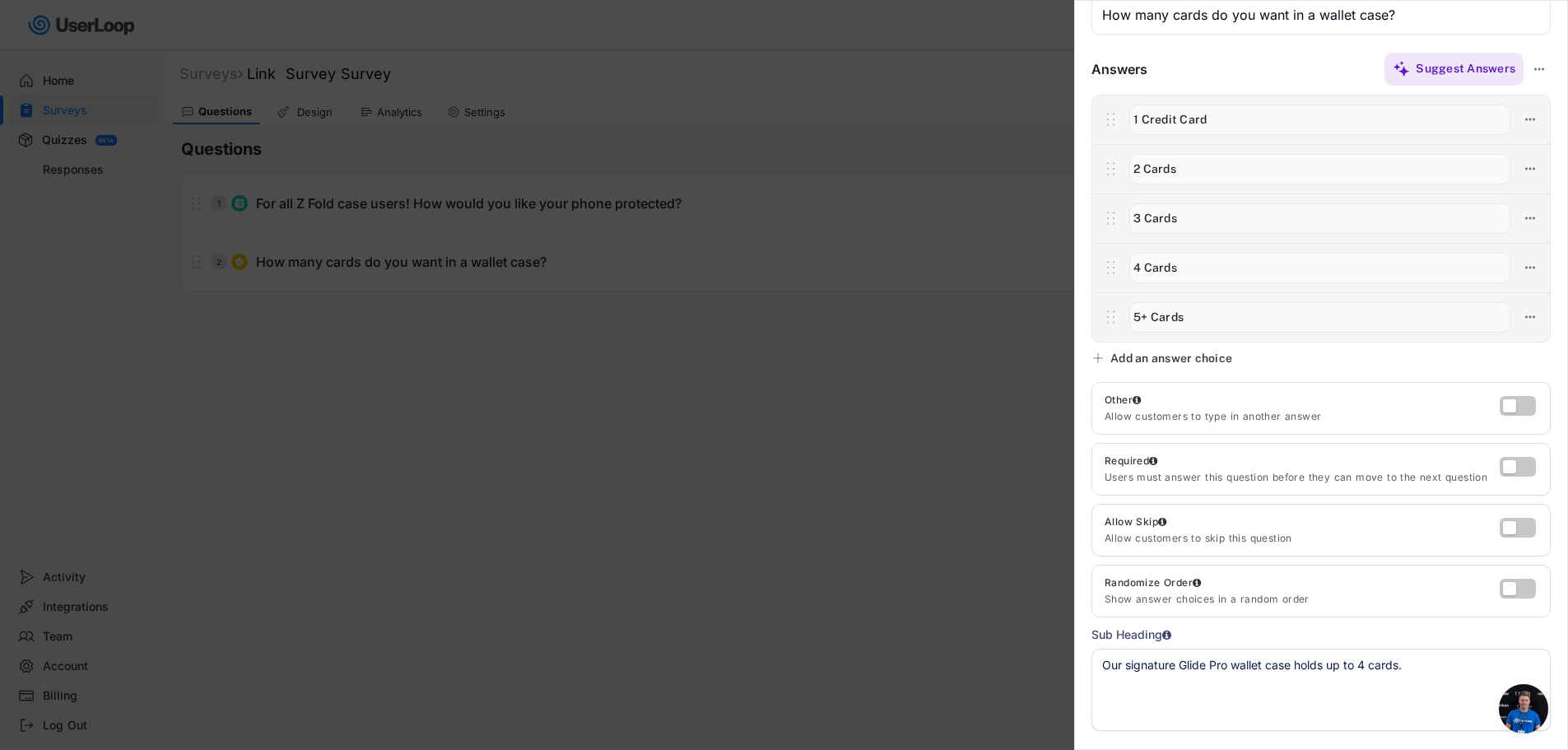
click at [1155, 121] on input "input" at bounding box center [1319, 120] width 381 height 31
type input "1 Card"
click at [1259, 97] on div at bounding box center [1320, 120] width 458 height 50
click at [1267, 81] on div "Suggest Answers" at bounding box center [1349, 69] width 403 height 33
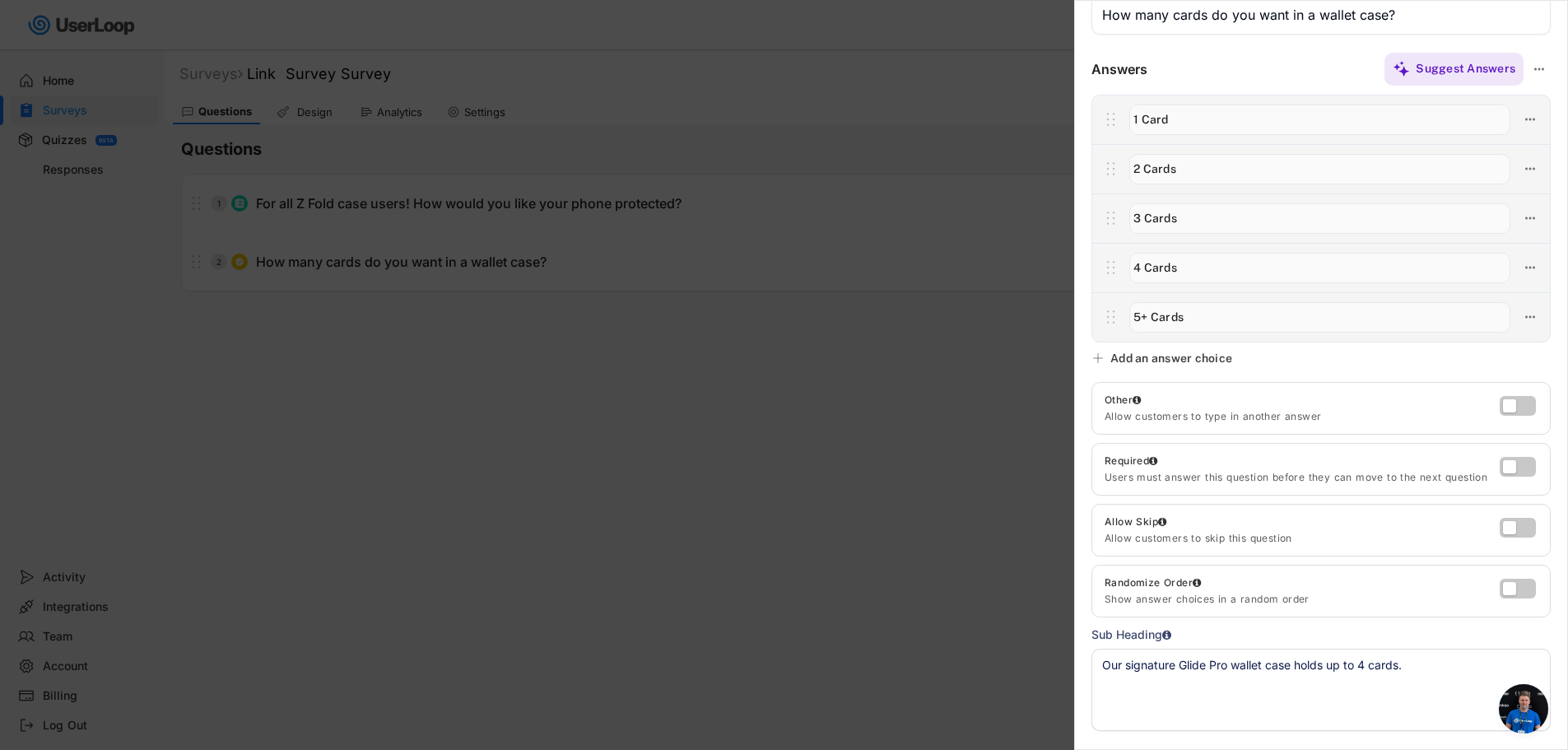
click at [1190, 87] on div "Answers Suggest Answers No answer choices yet Add some choices to your question…" at bounding box center [1320, 196] width 492 height 292
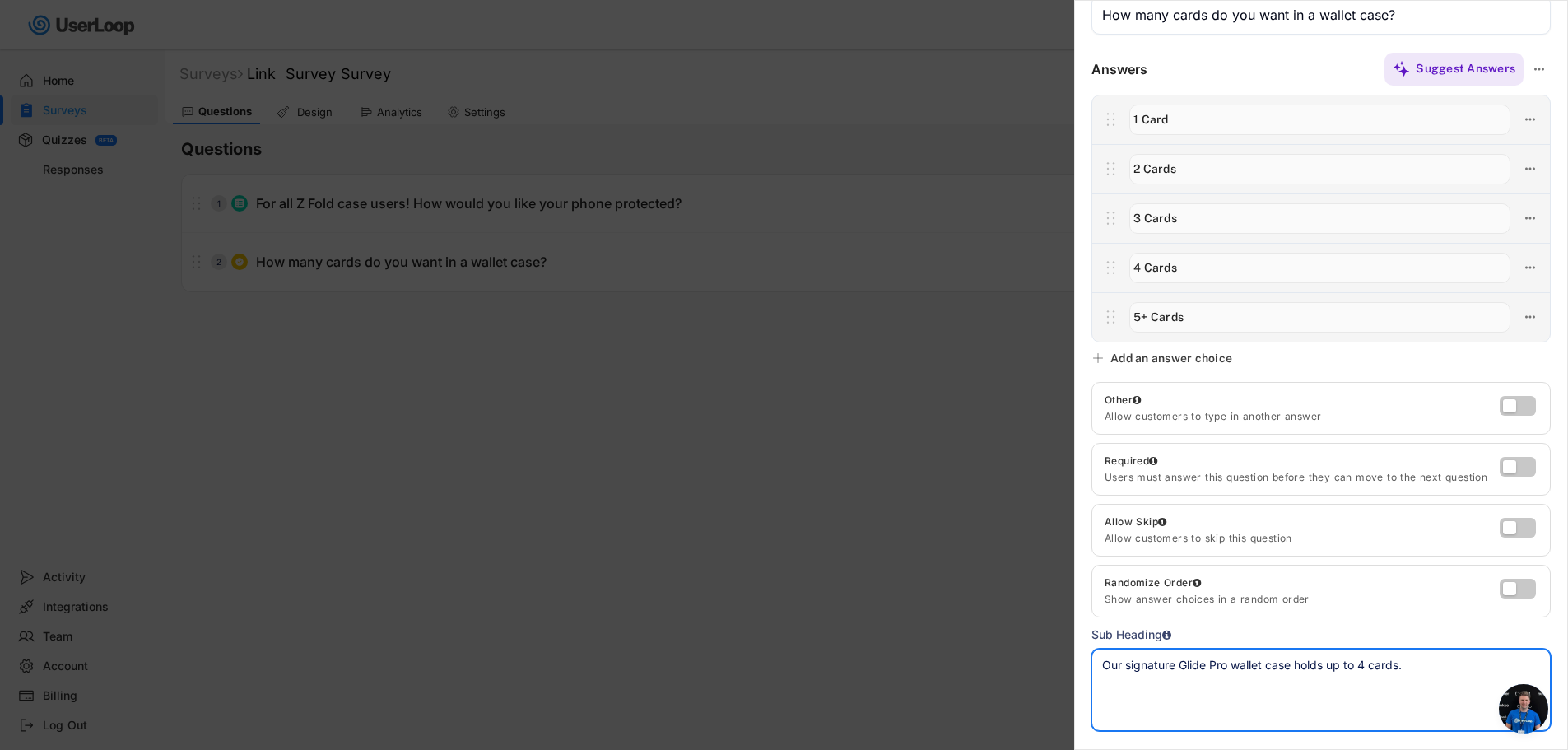
click at [1432, 662] on textarea "Our signature Glide Pro wallet case holds up to 4 cards." at bounding box center [1320, 690] width 459 height 82
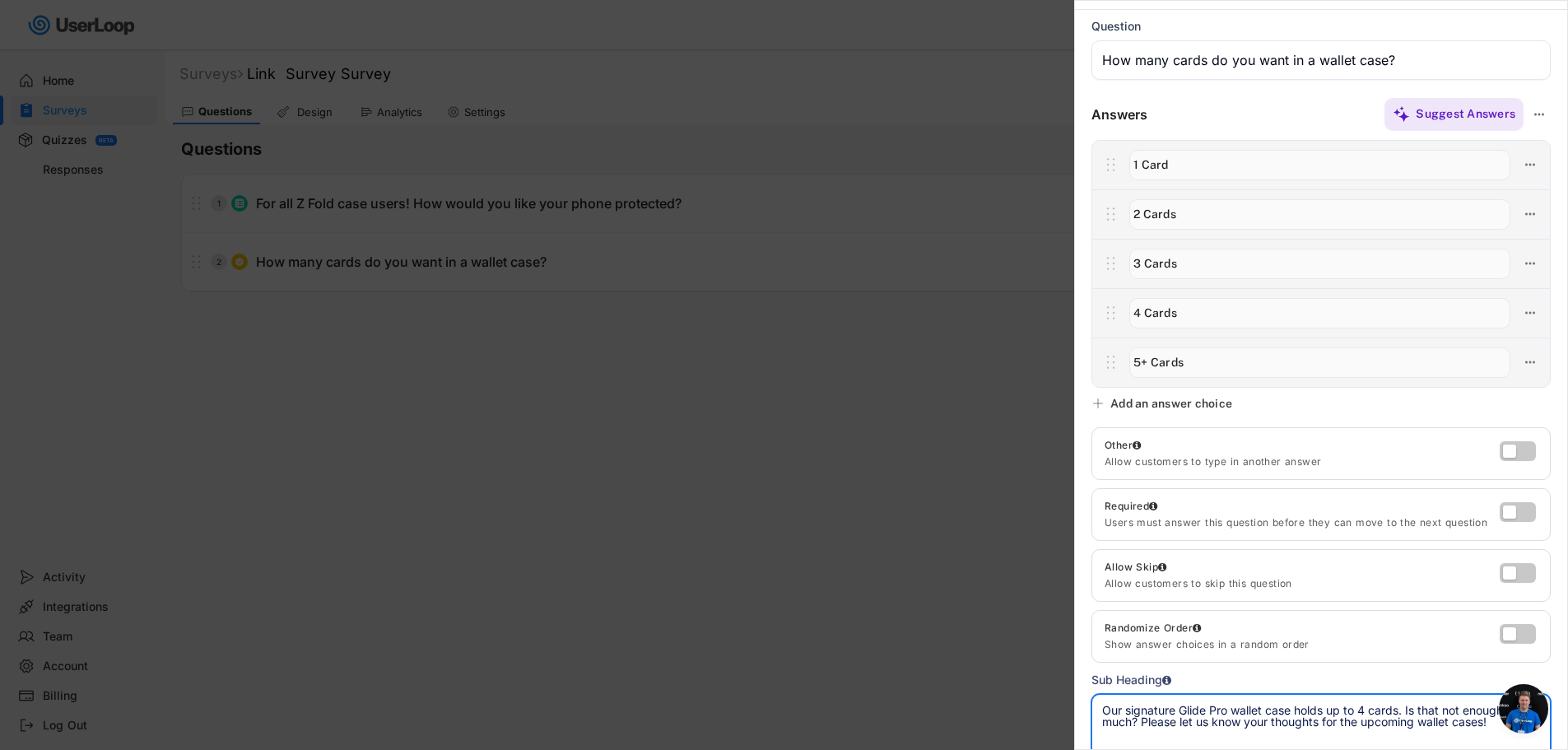
scroll to position [0, 0]
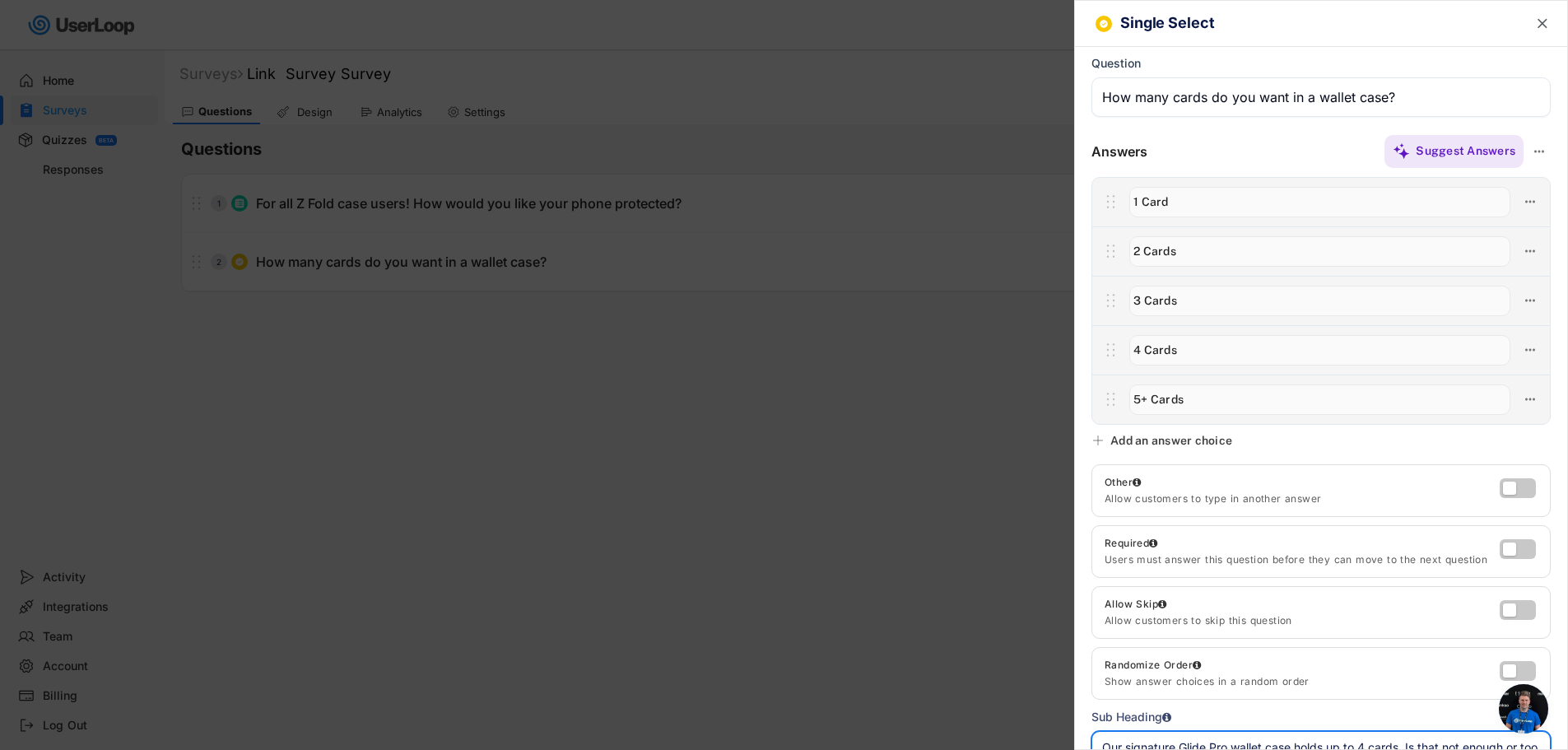
click at [1295, 144] on div "Suggest Answers" at bounding box center [1349, 151] width 403 height 33
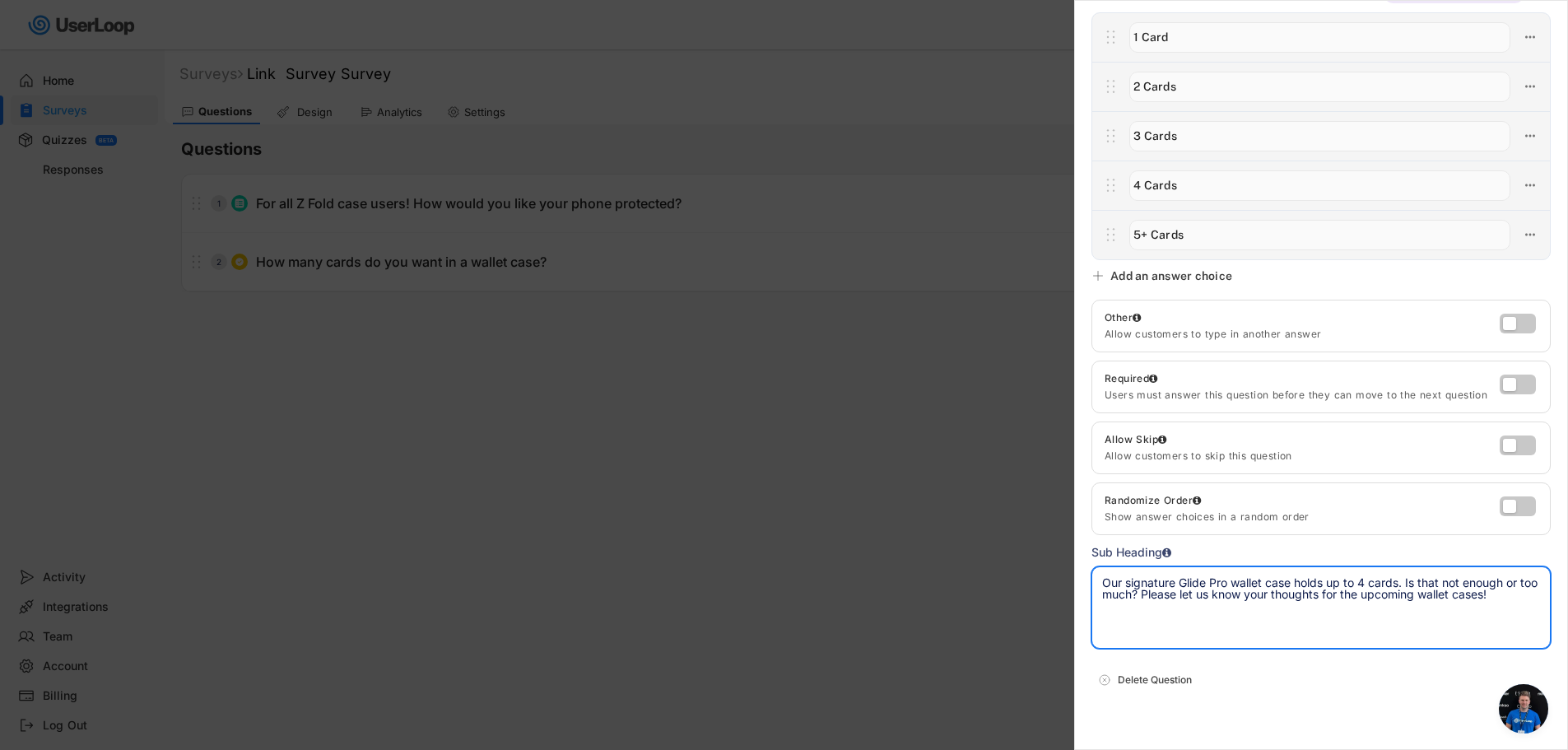
drag, startPoint x: 1513, startPoint y: 595, endPoint x: 1162, endPoint y: 602, distance: 351.1
click at [1162, 602] on textarea "Our signature Glide Pro wallet case holds up to 4 cards. Is that not enough or …" at bounding box center [1320, 607] width 459 height 82
type textarea "Our signature Glide Pro wallet case holds up to 4 cards. Is that not enough or …"
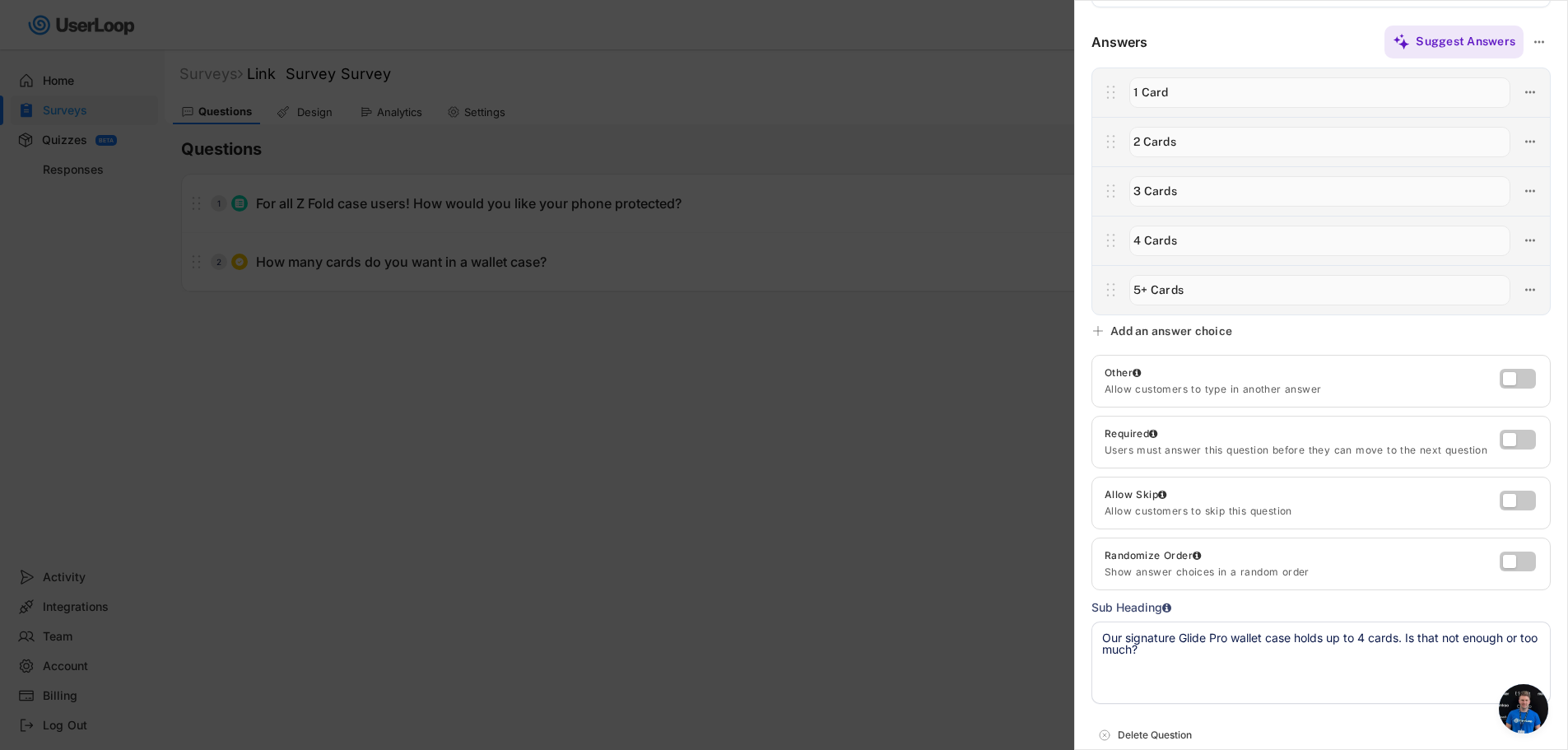
scroll to position [82, 0]
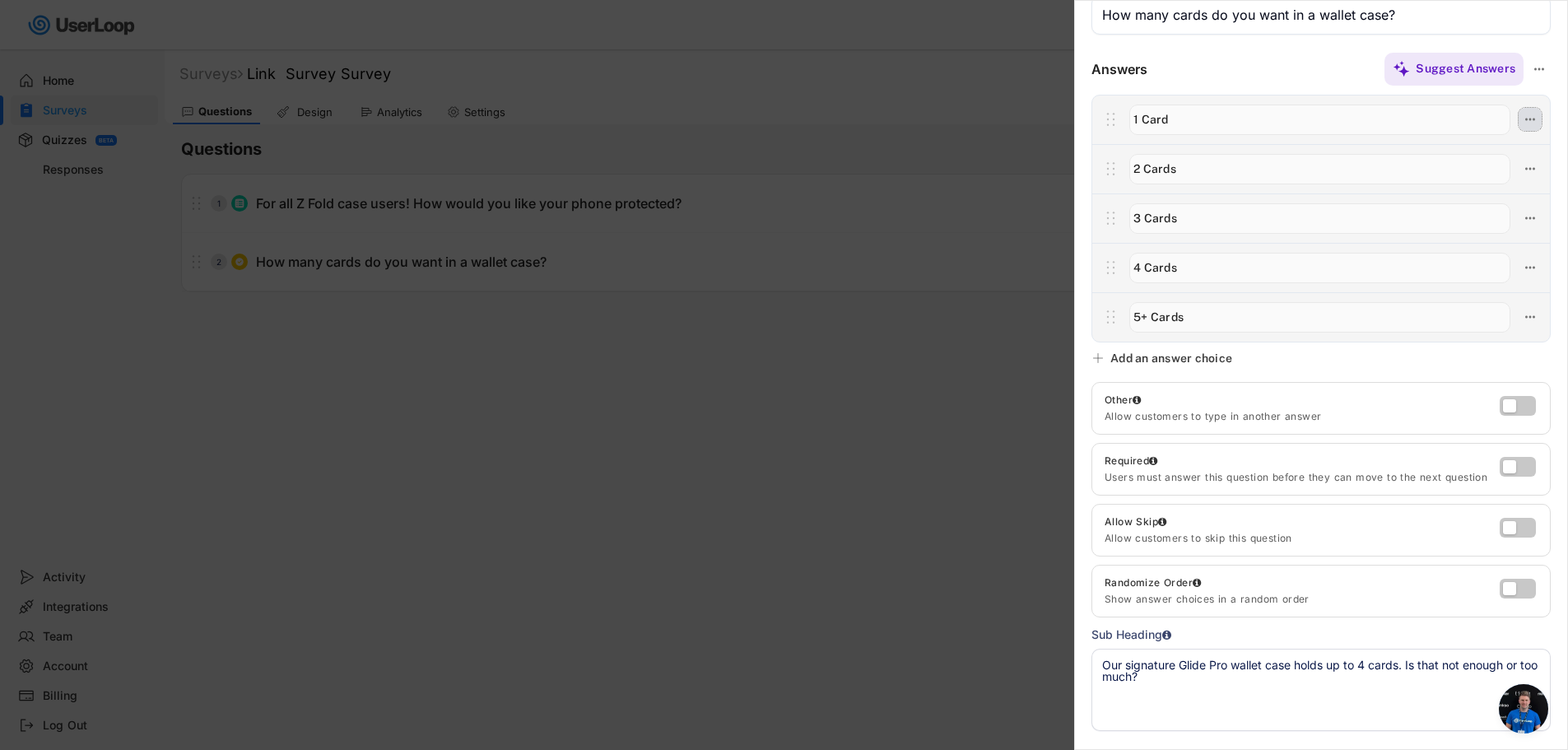
click at [1526, 119] on button at bounding box center [1530, 120] width 23 height 23
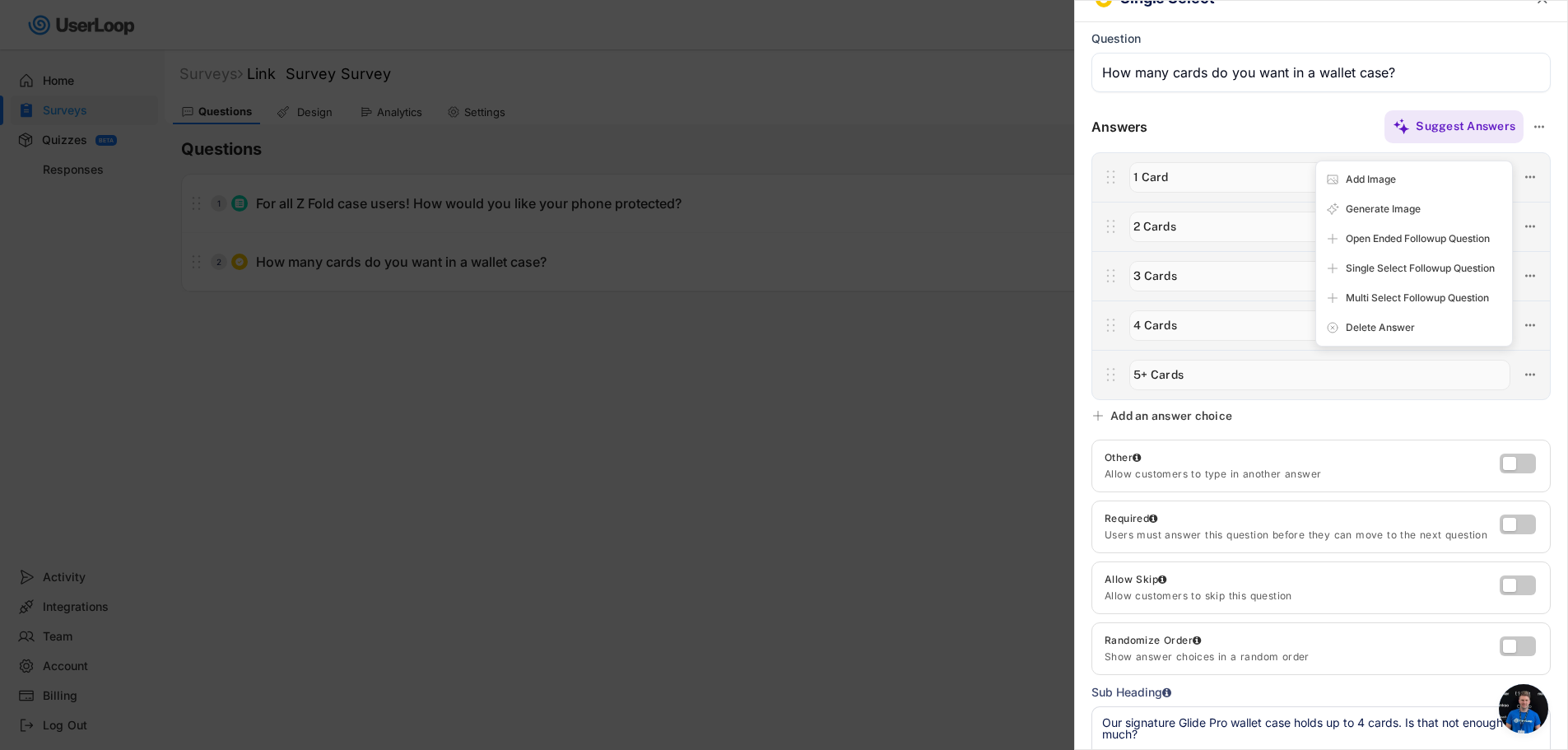
scroll to position [0, 0]
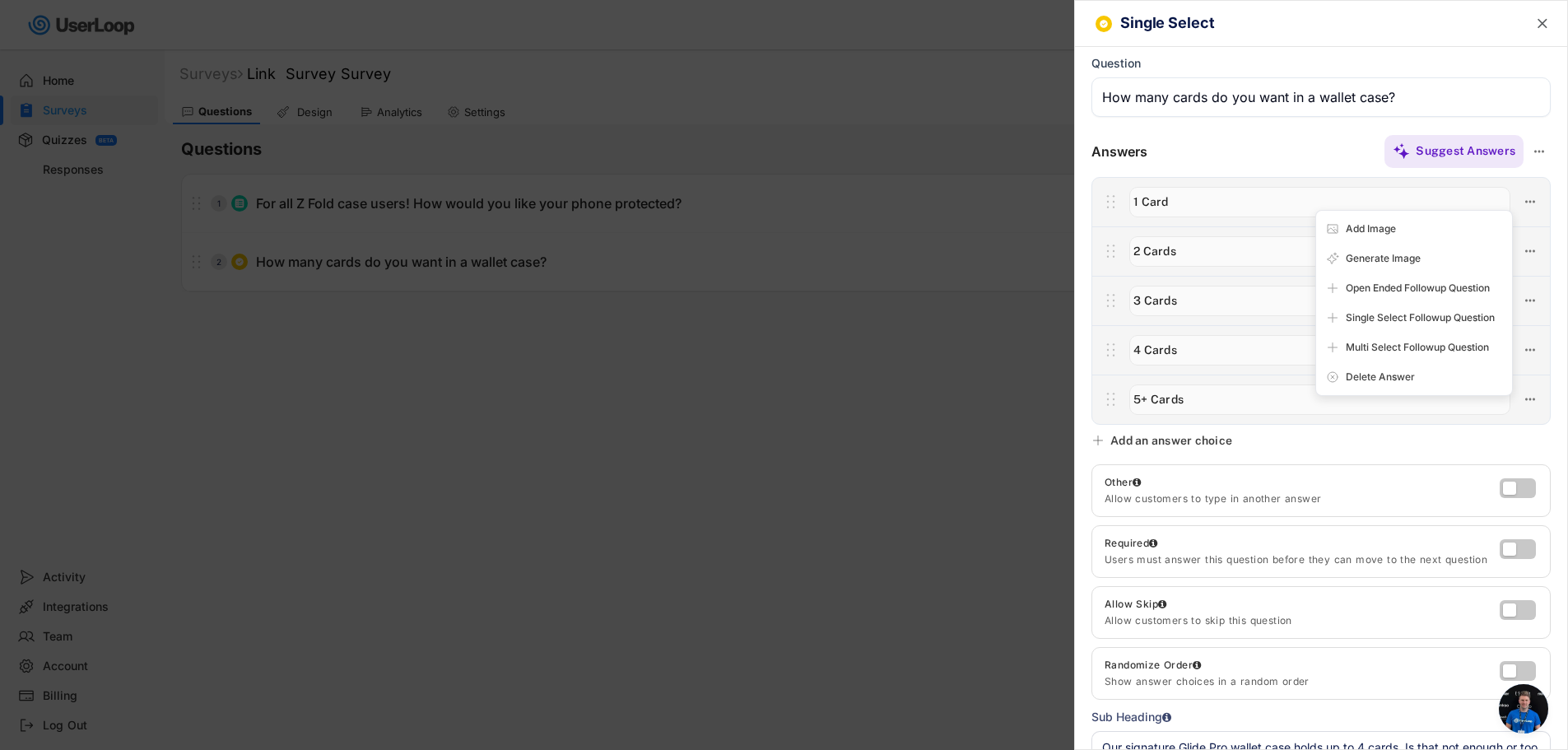
click at [1251, 130] on div "Single Select  Question Answers Suggest Answers No answer choices yet Add some…" at bounding box center [1320, 375] width 493 height 750
click at [1532, 149] on icon at bounding box center [1538, 151] width 14 height 14
click at [1323, 155] on div "Suggest Answers" at bounding box center [1349, 151] width 403 height 33
click at [1532, 146] on icon at bounding box center [1538, 151] width 14 height 14
click at [1295, 135] on div "Suggest Answers" at bounding box center [1349, 151] width 403 height 33
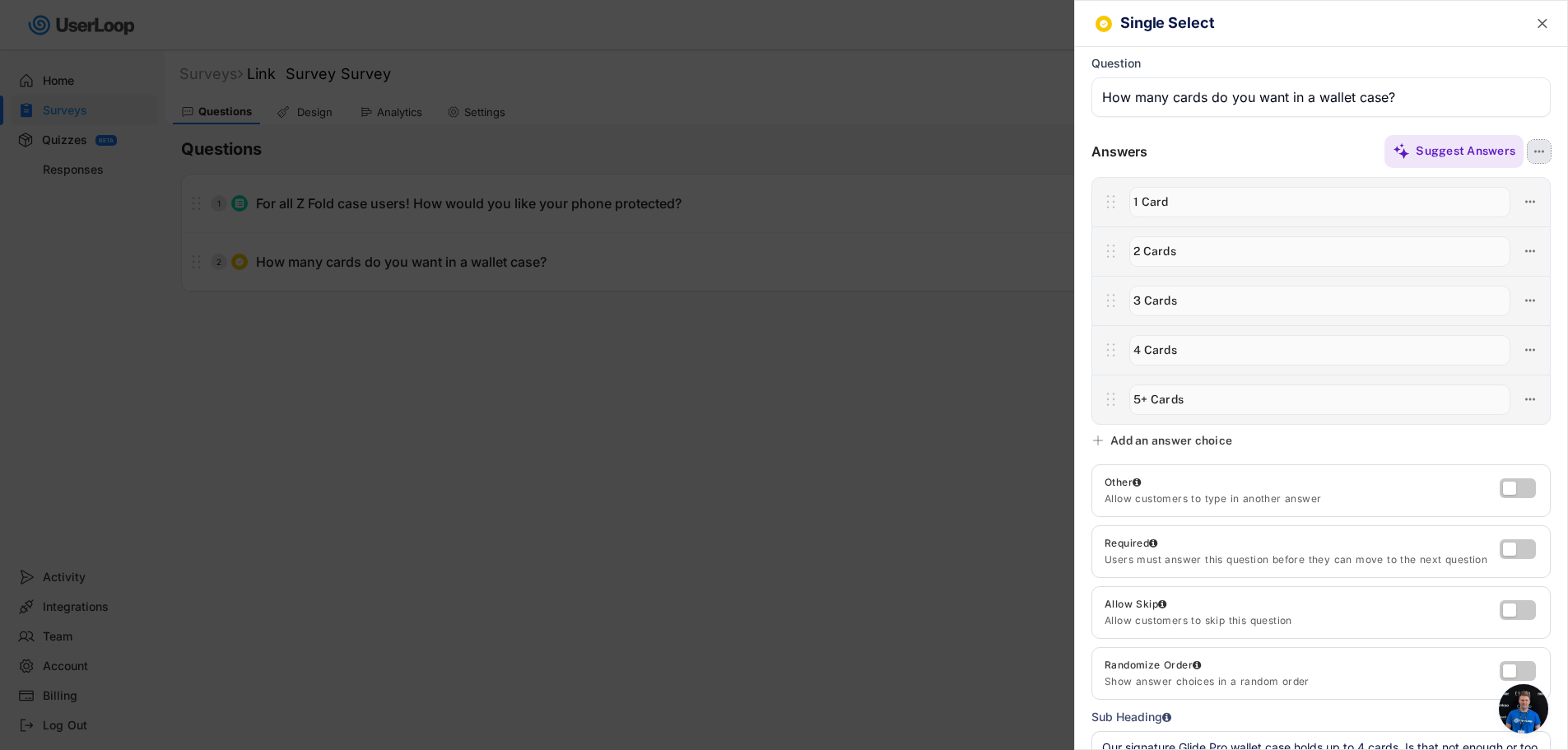
click at [1527, 150] on button at bounding box center [1538, 151] width 23 height 23
click at [1468, 182] on div "Generate Images" at bounding box center [1433, 178] width 157 height 14
drag, startPoint x: 1299, startPoint y: 135, endPoint x: 1383, endPoint y: 132, distance: 84.1
click at [1300, 135] on div "Suggest Answers" at bounding box center [1349, 151] width 403 height 33
click at [1315, 133] on div "Answers Suggest Answers" at bounding box center [1320, 150] width 459 height 35
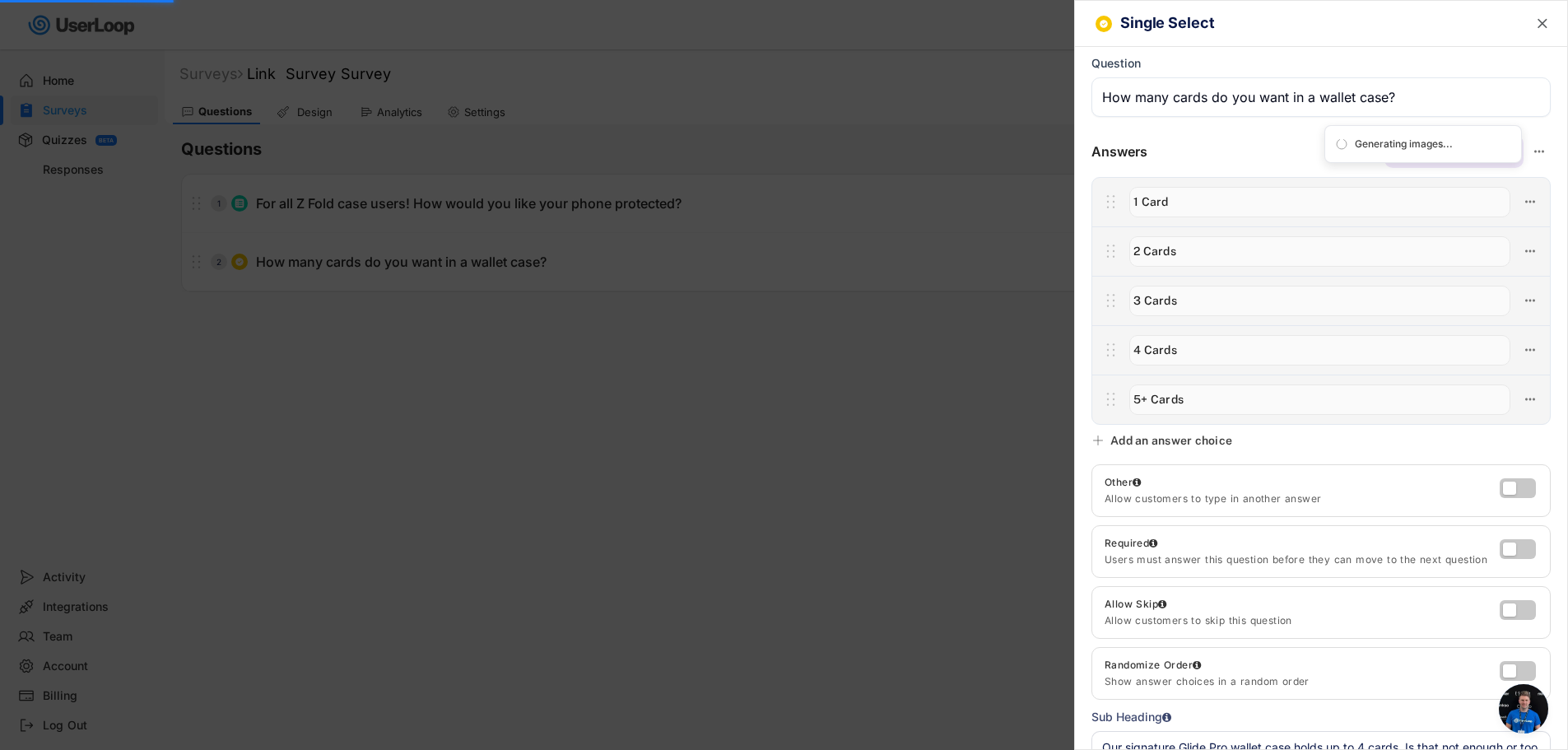
scroll to position [165, 0]
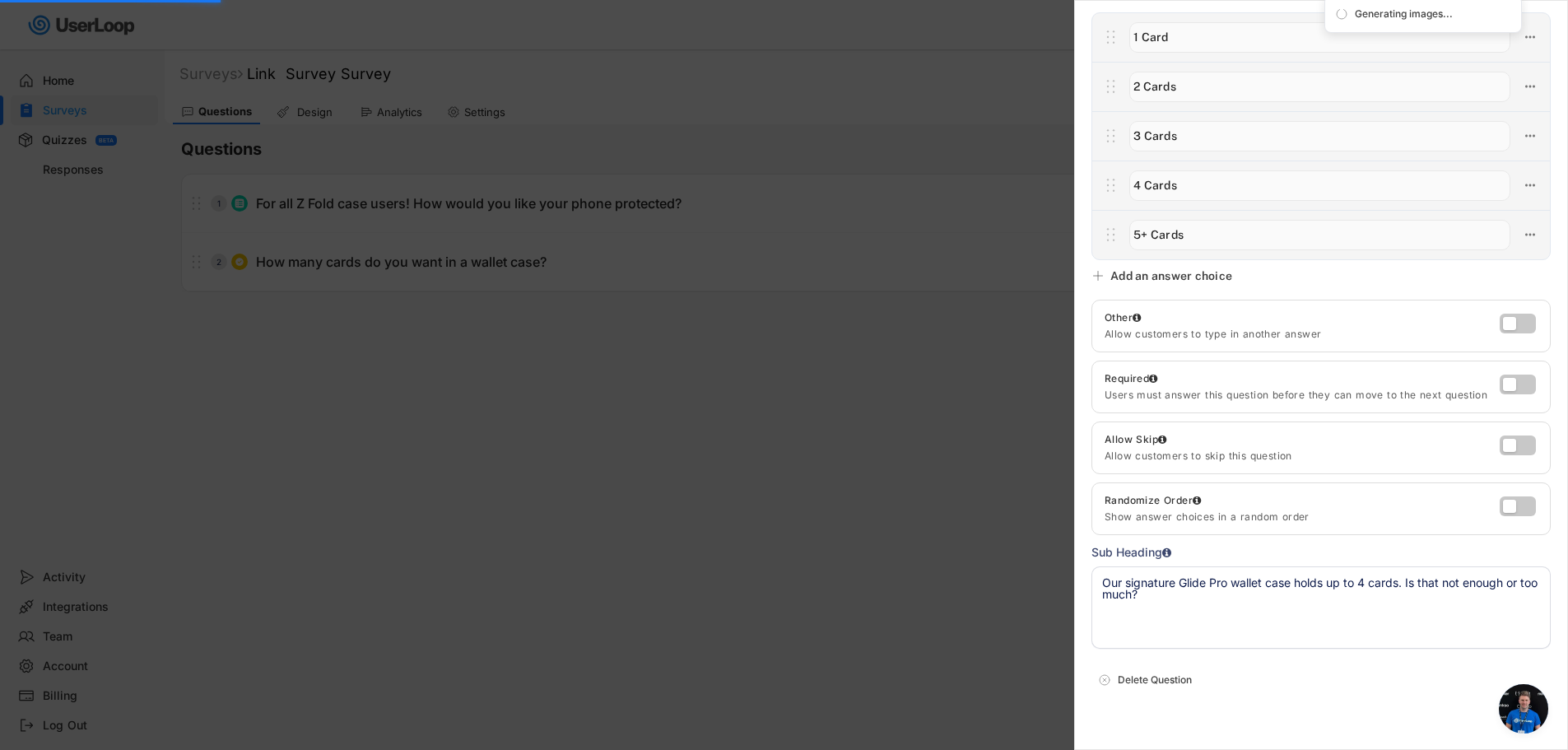
click at [653, 443] on div at bounding box center [784, 375] width 1568 height 750
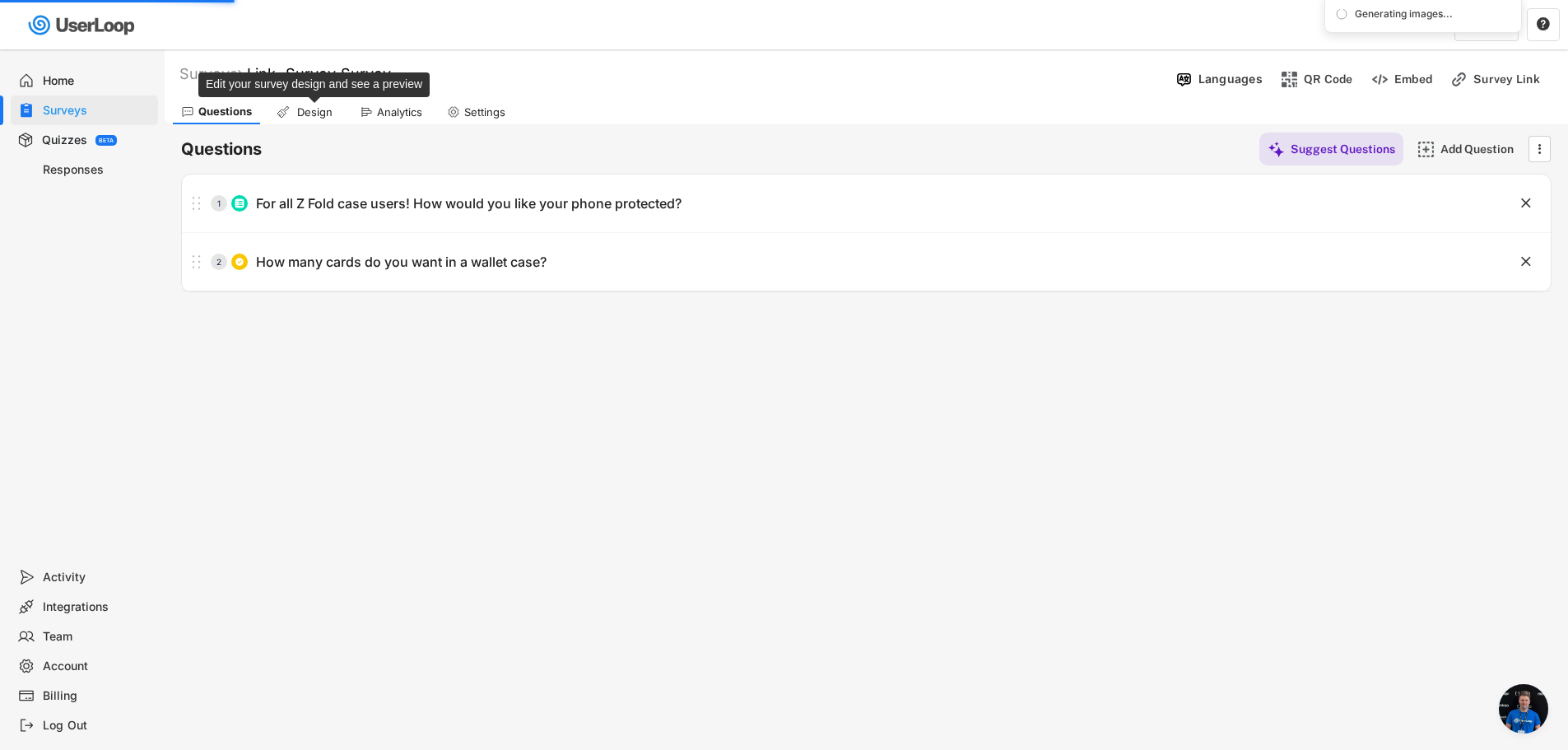
click at [309, 109] on div "Design" at bounding box center [314, 112] width 41 height 14
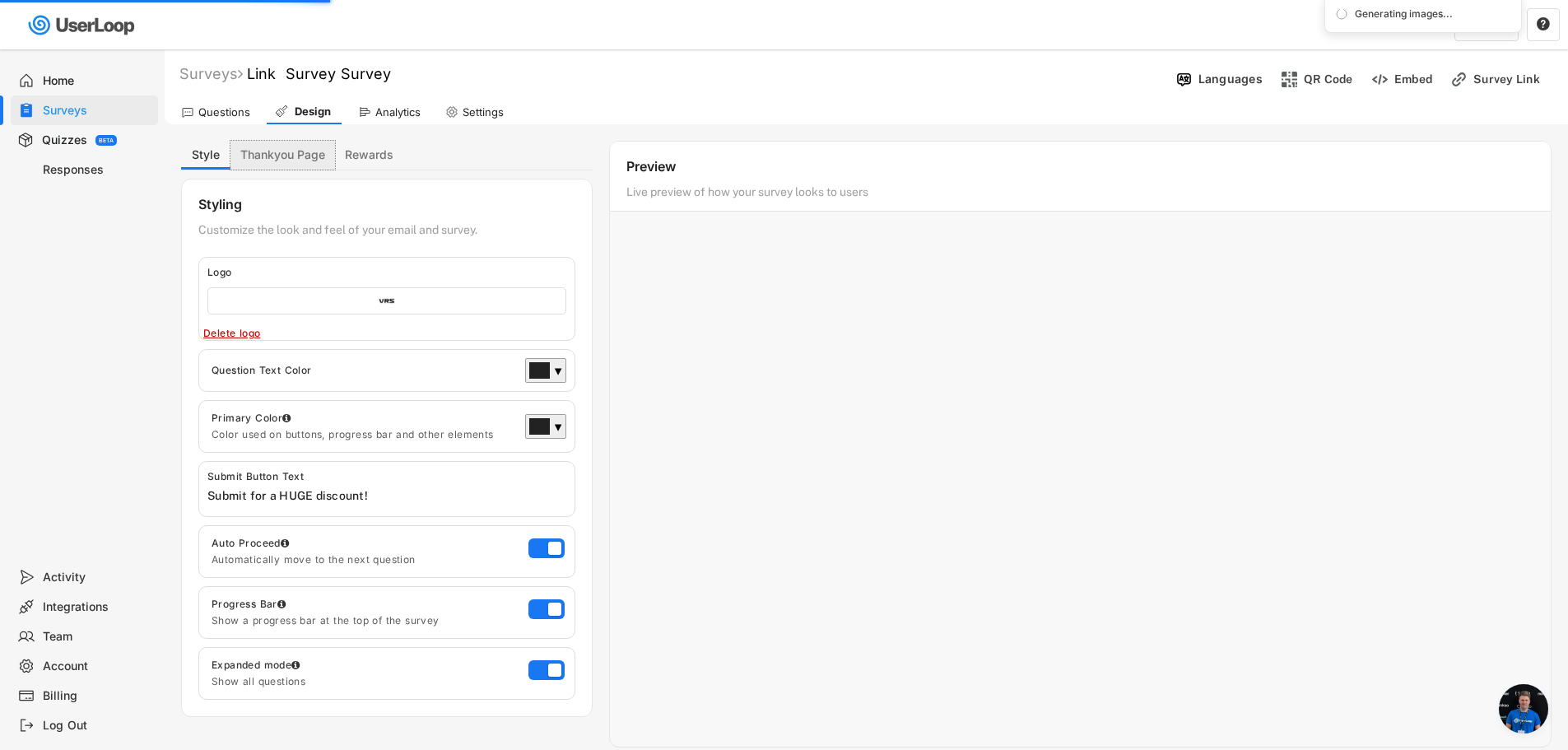
click at [294, 161] on button "Thankyou Page" at bounding box center [282, 155] width 104 height 29
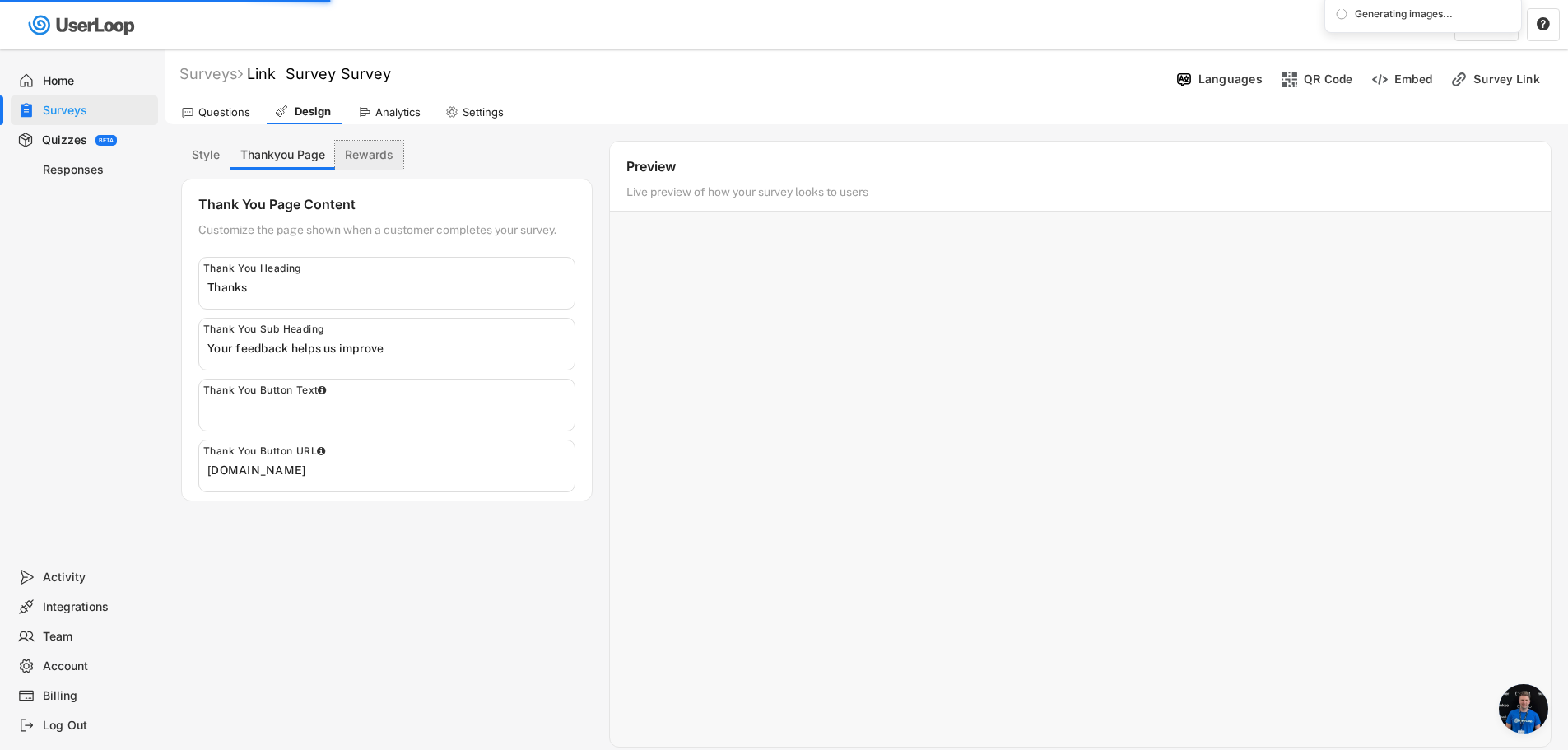
click at [366, 161] on button "Rewards" at bounding box center [368, 155] width 68 height 29
select select ""immediately""
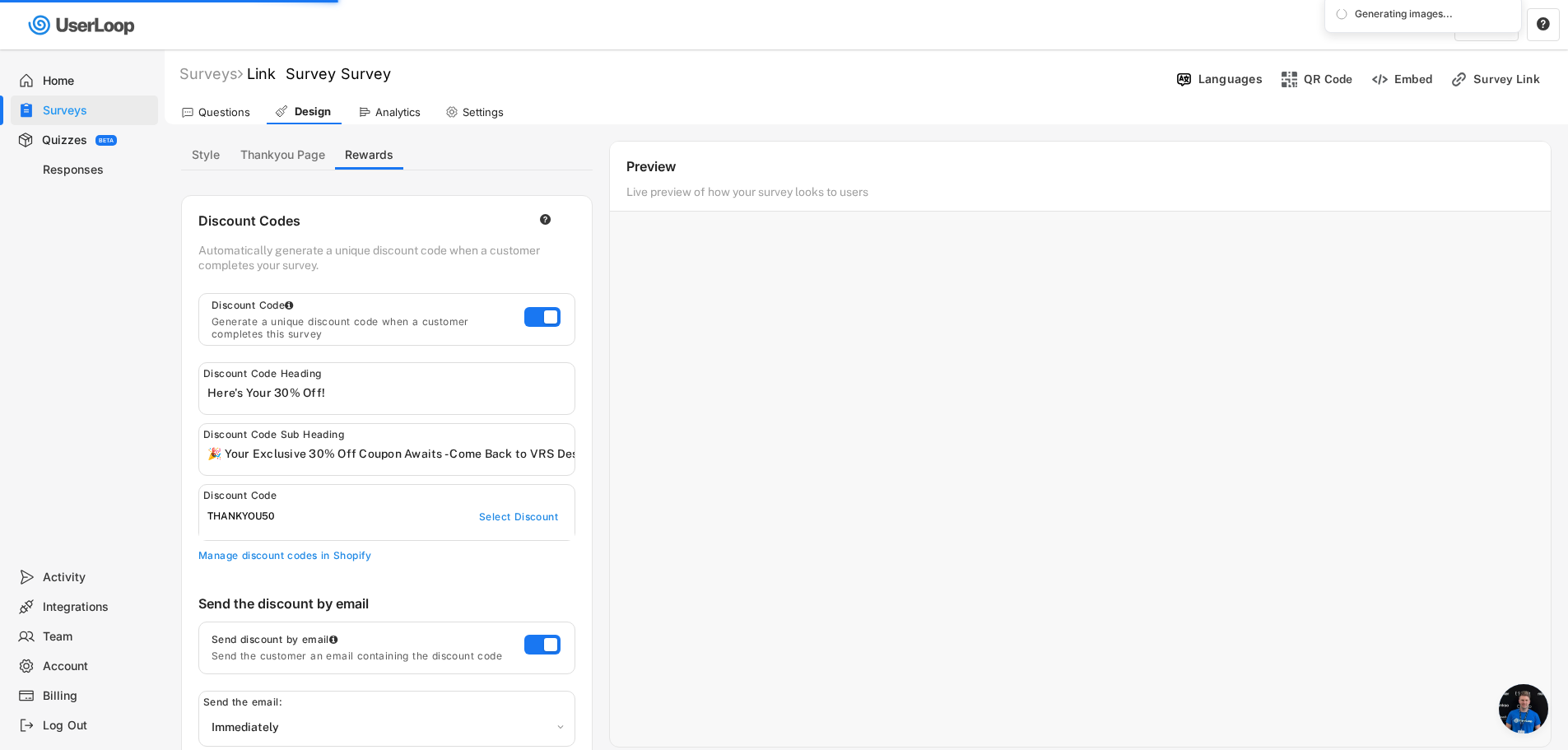
click at [403, 105] on div "Analytics" at bounding box center [397, 112] width 45 height 14
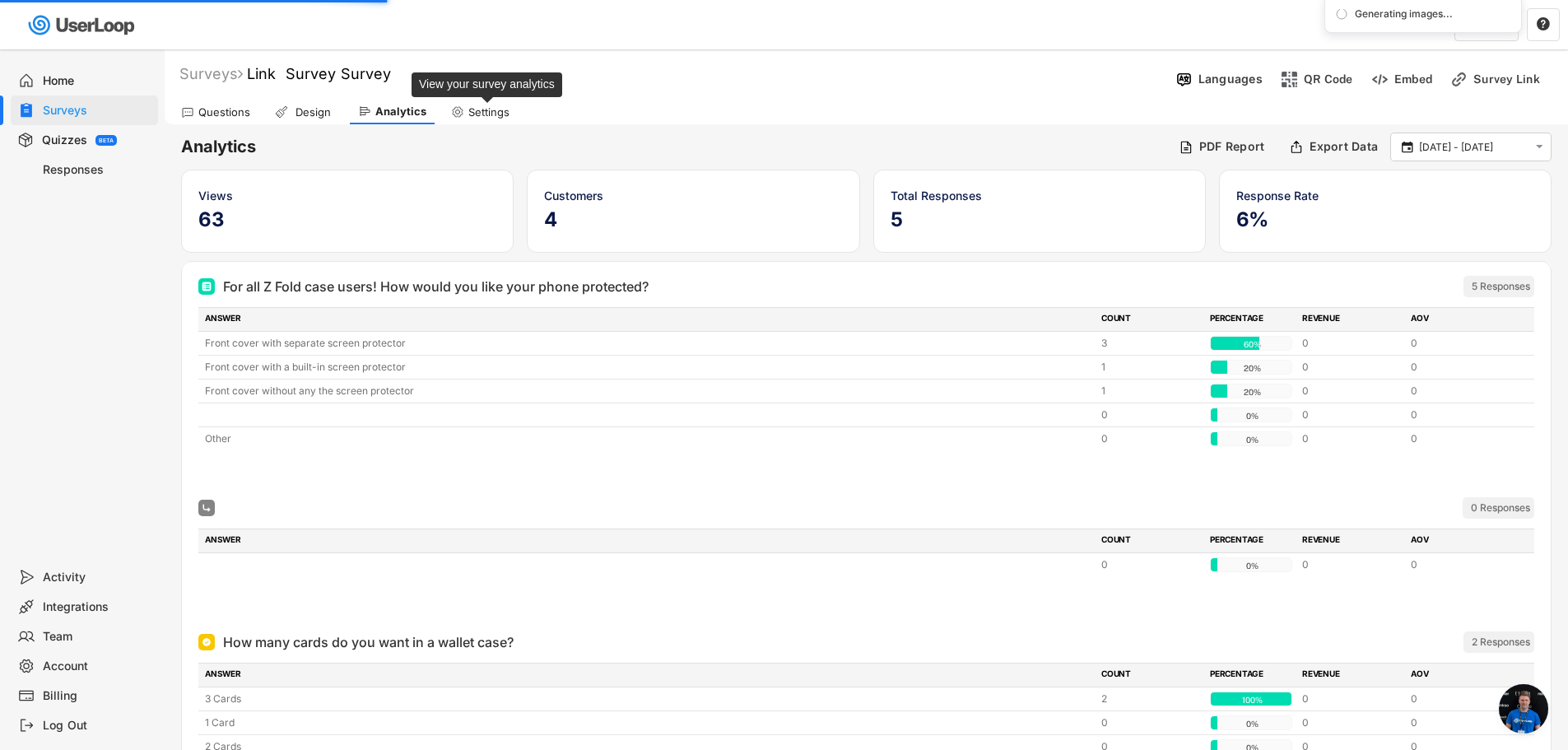
click at [496, 112] on div "Settings" at bounding box center [489, 112] width 41 height 14
select select
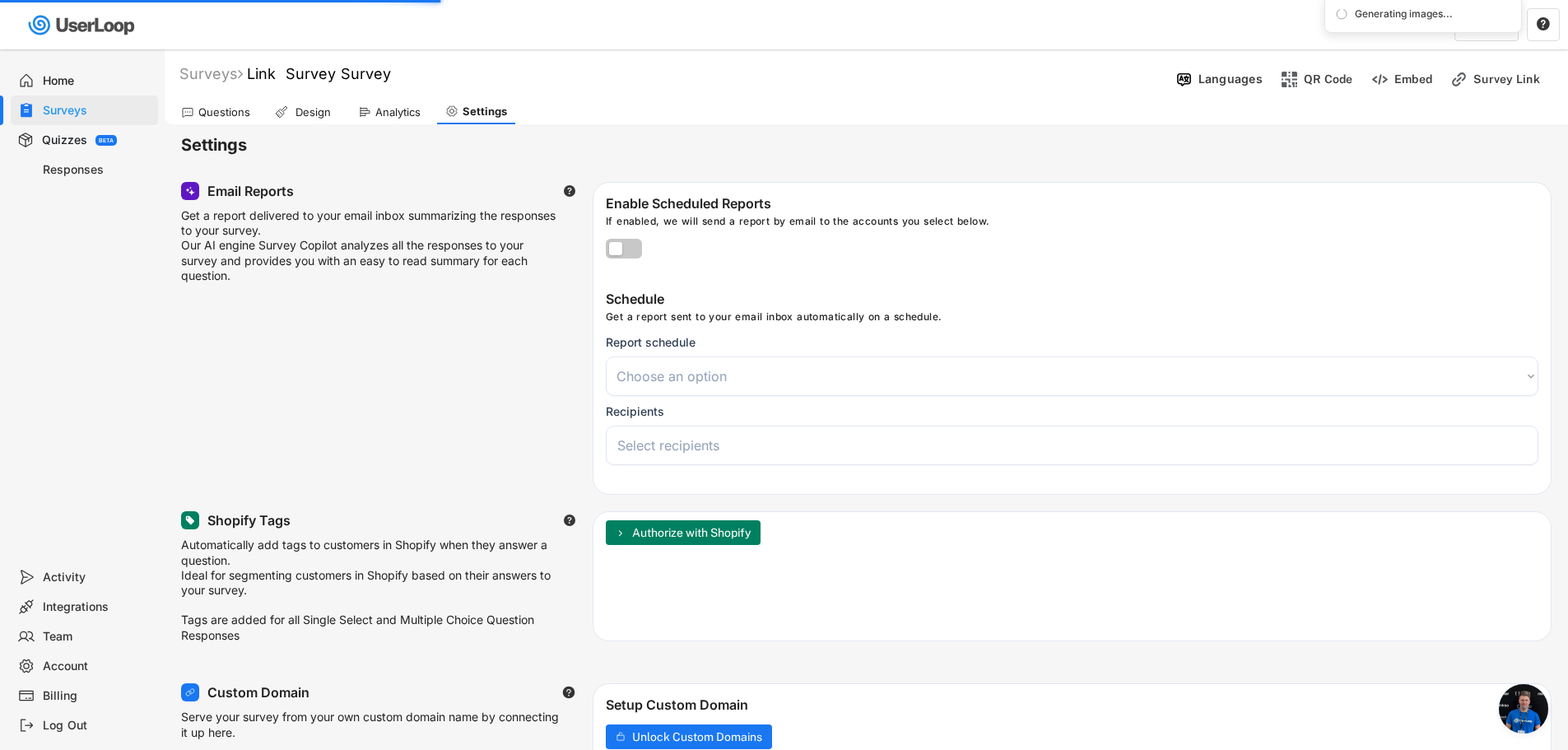
click at [198, 112] on div "Questions" at bounding box center [224, 112] width 52 height 14
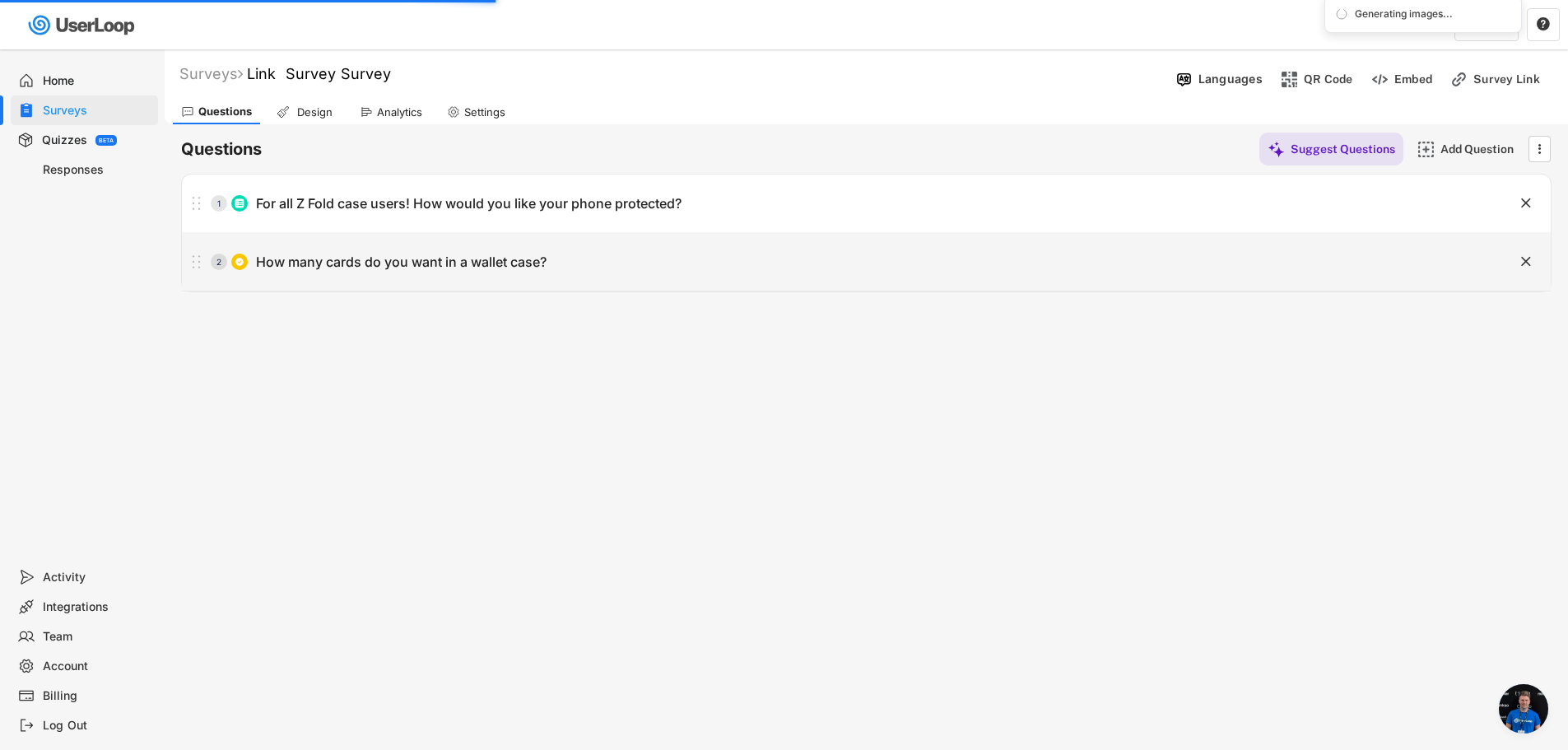
click at [423, 262] on div "How many cards do you want in a wallet case?" at bounding box center [402, 262] width 291 height 17
type input "How many cards do you want in a wallet case?"
type input "1 Card"
type input "2 Cards"
type input "3 Cards"
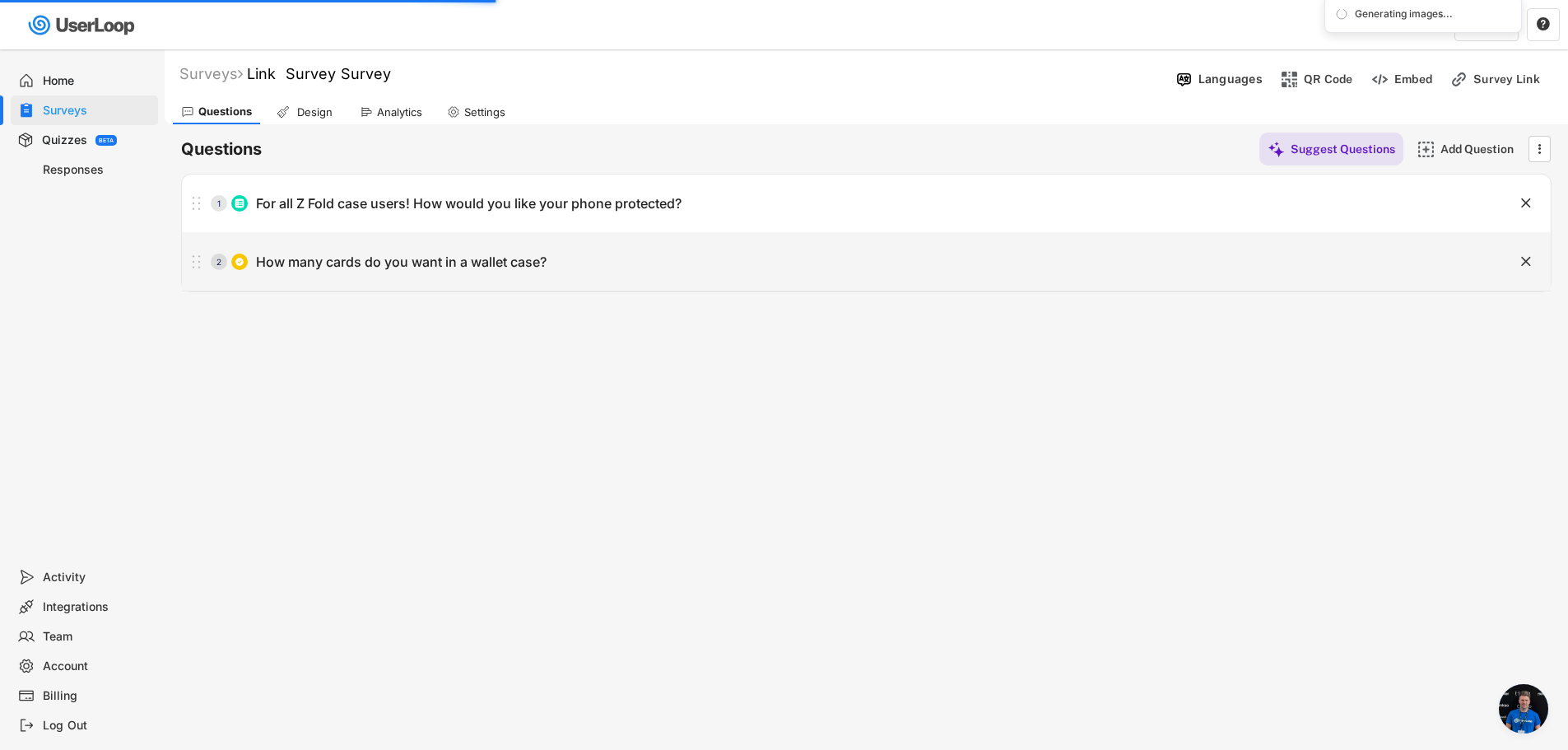
type input "4 Cards"
type input "5+ Cards"
type textarea "Our signature Glide Pro wallet case holds up to 4 cards. Is that not enough or …"
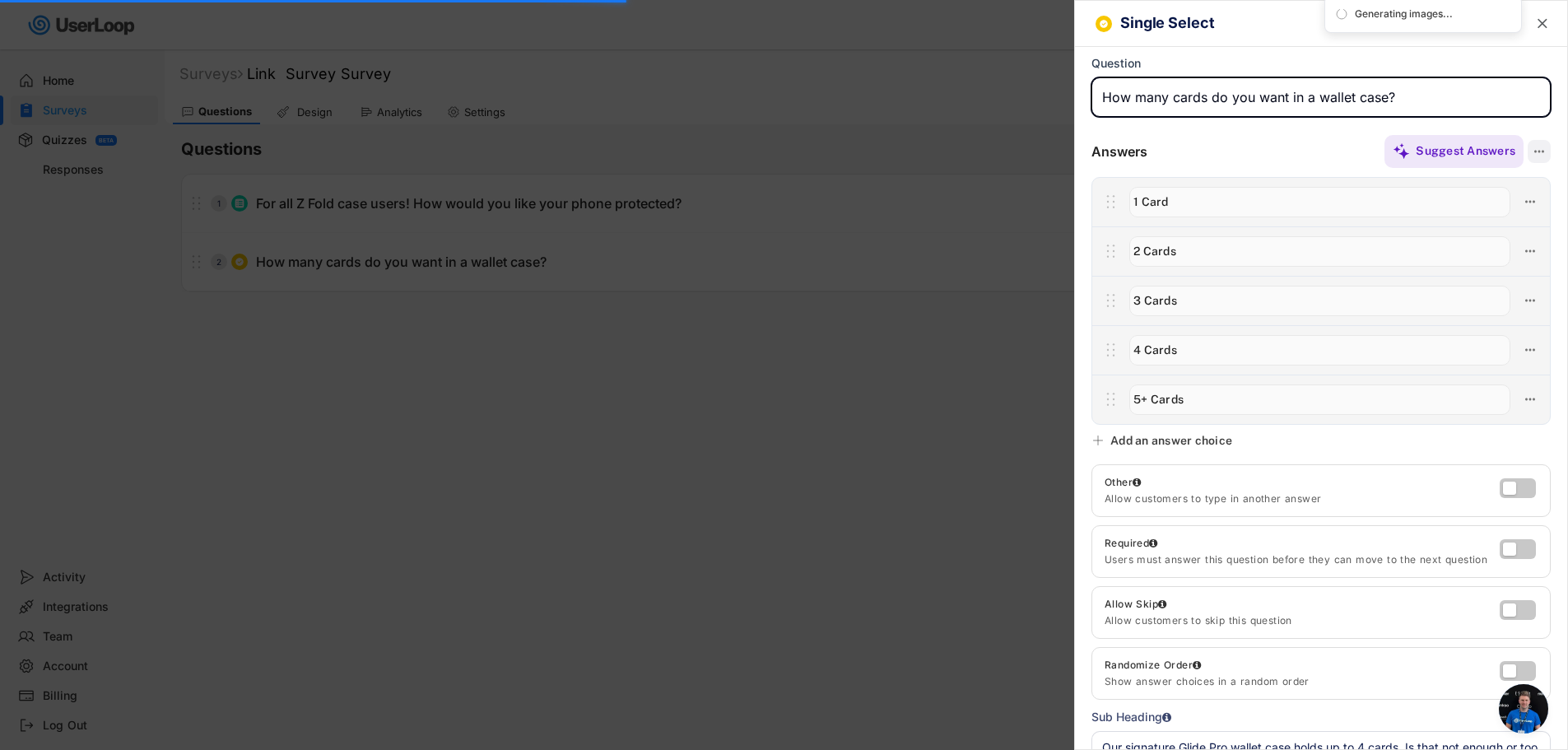
click at [1532, 156] on icon at bounding box center [1538, 151] width 14 height 14
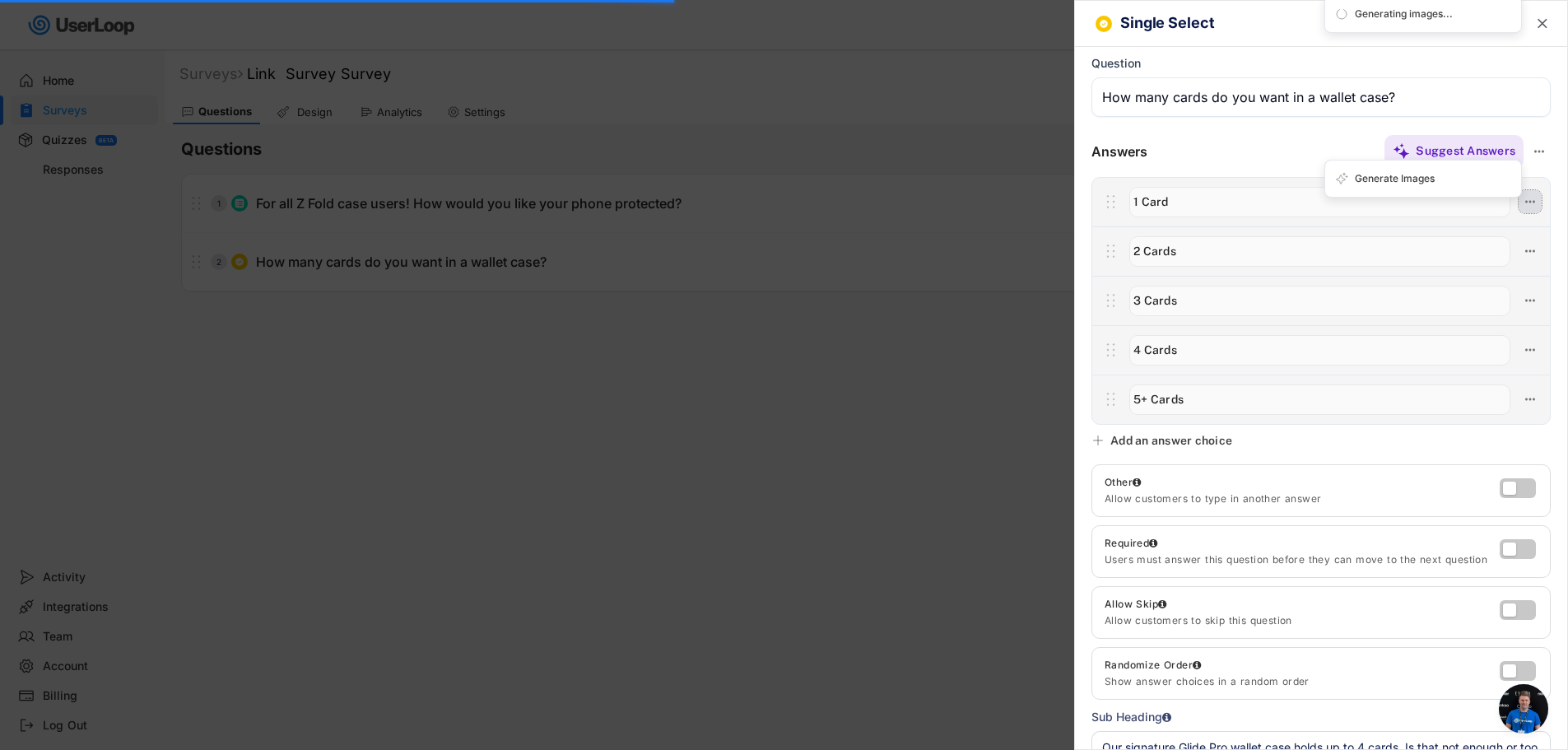
click at [1523, 198] on icon at bounding box center [1529, 201] width 14 height 14
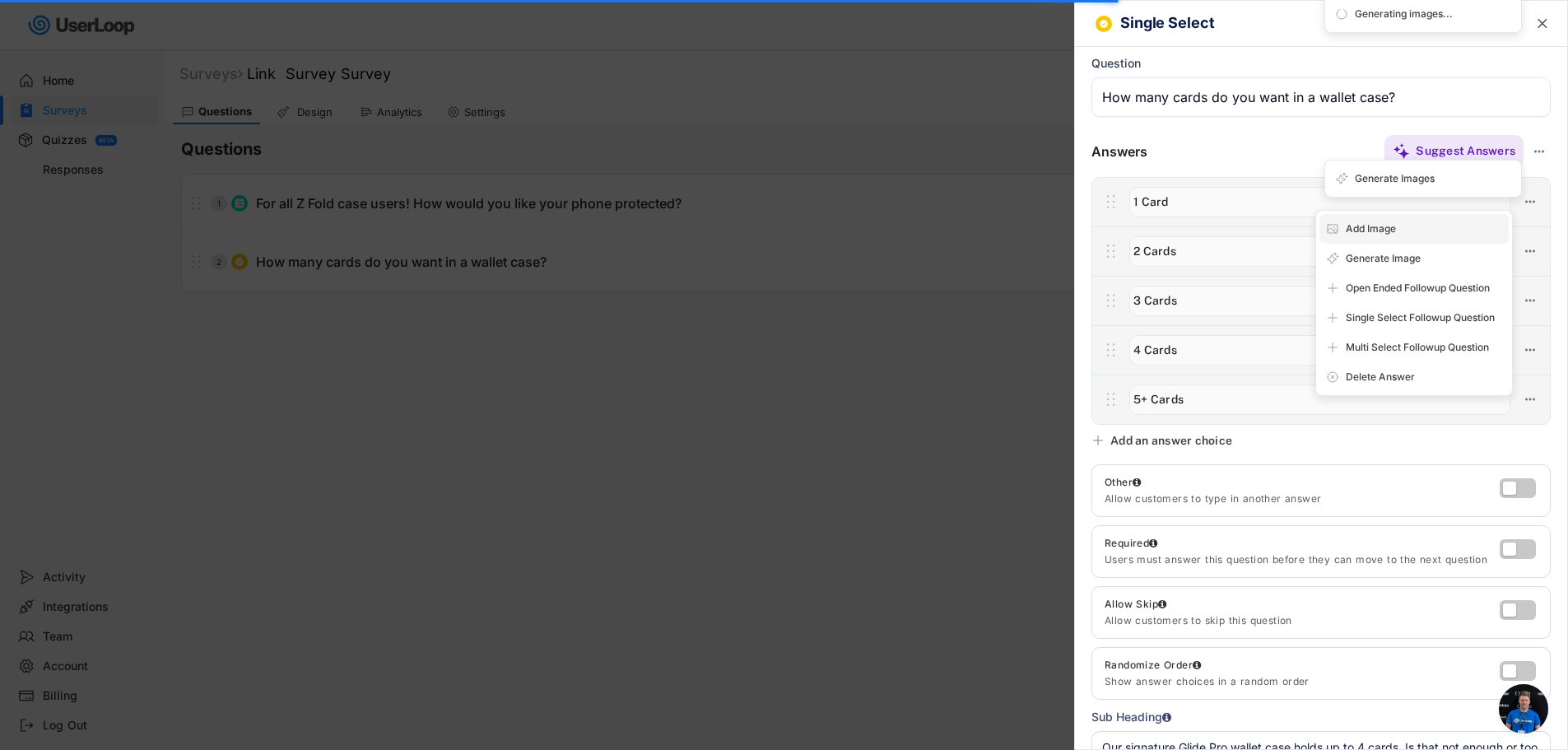
click at [1438, 231] on div "Add Image" at bounding box center [1424, 229] width 157 height 14
click at [1426, 278] on input "file" at bounding box center [1413, 274] width 171 height 80
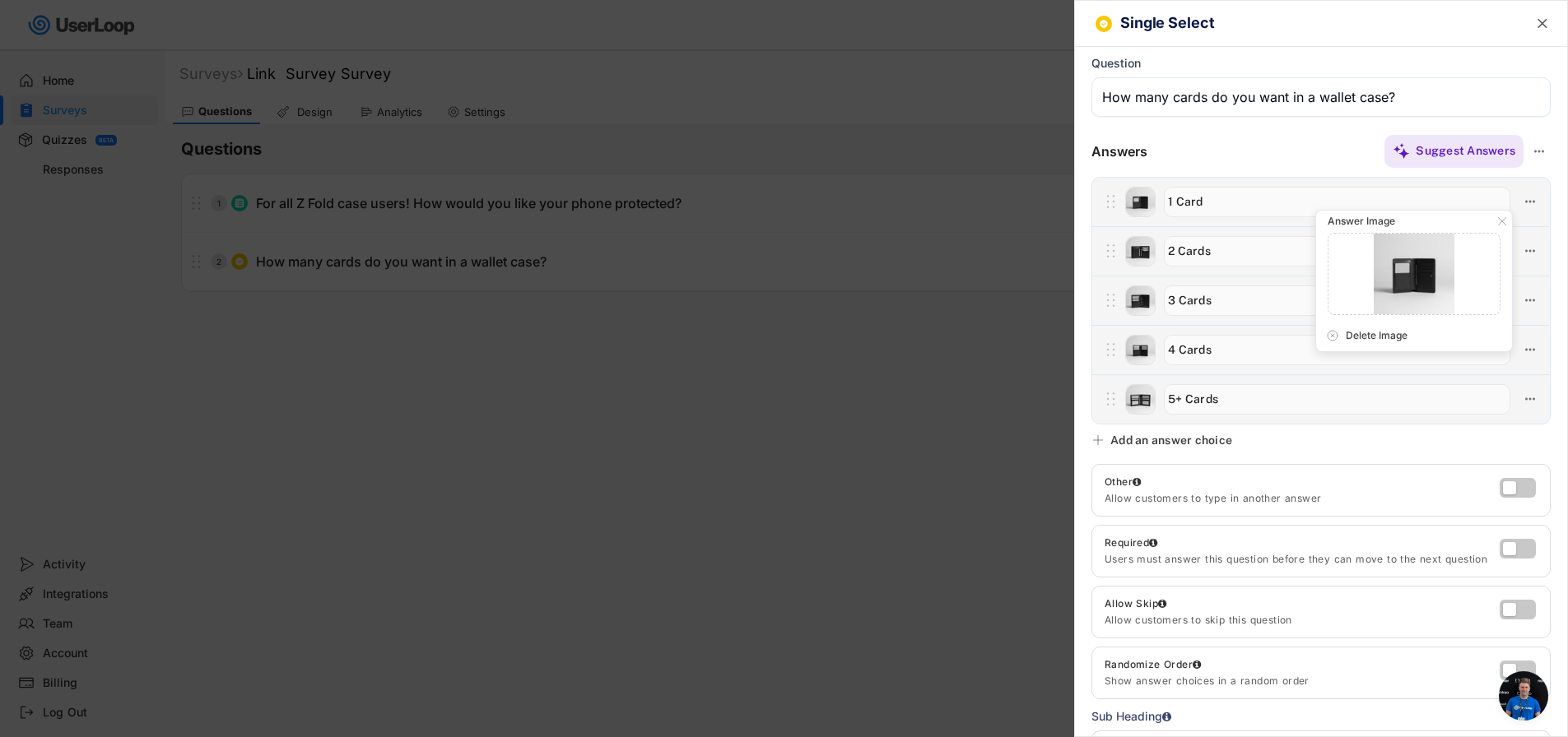
type input "C:\fakepath\08.jpg"
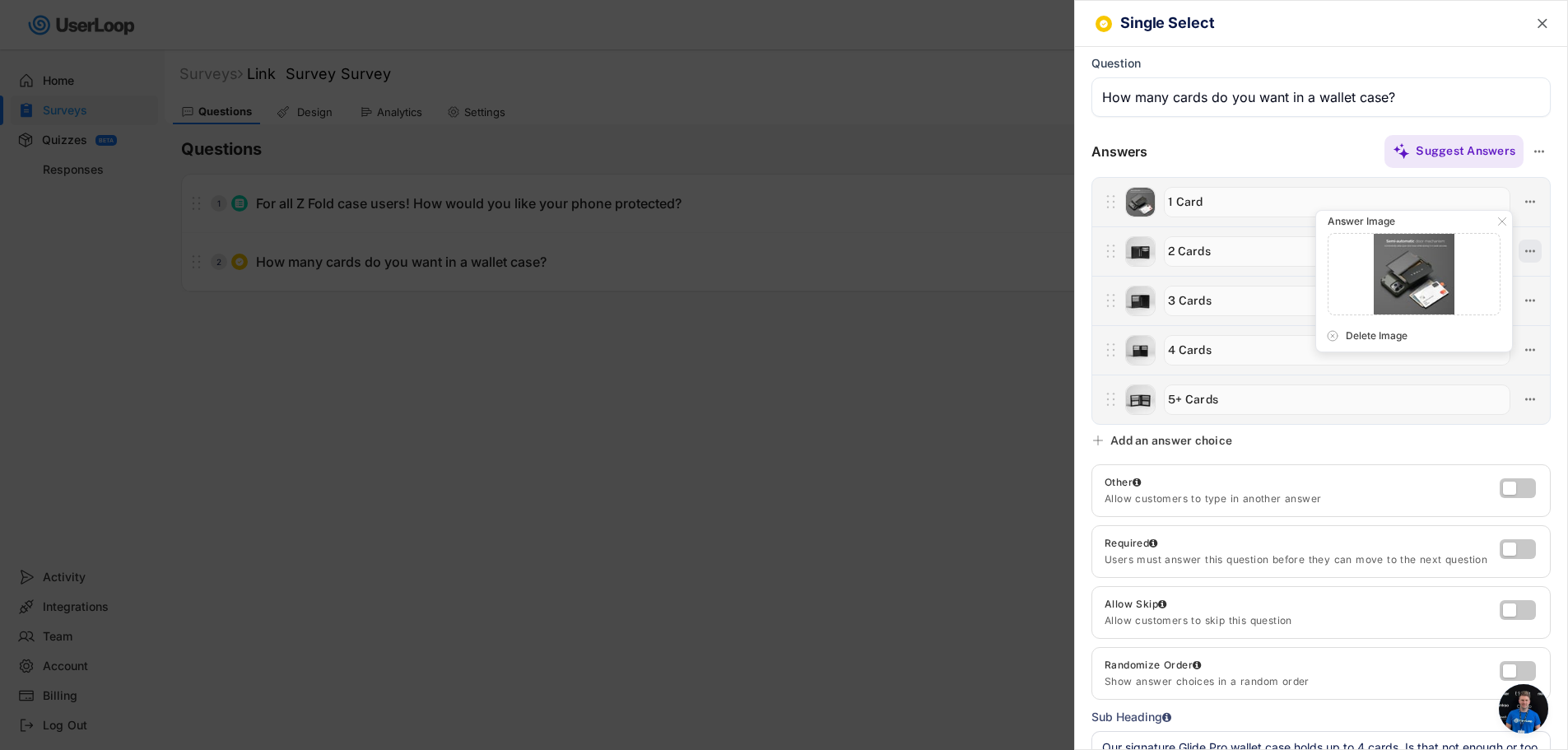
click at [1522, 253] on icon at bounding box center [1529, 251] width 14 height 14
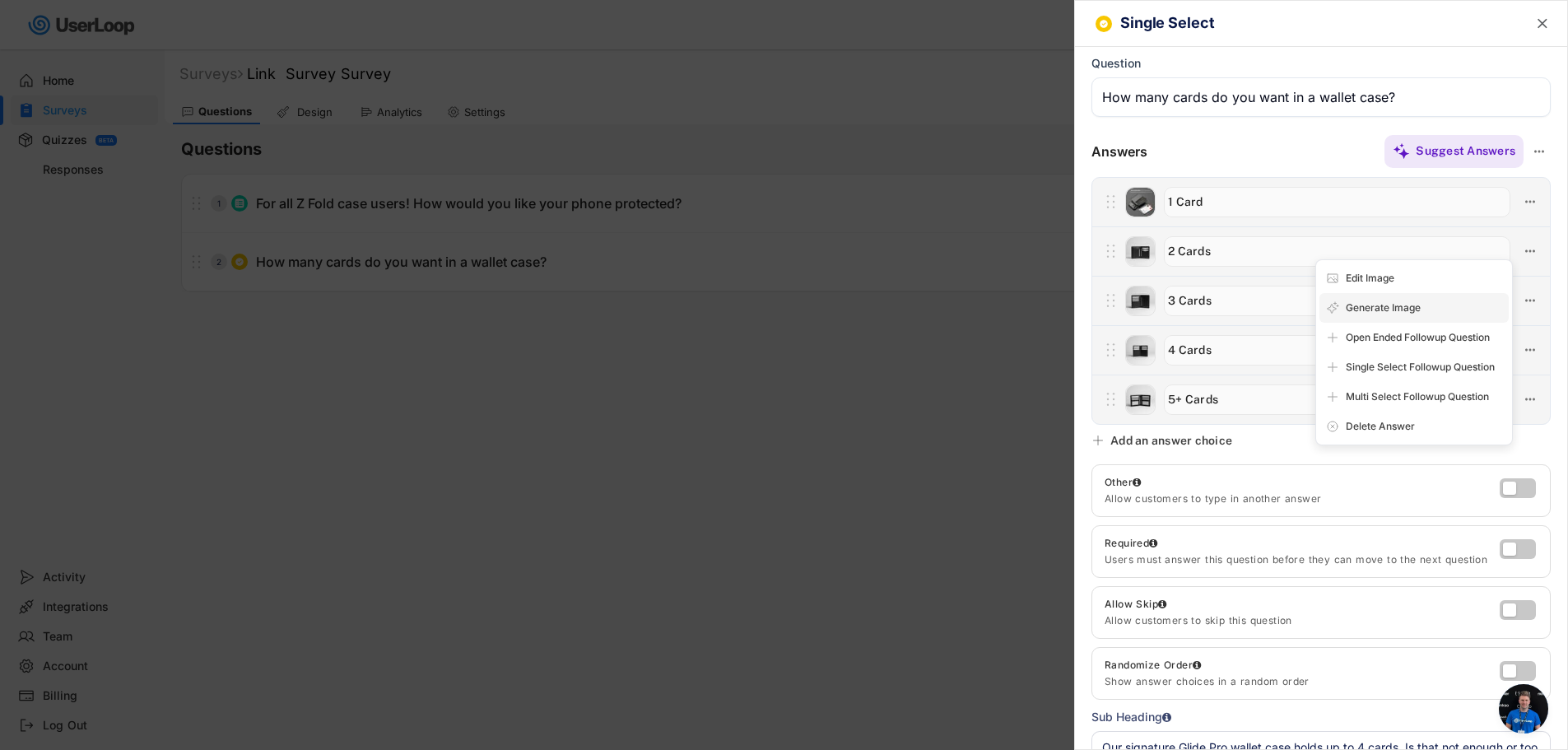
click at [1439, 304] on div "Generate Image" at bounding box center [1424, 307] width 157 height 14
click at [1418, 265] on div "Edit Image" at bounding box center [1414, 277] width 189 height 30
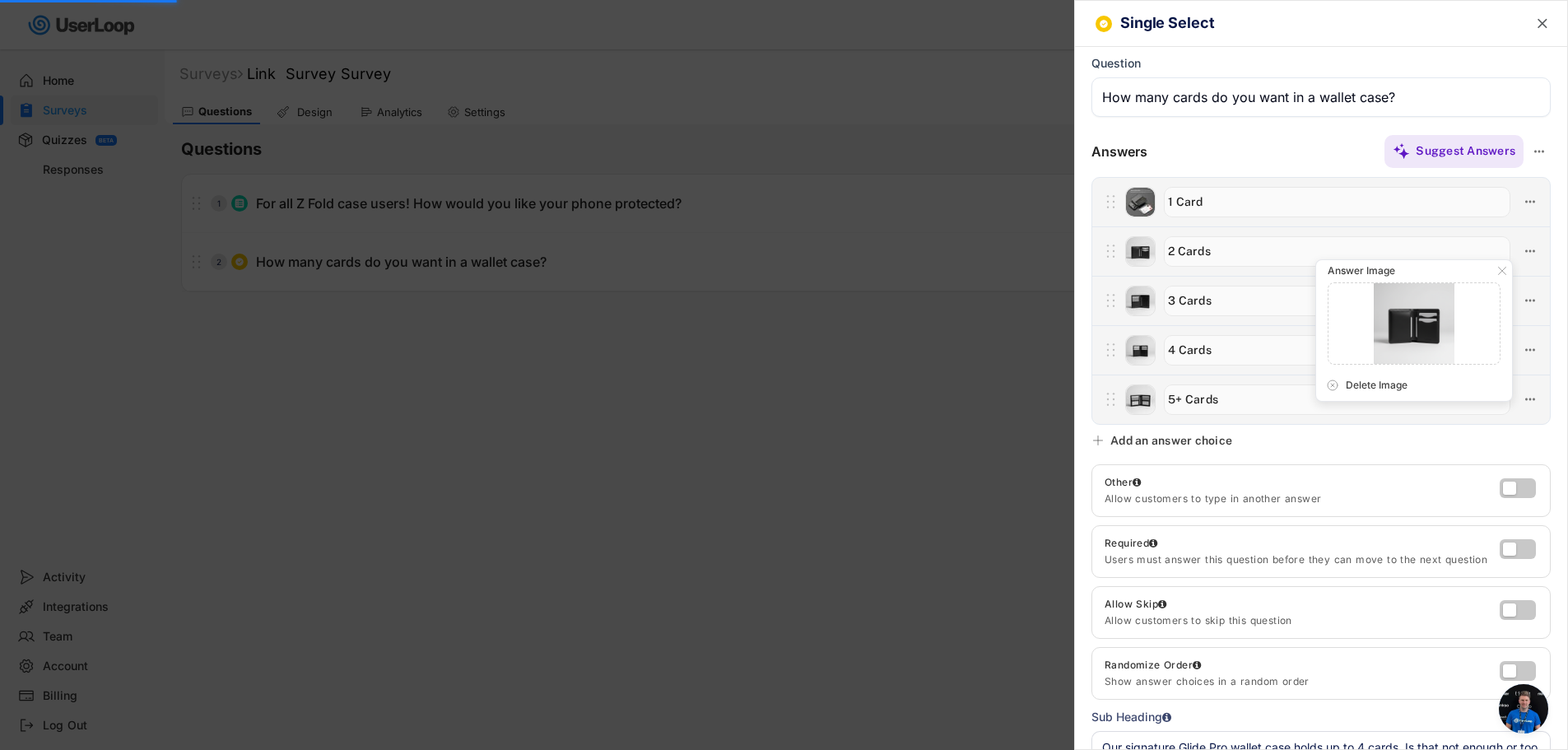
click at [1342, 452] on div "Single Select  Question Answers Suggest Answers Add an answer choice Other All…" at bounding box center [1320, 375] width 493 height 750
click at [1524, 245] on icon at bounding box center [1529, 251] width 14 height 14
click at [1291, 449] on div "Single Select  Question Answers Suggest Answers Add an answer choice Other All…" at bounding box center [1320, 375] width 493 height 750
click at [1522, 248] on icon at bounding box center [1529, 251] width 14 height 14
click at [1411, 390] on div "Delete Image" at bounding box center [1424, 385] width 157 height 14
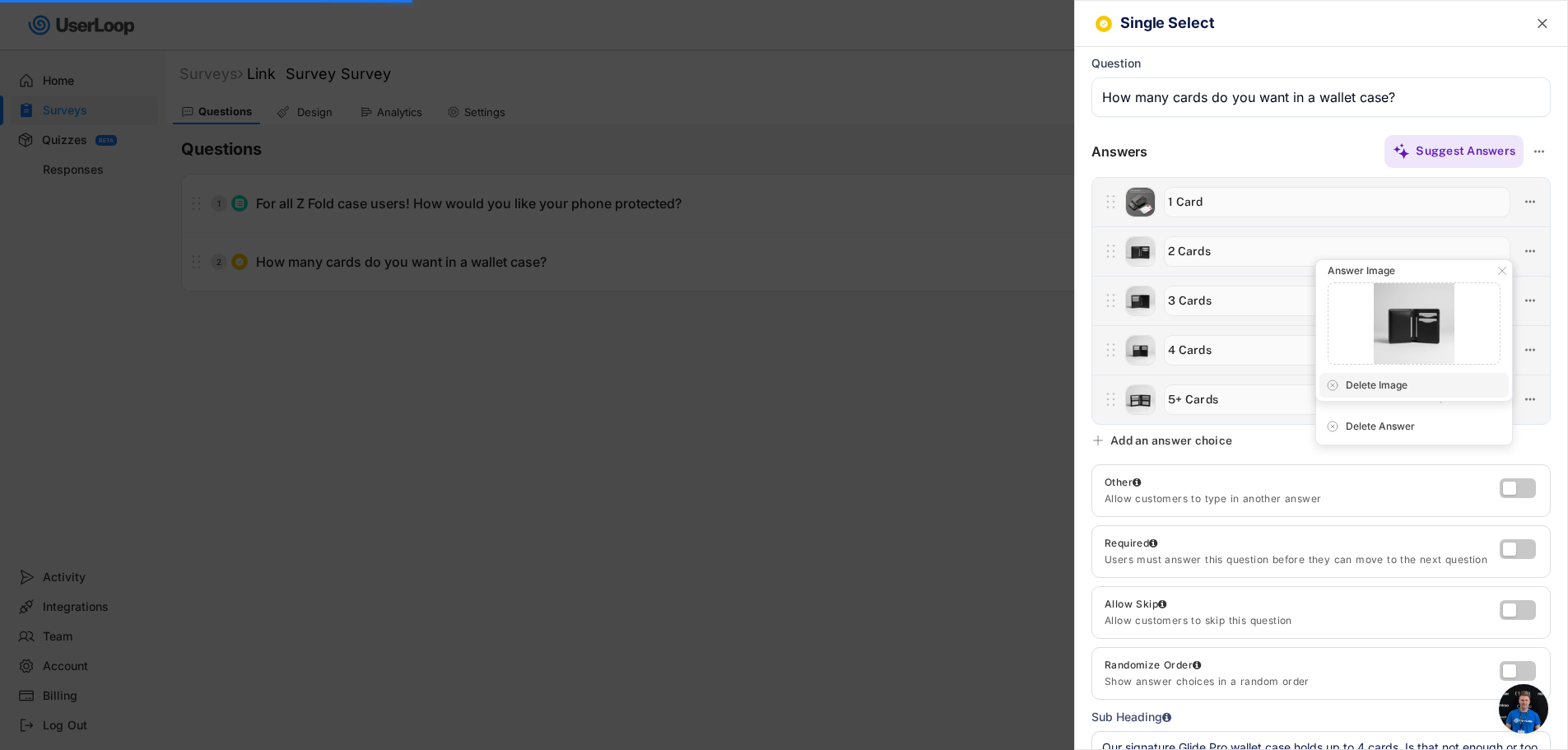
click at [1357, 387] on div "Delete Image" at bounding box center [1424, 385] width 157 height 14
click at [1331, 384] on use at bounding box center [1333, 386] width 13 height 13
click at [1504, 273] on icon at bounding box center [1502, 271] width 13 height 13
drag, startPoint x: 913, startPoint y: 439, endPoint x: 1507, endPoint y: 387, distance: 596.3
click at [925, 439] on div at bounding box center [784, 375] width 1568 height 750
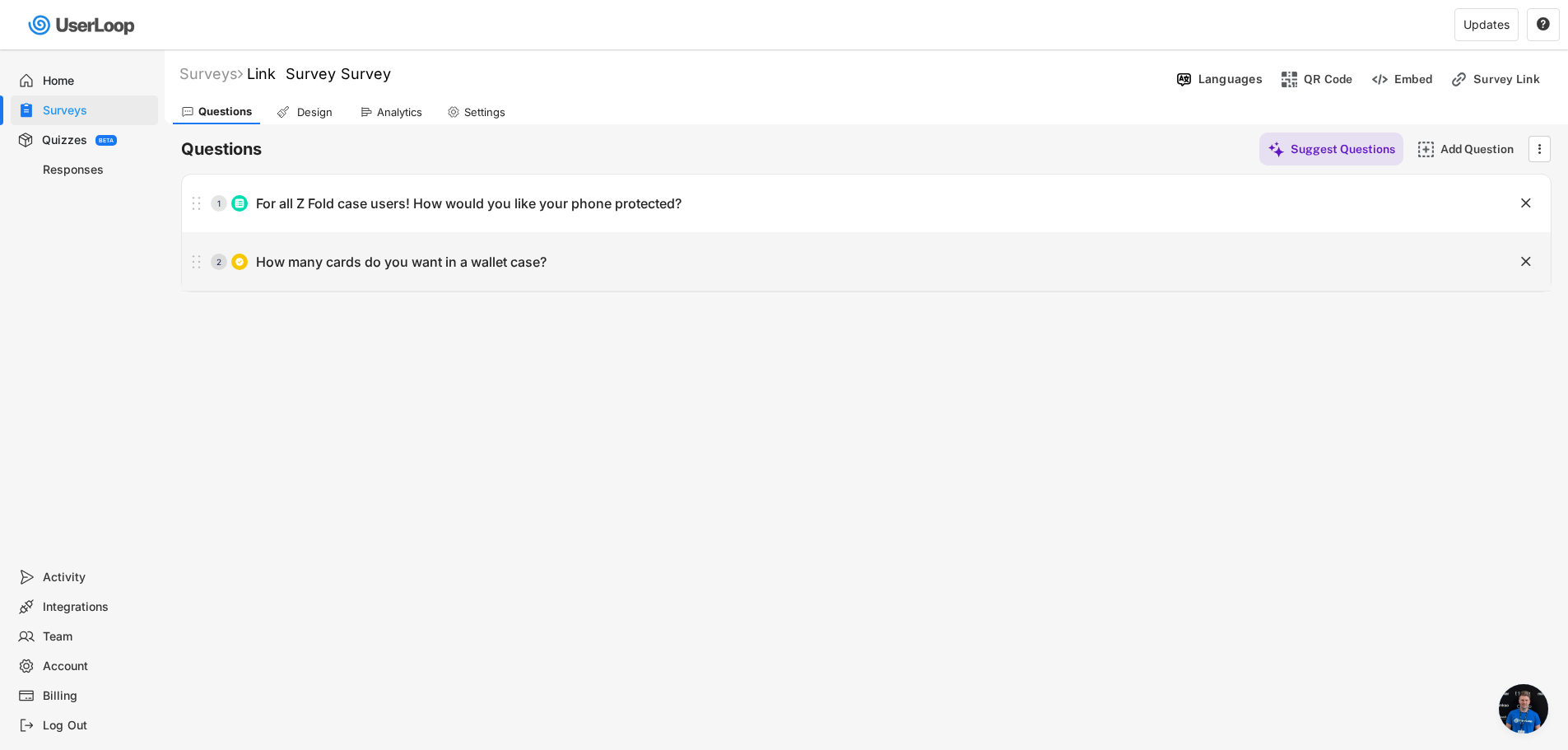
click at [410, 259] on div "How many cards do you want in a wallet case?" at bounding box center [402, 262] width 291 height 17
type input "How many cards do you want in a wallet case?"
type textarea "Our signature Glide Pro wallet case holds up to 4 cards. Is that not enough or …"
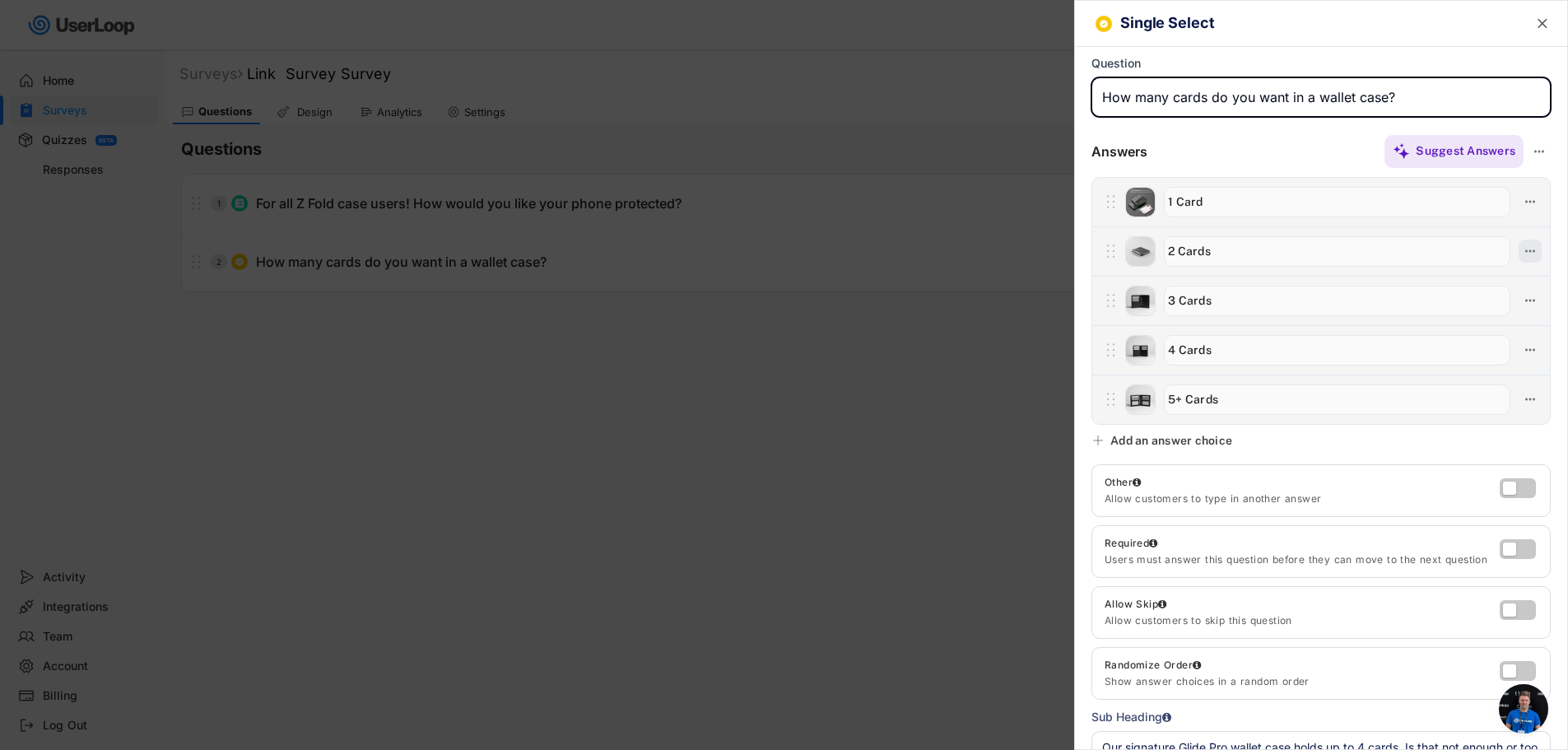
click at [1522, 257] on icon at bounding box center [1529, 251] width 14 height 14
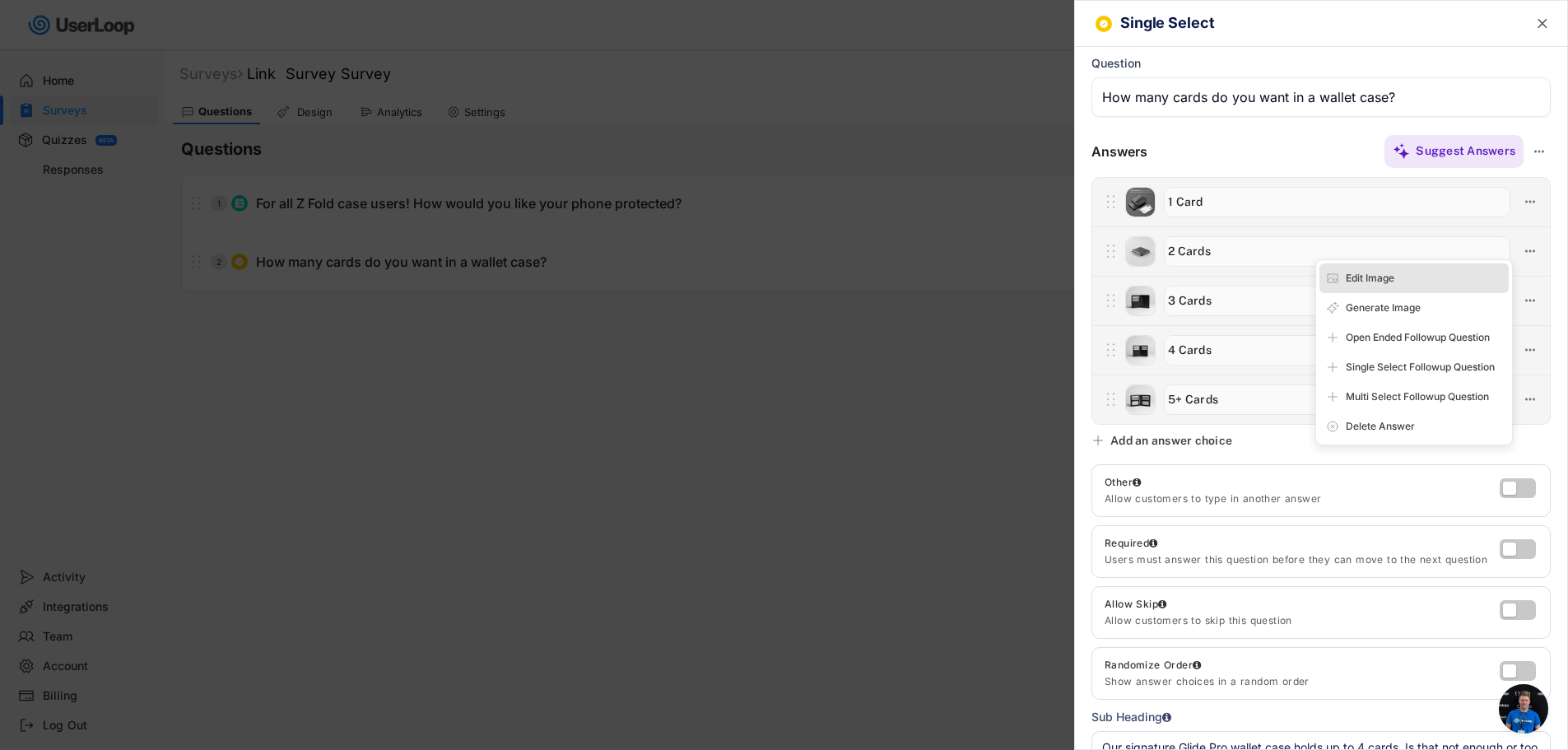
click at [1416, 285] on div "Edit Image" at bounding box center [1424, 277] width 157 height 14
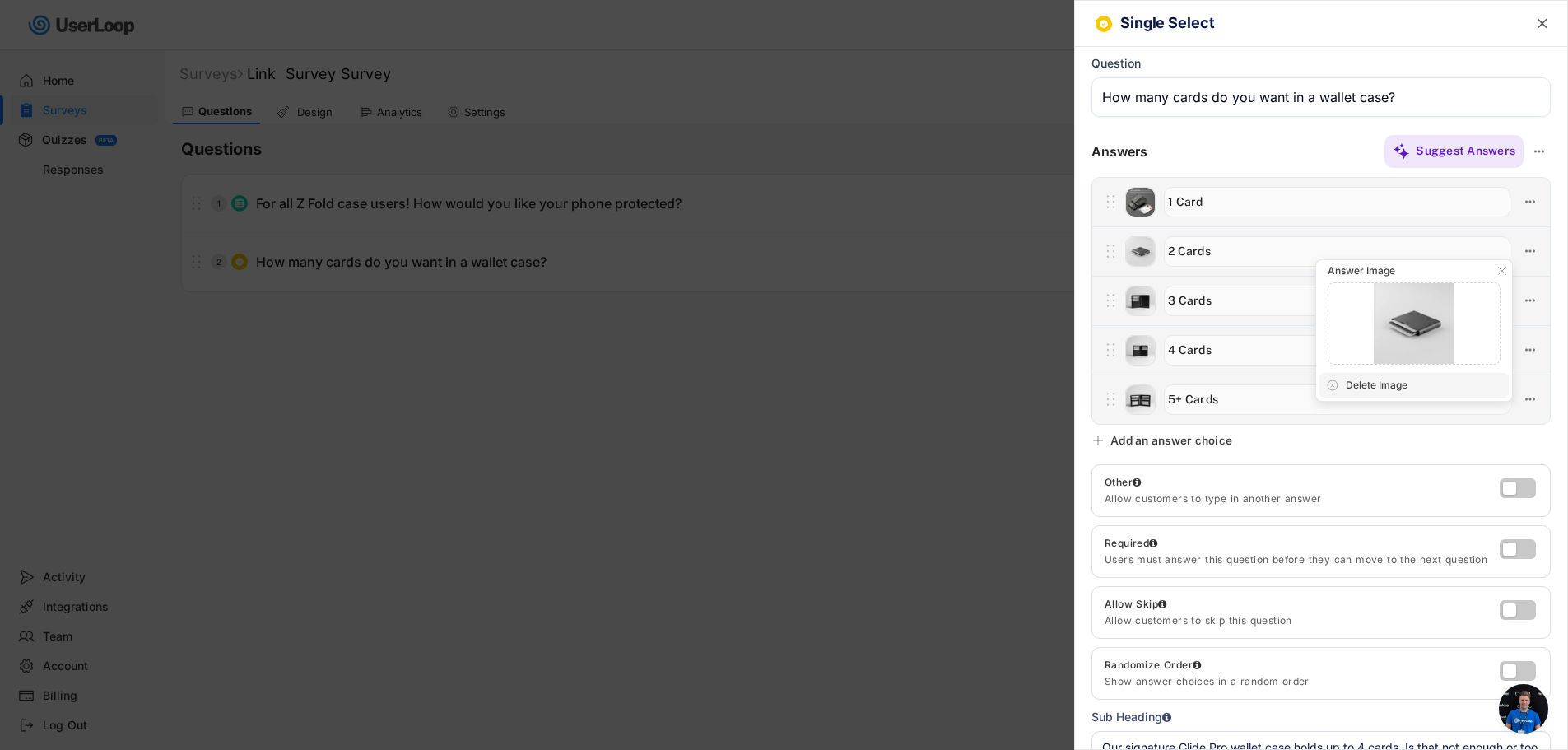
click at [1367, 386] on div "Delete Image" at bounding box center [1424, 385] width 157 height 14
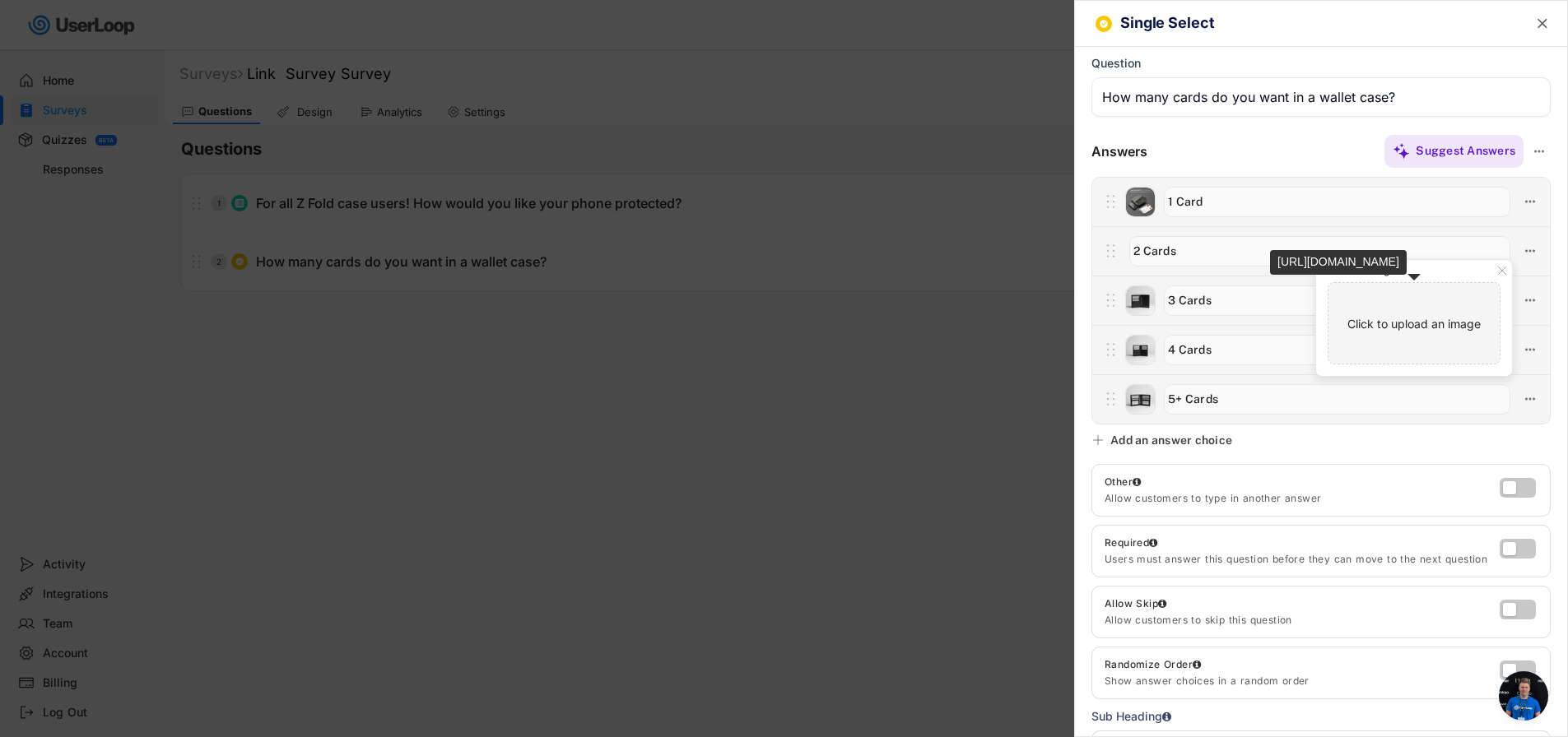
click at [1398, 332] on input "file" at bounding box center [1413, 323] width 171 height 80
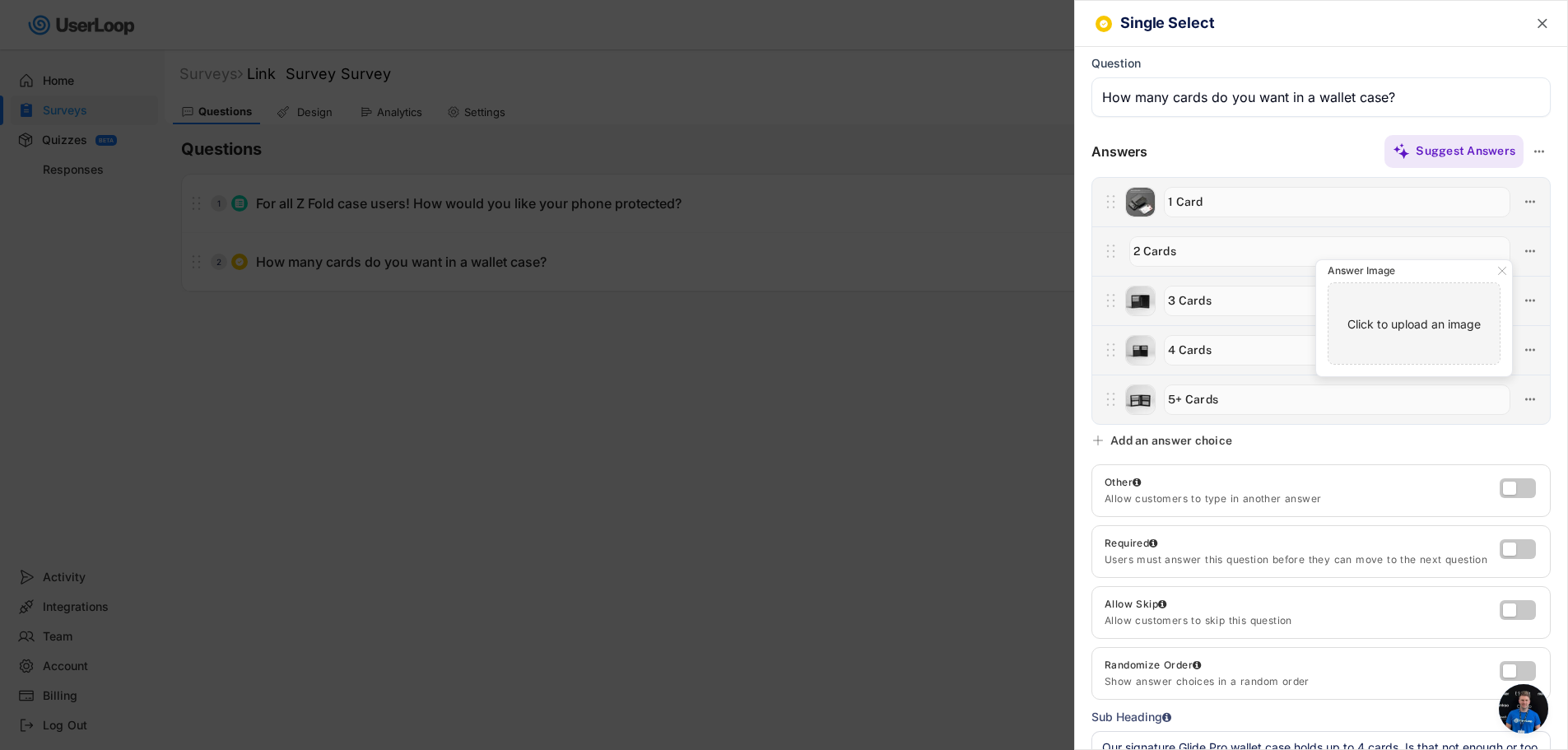
type input "C:\fakepath\08.jpg"
click at [1522, 302] on icon at bounding box center [1529, 299] width 14 height 14
click at [1438, 331] on div "Edit Image" at bounding box center [1424, 327] width 157 height 14
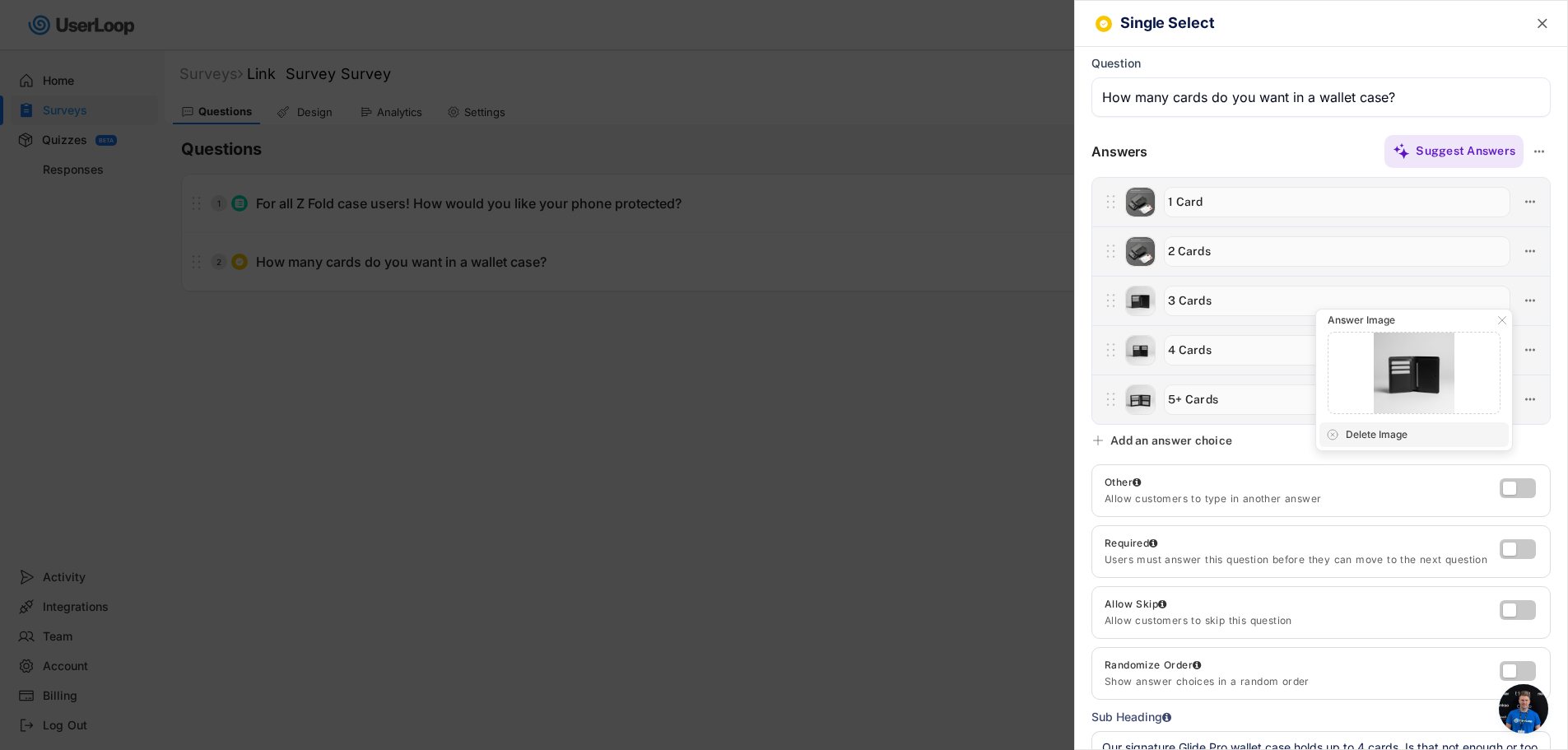
click at [1369, 439] on div "Delete Image" at bounding box center [1424, 434] width 157 height 14
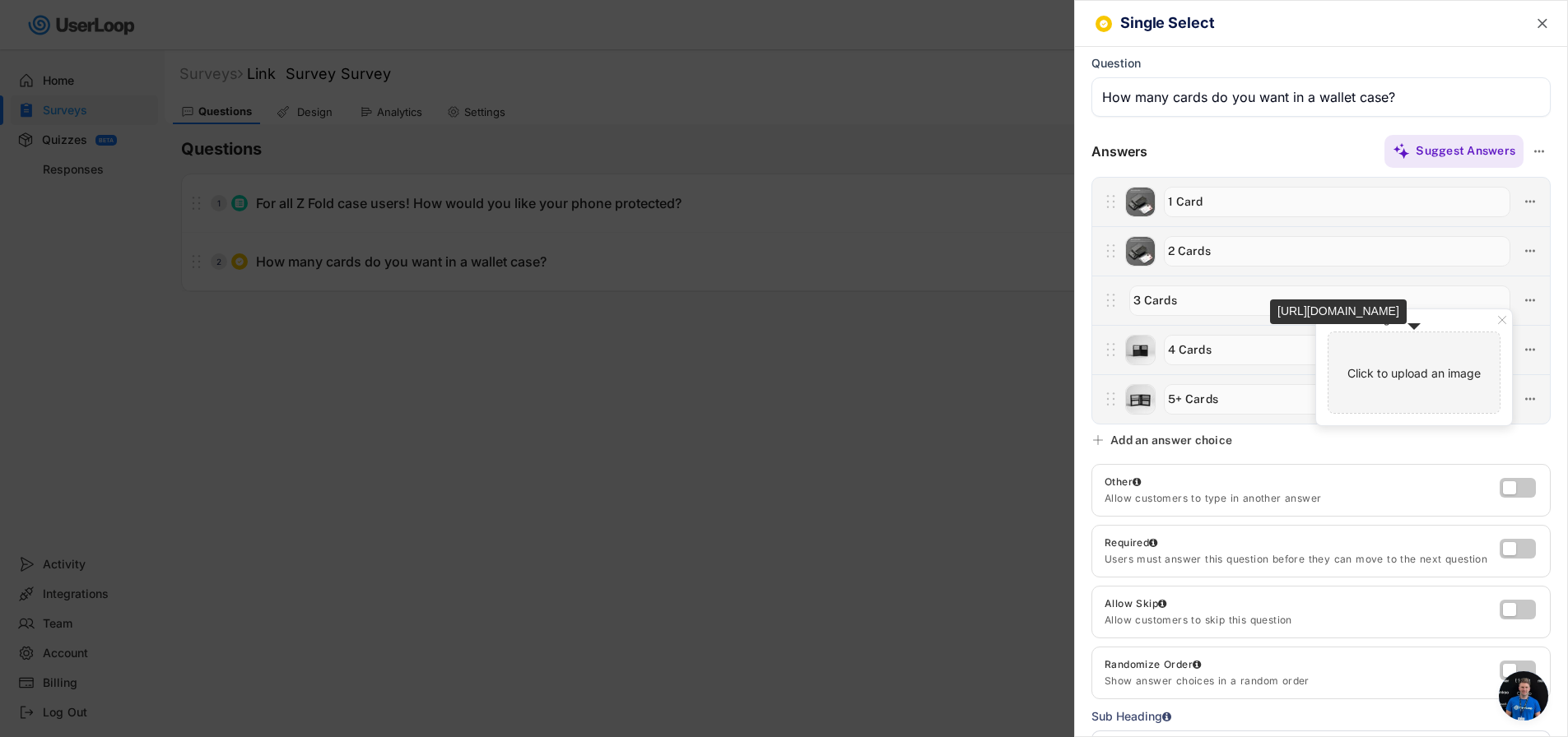
click at [1385, 361] on input "file" at bounding box center [1413, 373] width 171 height 80
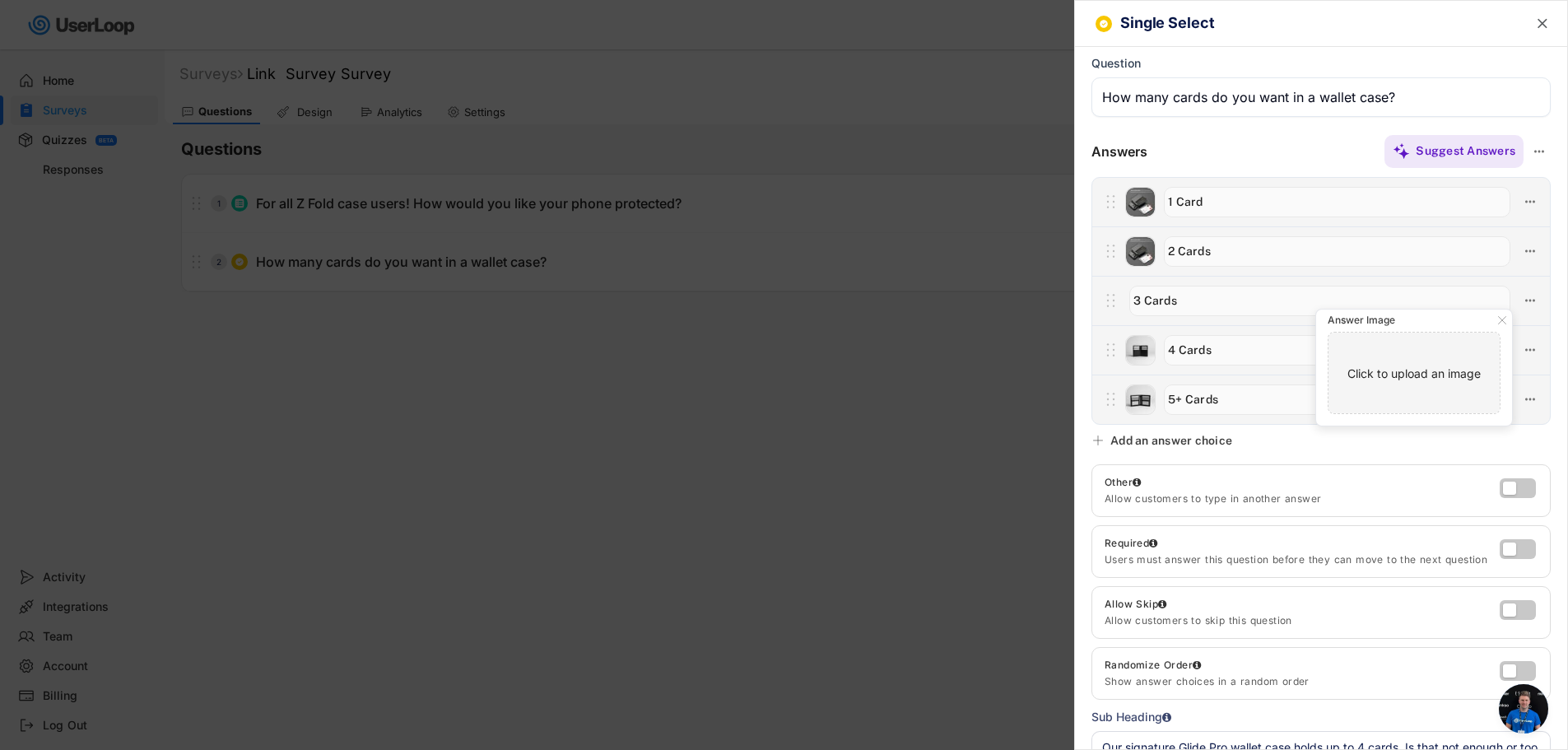
type input "C:\fakepath\08.jpg"
click at [1522, 349] on icon at bounding box center [1529, 349] width 14 height 14
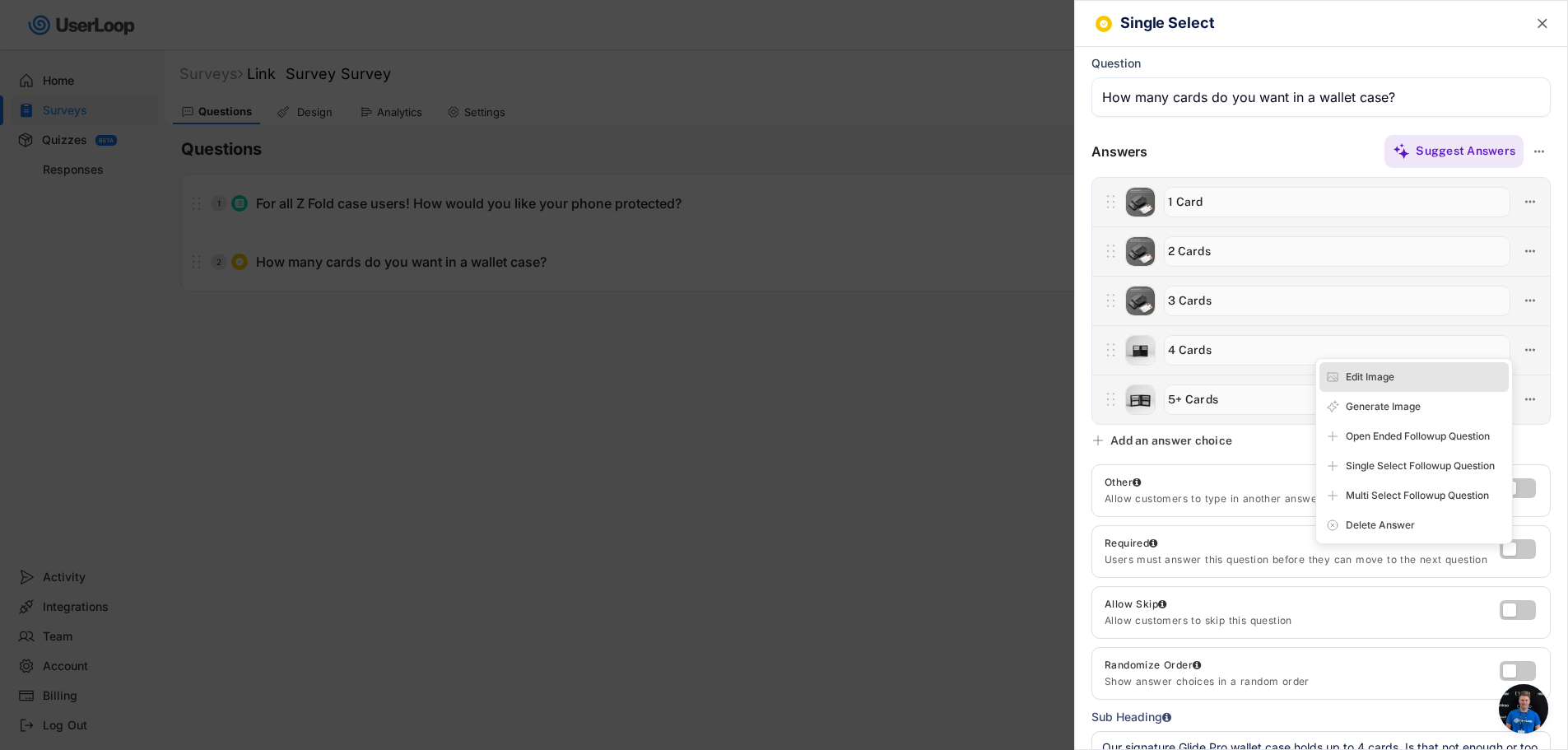
click at [1418, 378] on div "Edit Image" at bounding box center [1424, 376] width 157 height 14
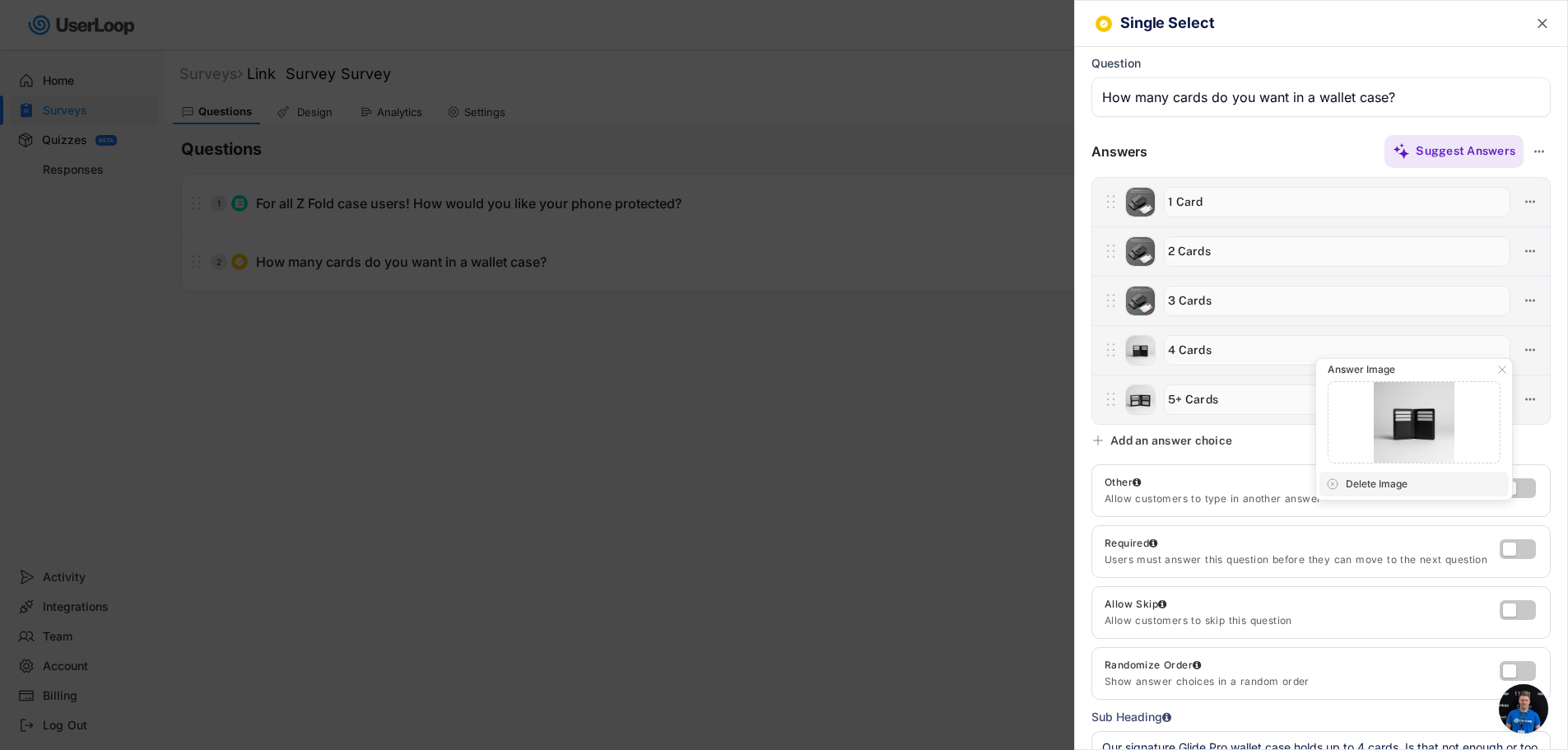
click at [1377, 481] on div "Delete Image" at bounding box center [1424, 483] width 157 height 14
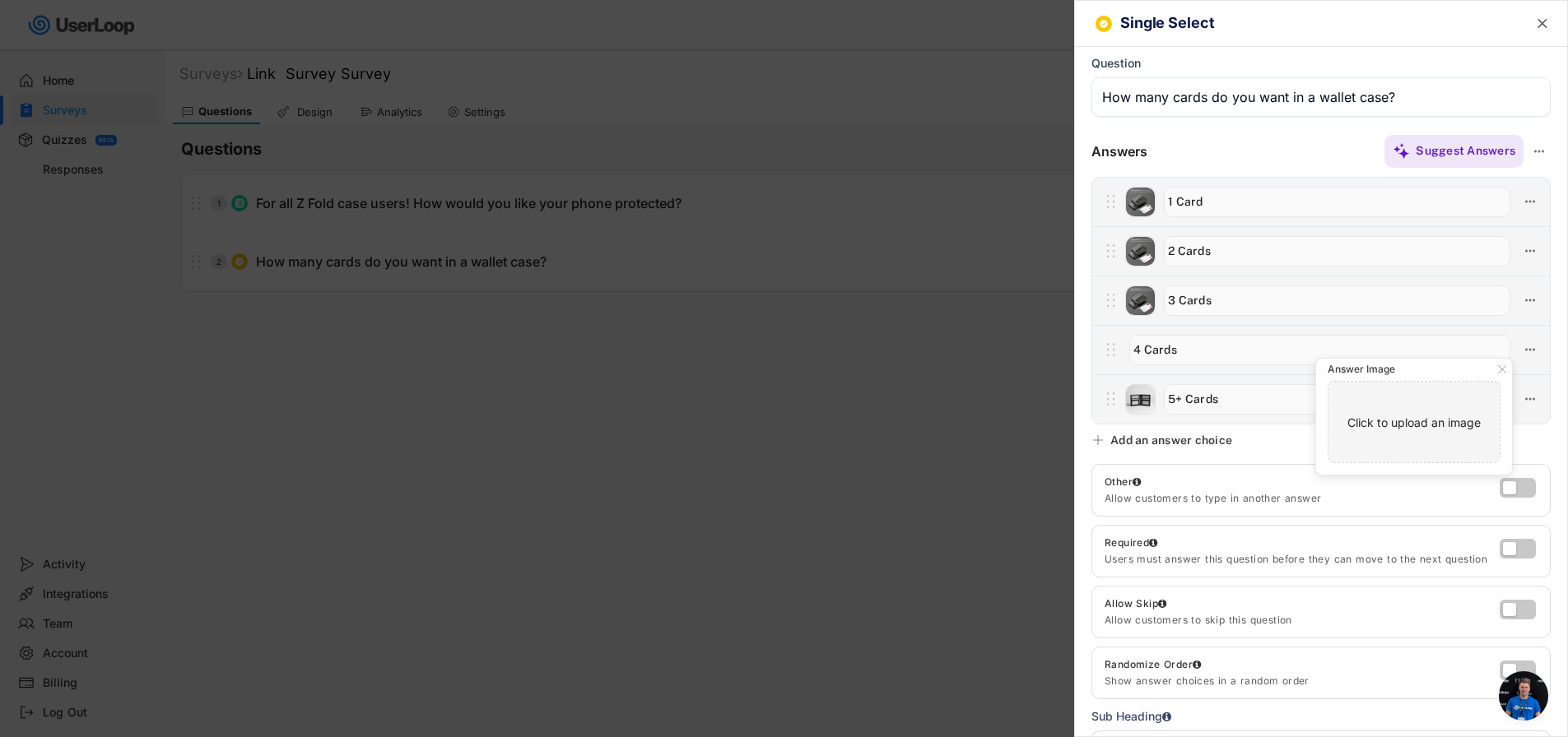
click at [1406, 425] on input "file" at bounding box center [1413, 422] width 171 height 80
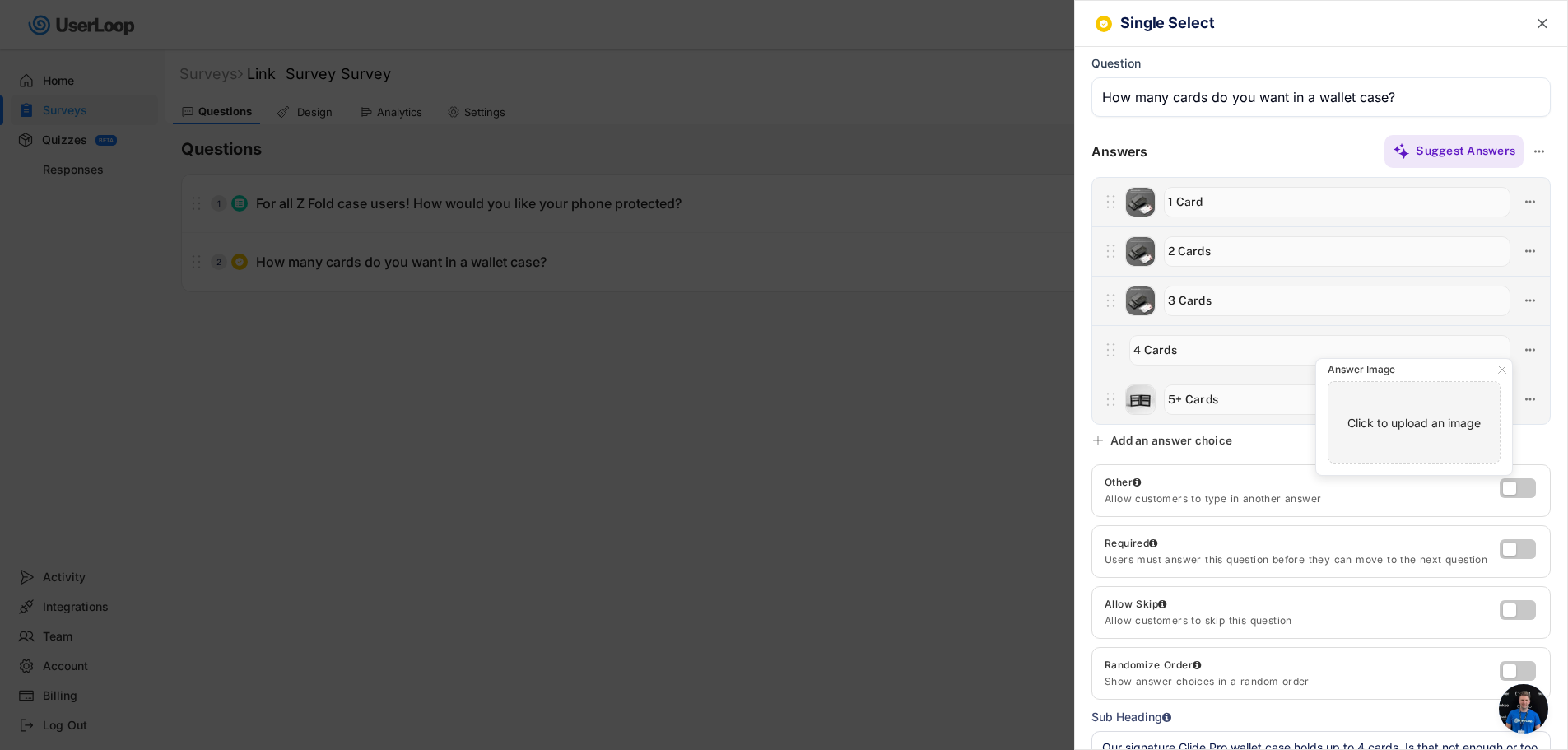
type input "C:\fakepath\08.jpg"
click at [1522, 400] on icon at bounding box center [1529, 399] width 14 height 14
click at [1382, 435] on div "Edit Image" at bounding box center [1414, 426] width 189 height 30
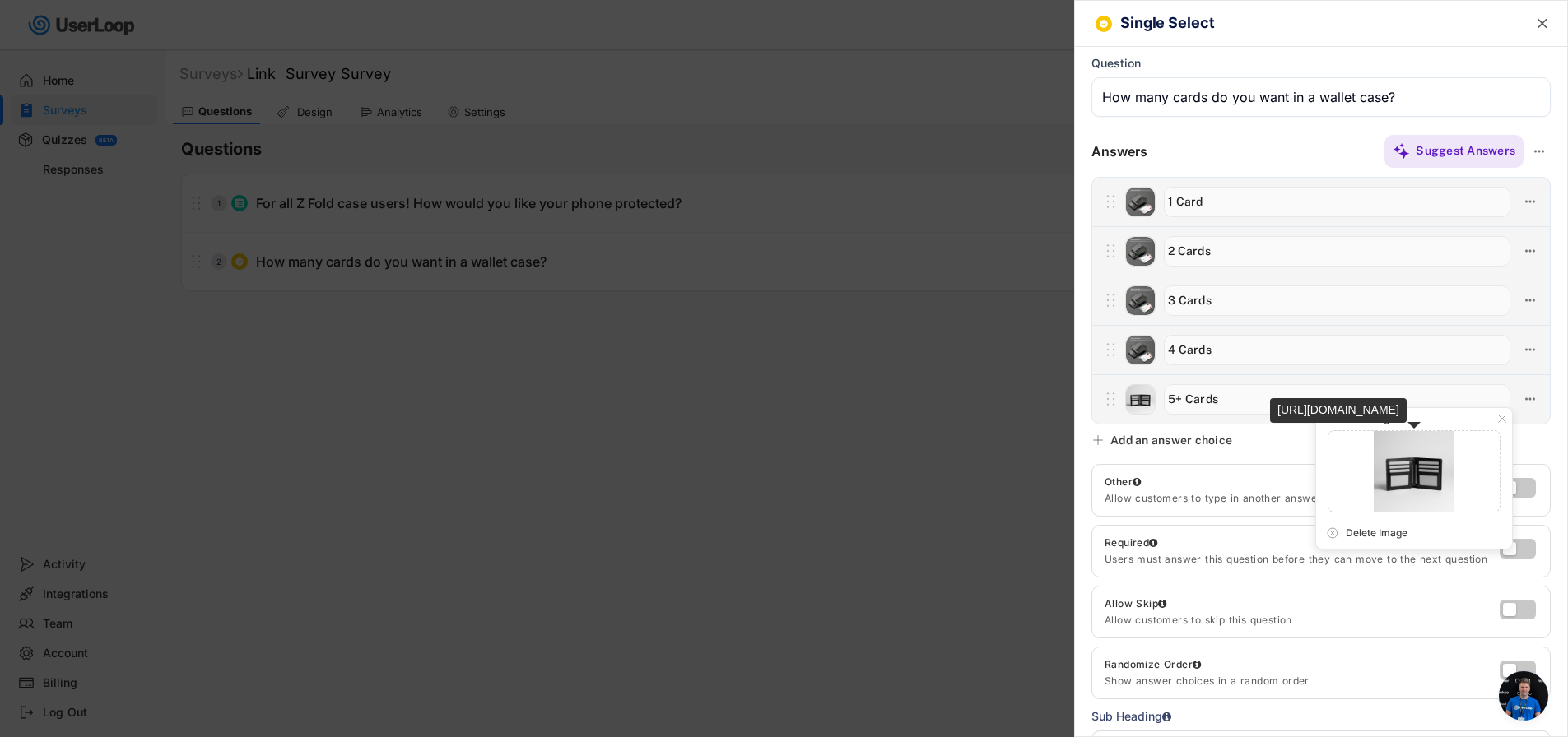
click at [1410, 463] on input "file" at bounding box center [1413, 471] width 171 height 80
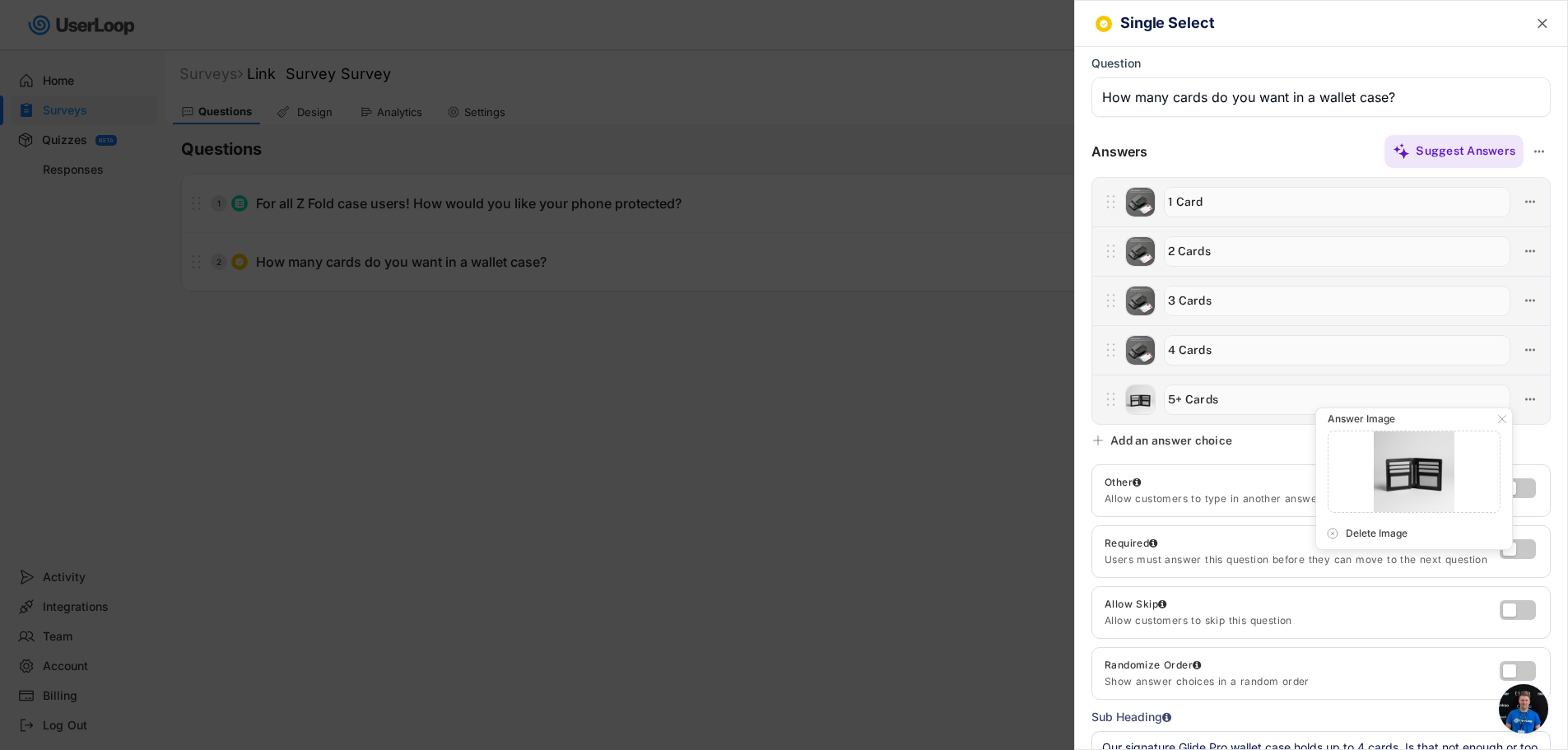
type input "C:\fakepath\08.jpg"
click at [1515, 28] on div "Single Select " at bounding box center [1320, 24] width 492 height 46
click at [1537, 22] on text "" at bounding box center [1542, 23] width 10 height 17
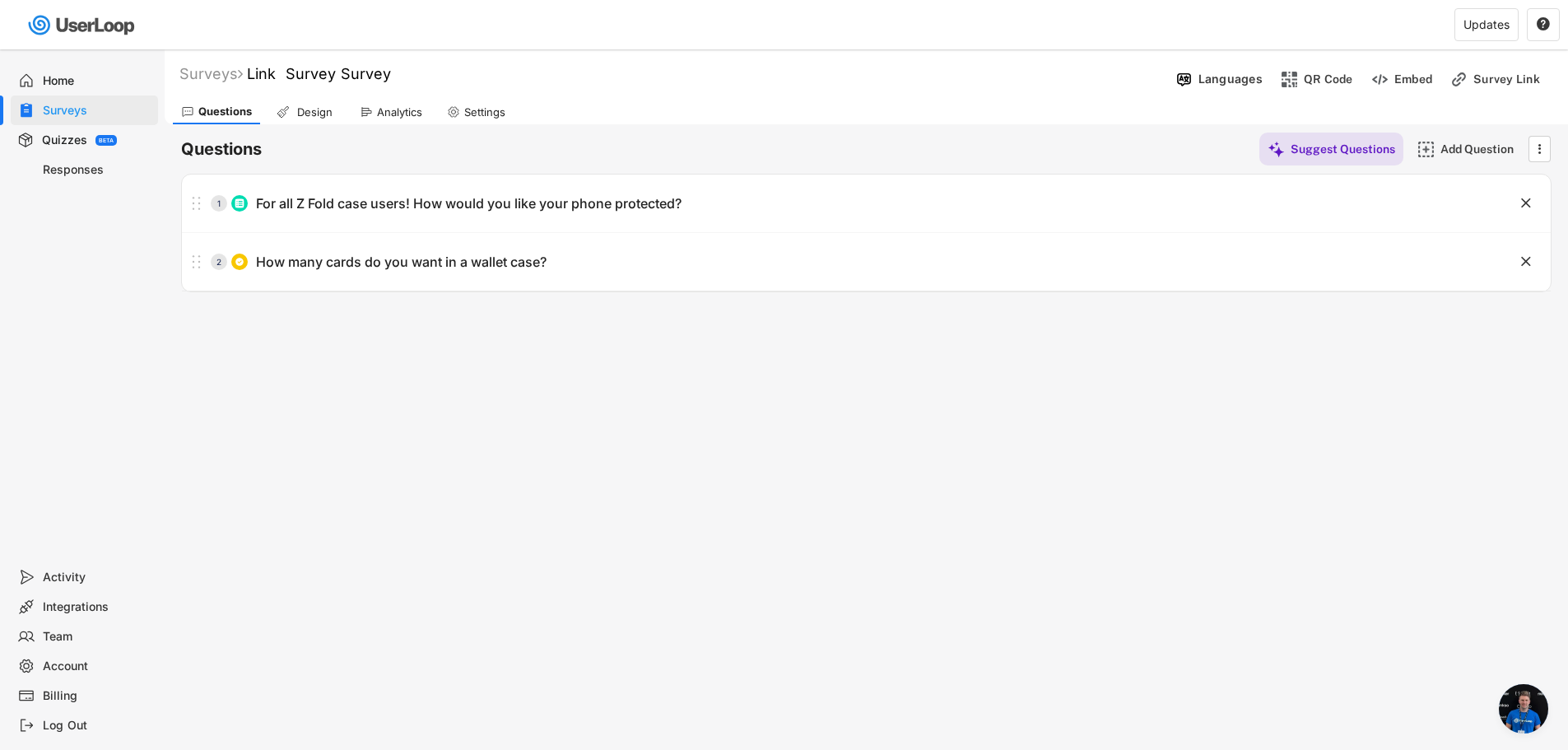
drag, startPoint x: 935, startPoint y: 444, endPoint x: 760, endPoint y: 413, distance: 177.7
click at [926, 444] on div "Surveys Link Survey Survey Languages QR Code Embed Survey Link Questions Design…" at bounding box center [866, 447] width 1404 height 794
click at [228, 64] on div "Surveys" at bounding box center [211, 74] width 63 height 19
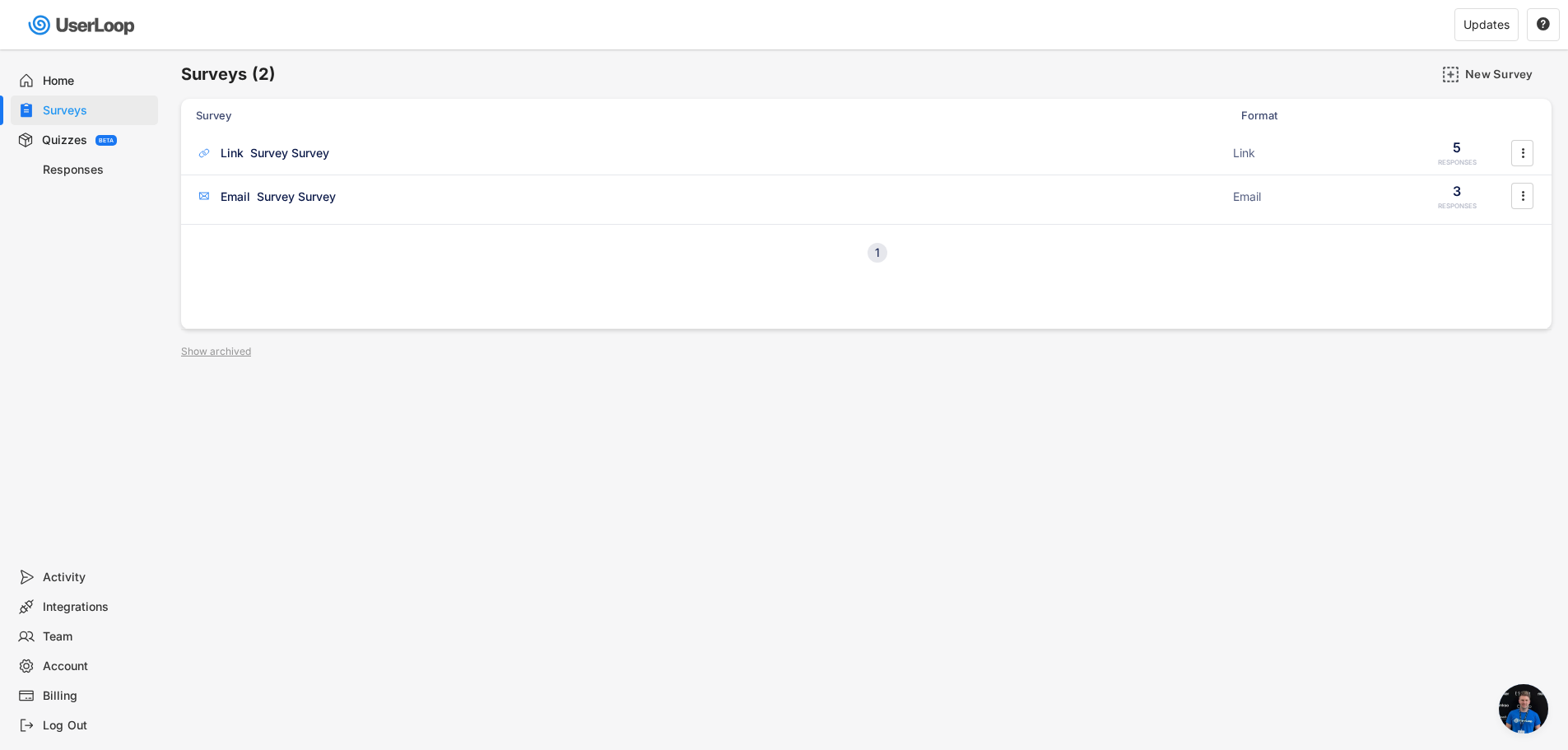
click at [641, 380] on div "Surveys (2) New Survey Survey Format Responses Link Survey Survey ACTIVE Link 5…" at bounding box center [866, 447] width 1404 height 794
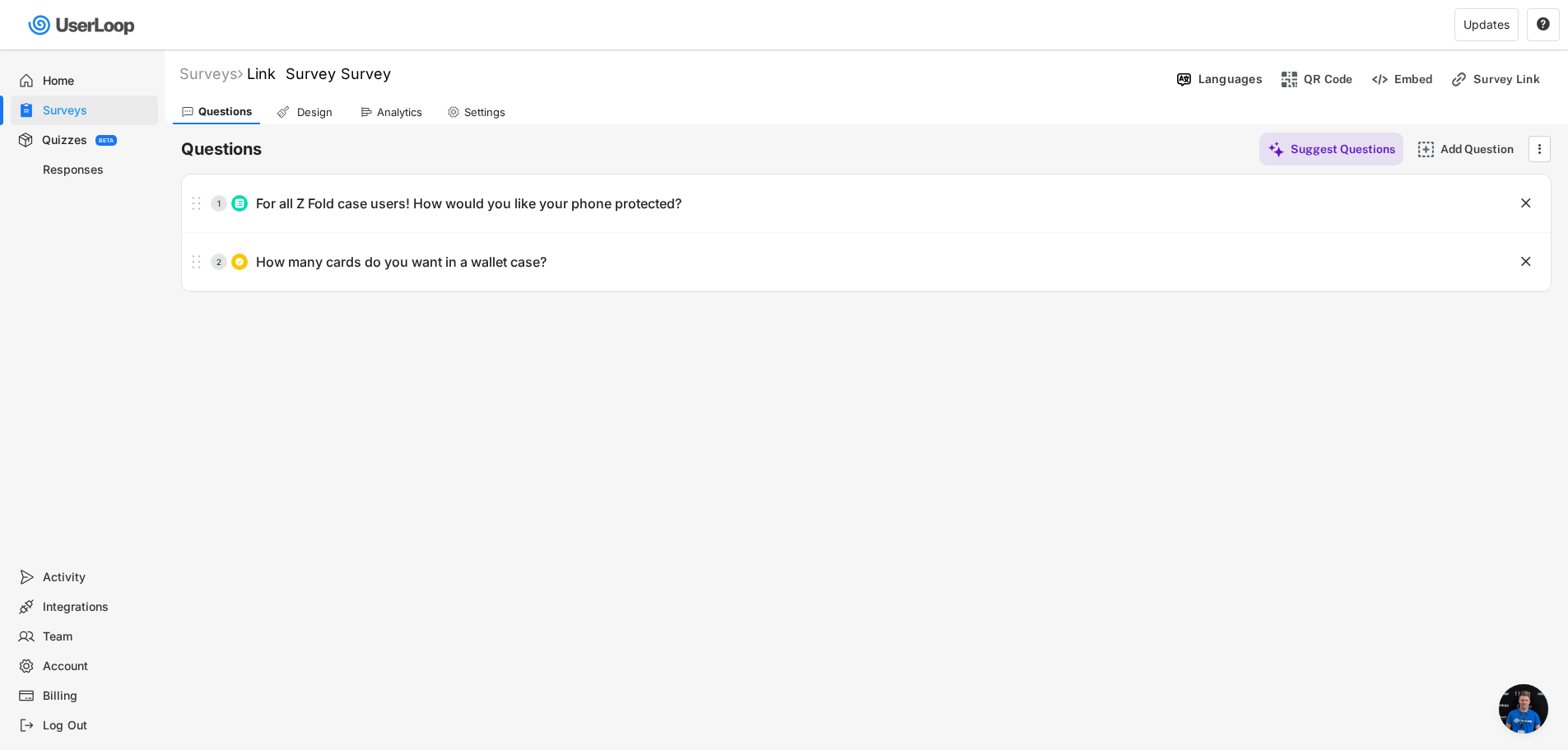
scroll to position [318, 0]
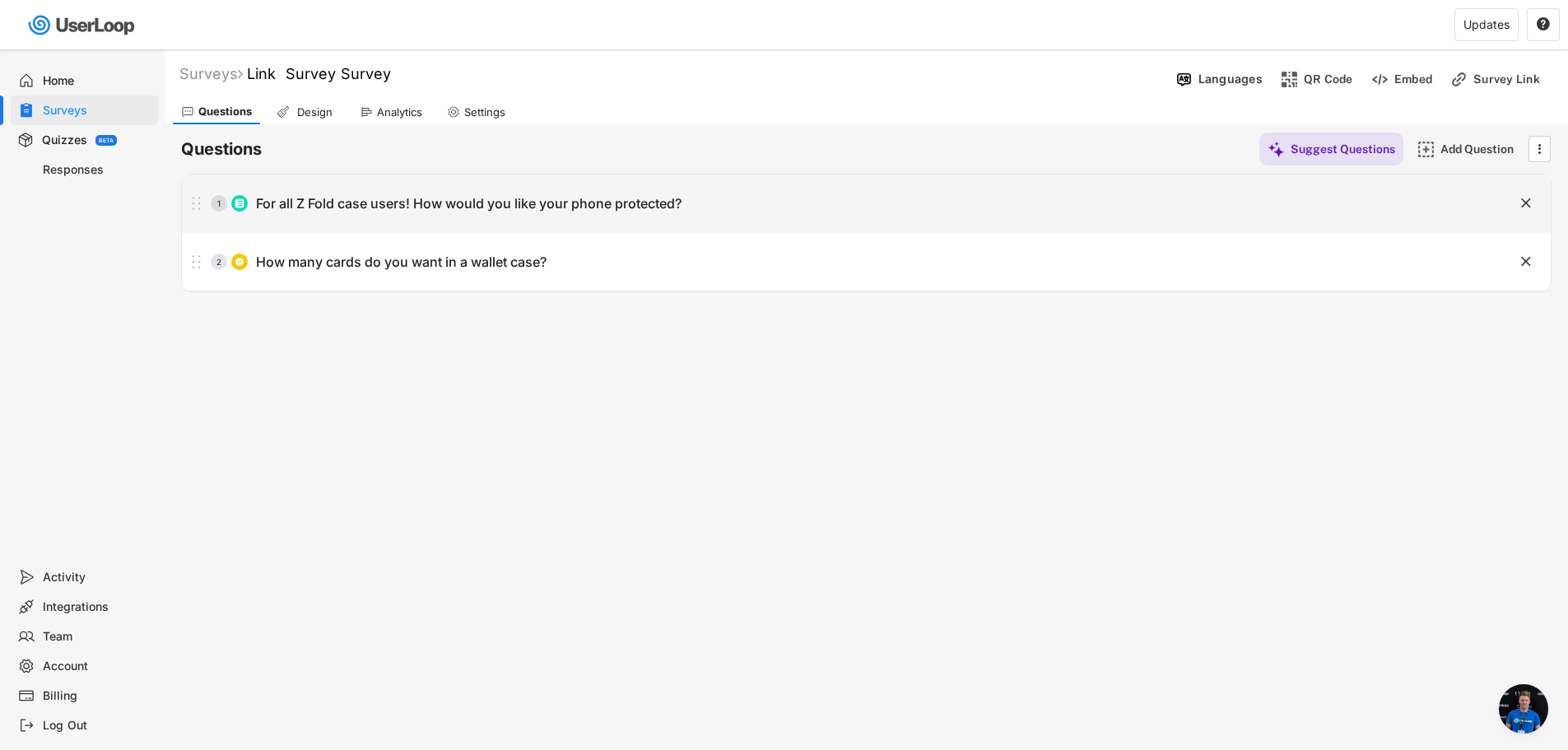
click at [642, 198] on div "For all Z Fold case users! How would you like your phone protected?" at bounding box center [468, 204] width 425 height 17
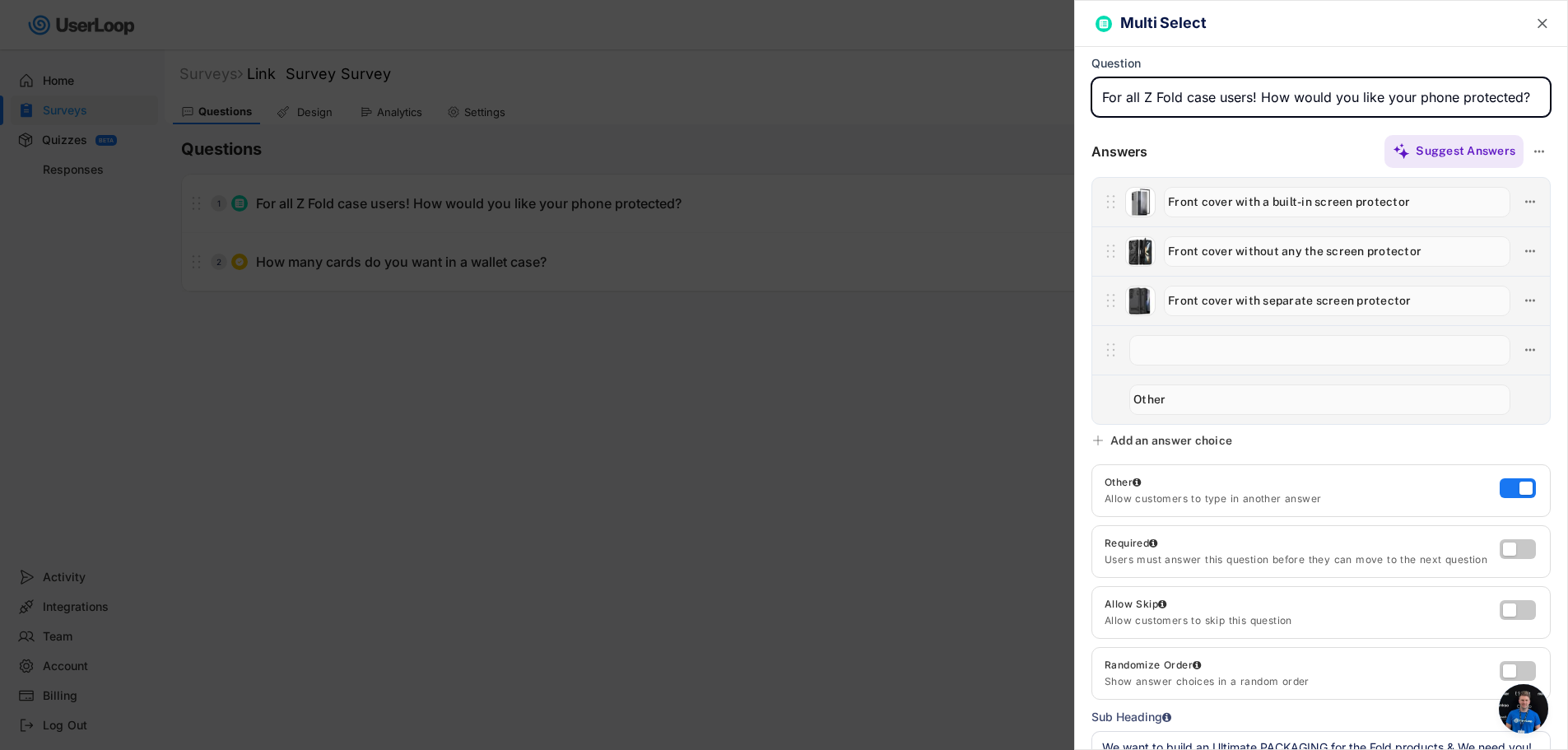
click at [637, 349] on div at bounding box center [784, 375] width 1568 height 750
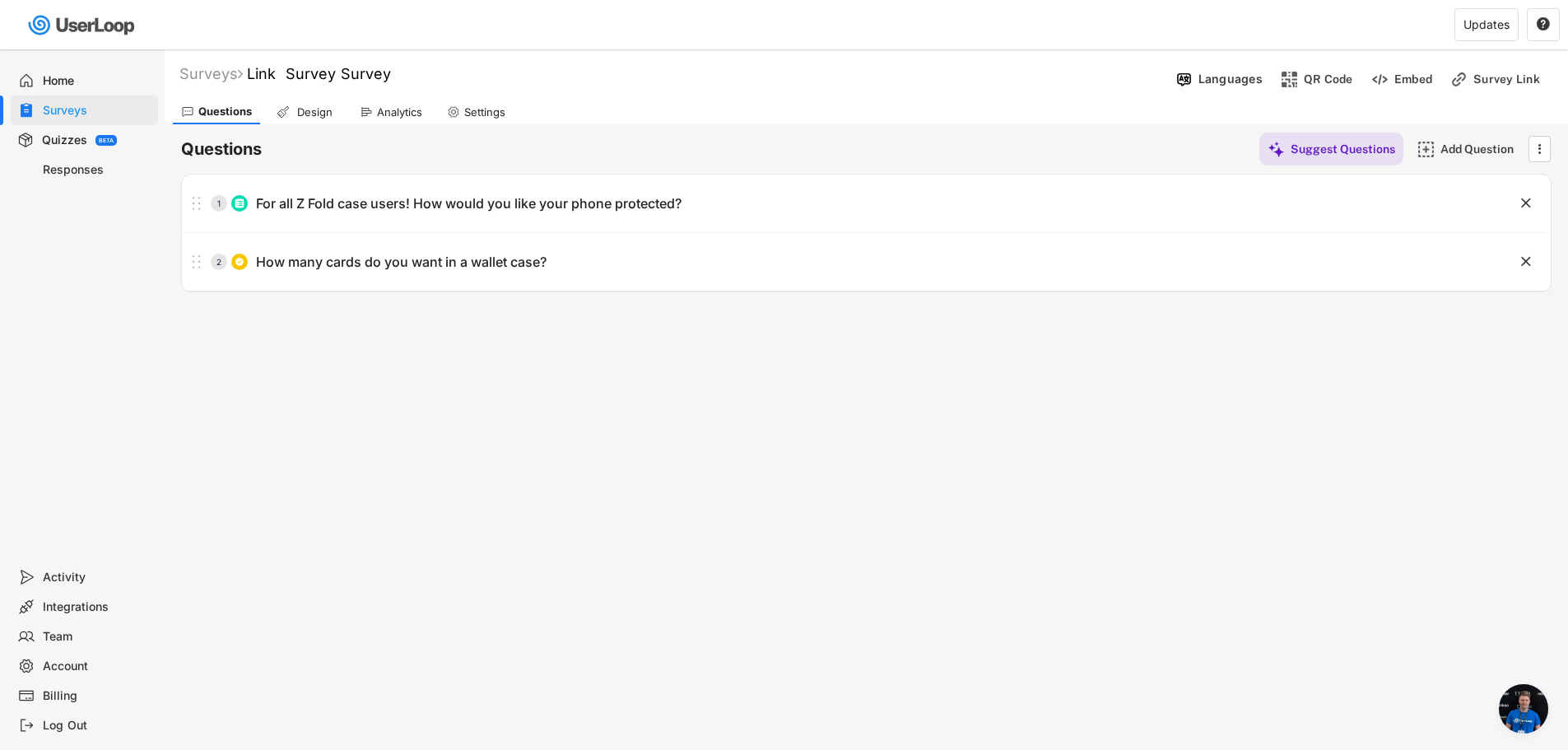
click at [76, 74] on div "Home" at bounding box center [98, 81] width 109 height 15
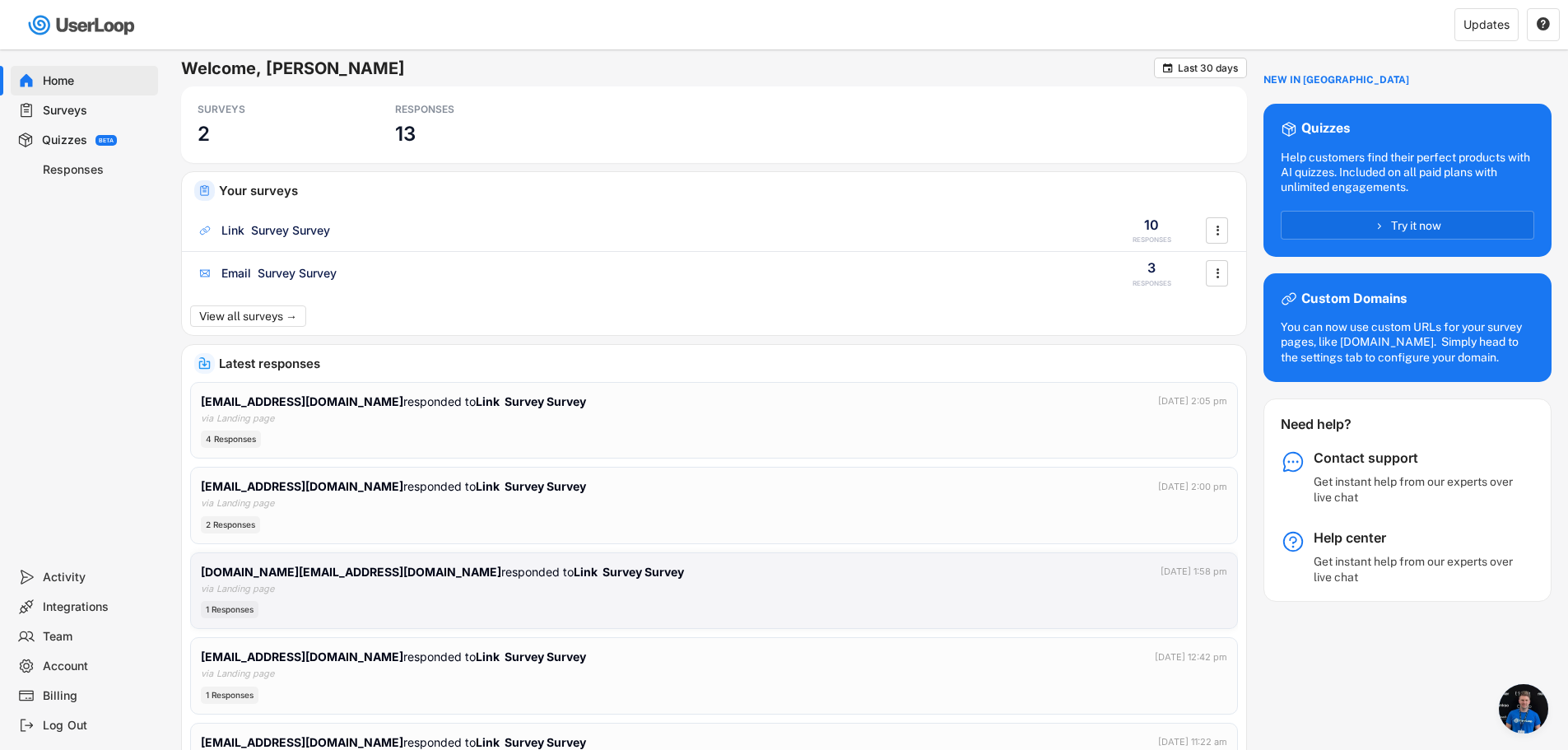
scroll to position [82, 0]
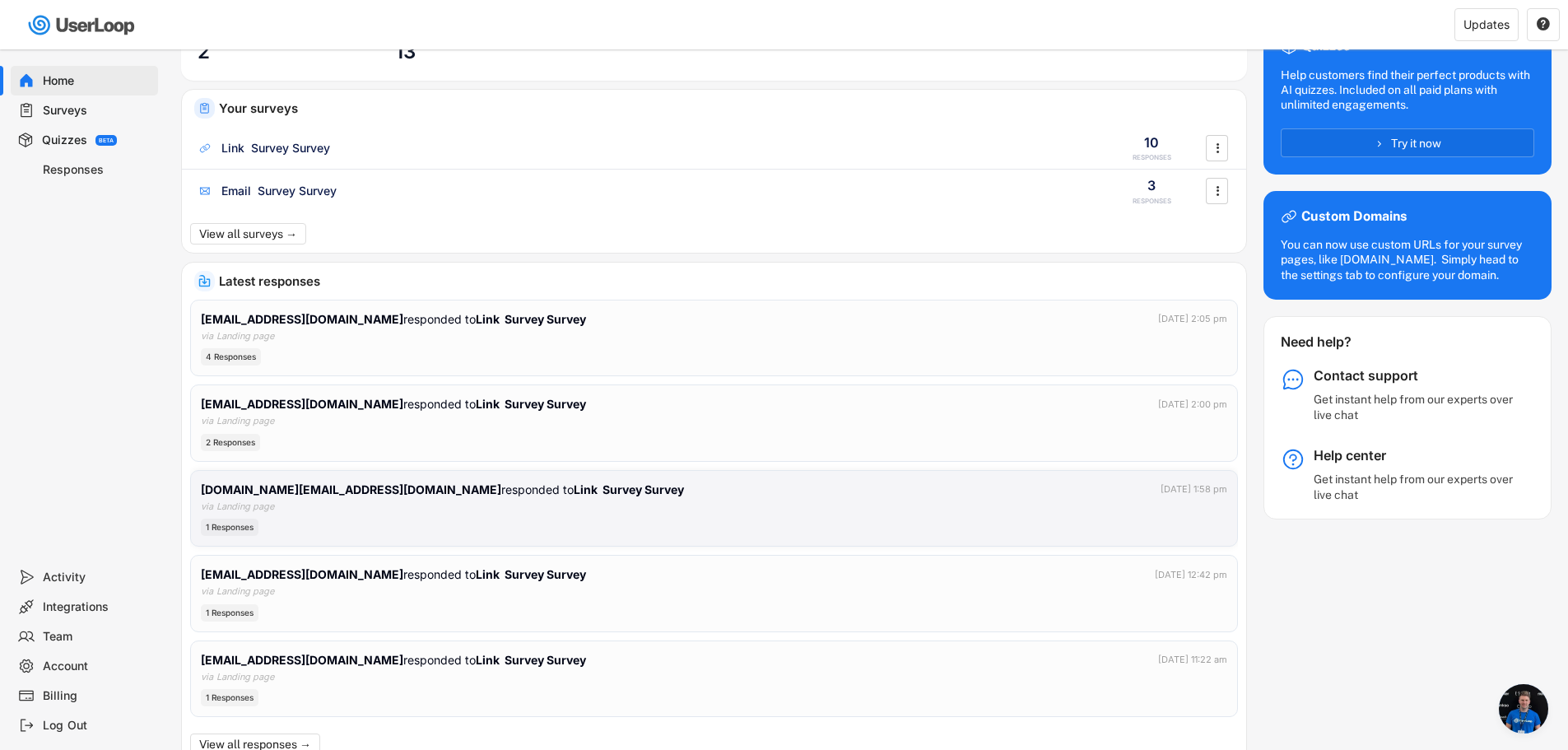
click at [341, 509] on div "oneorchard.bj@gmail.com responded to Link Survey Survey Oct 7, 2025 at 1:58 pm …" at bounding box center [713, 509] width 1026 height 56
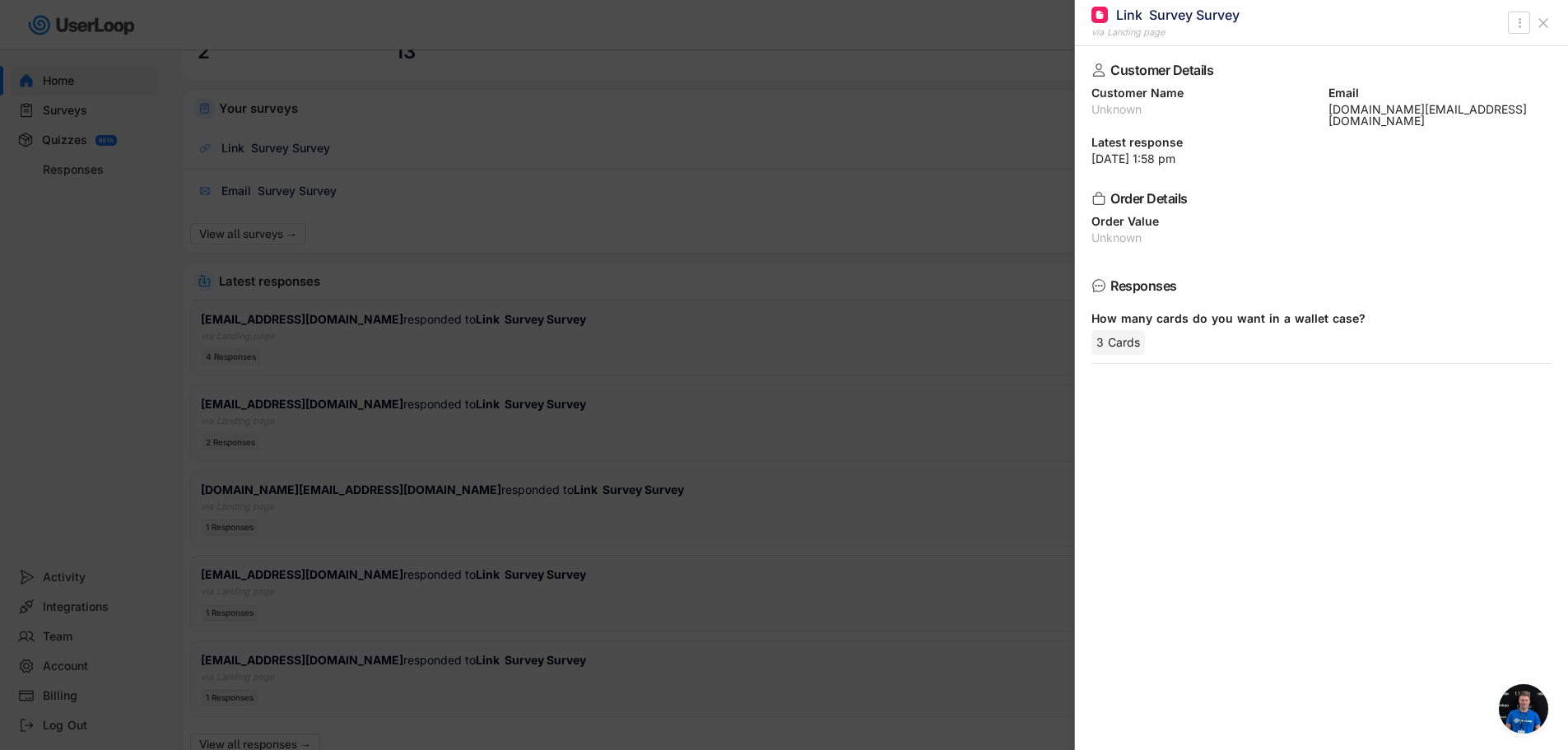
click at [477, 501] on div at bounding box center [784, 375] width 1568 height 750
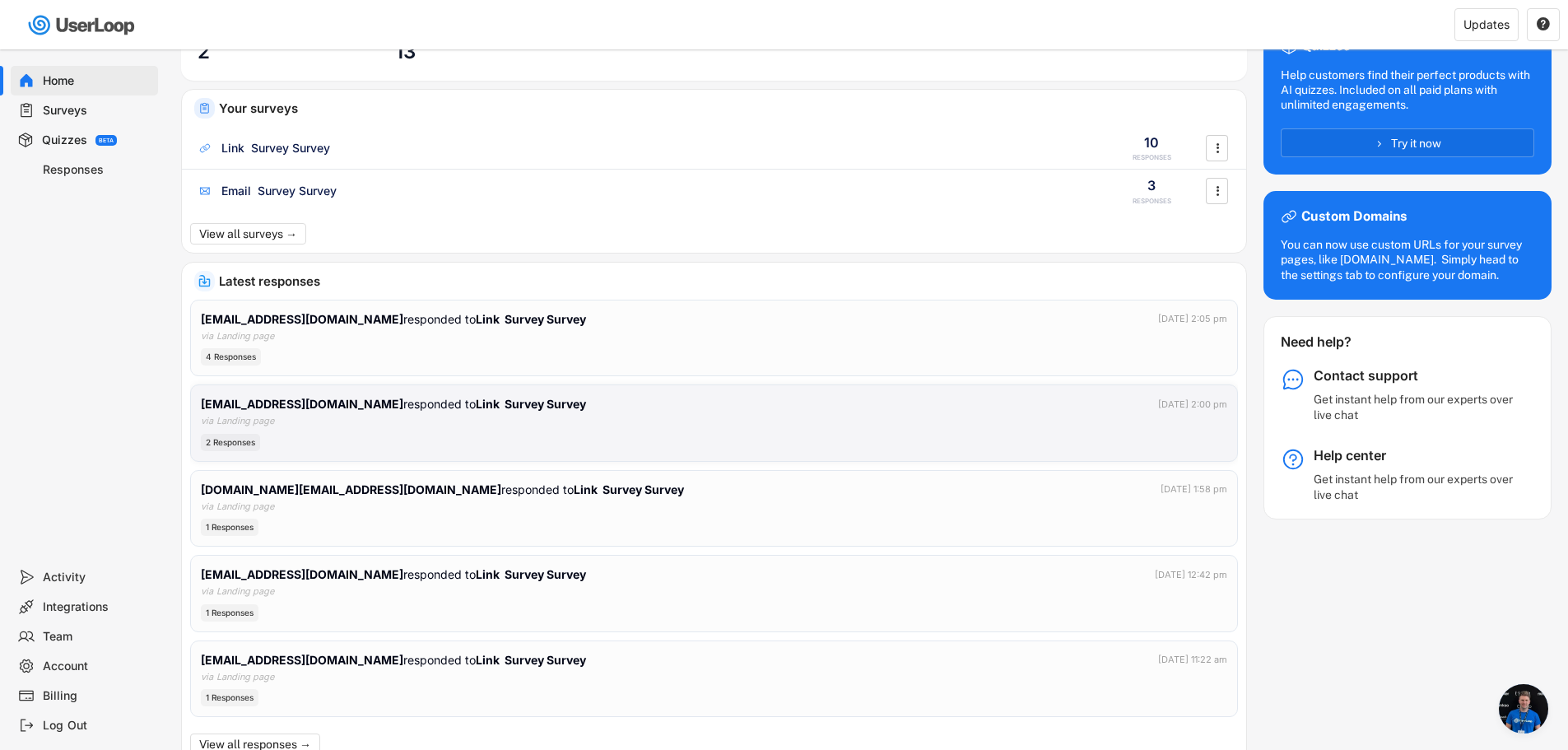
click at [379, 430] on div "oneorchard.kjs@gmail.com responded to Link Survey Survey Oct 7, 2025 at 2:00 pm…" at bounding box center [713, 423] width 1026 height 56
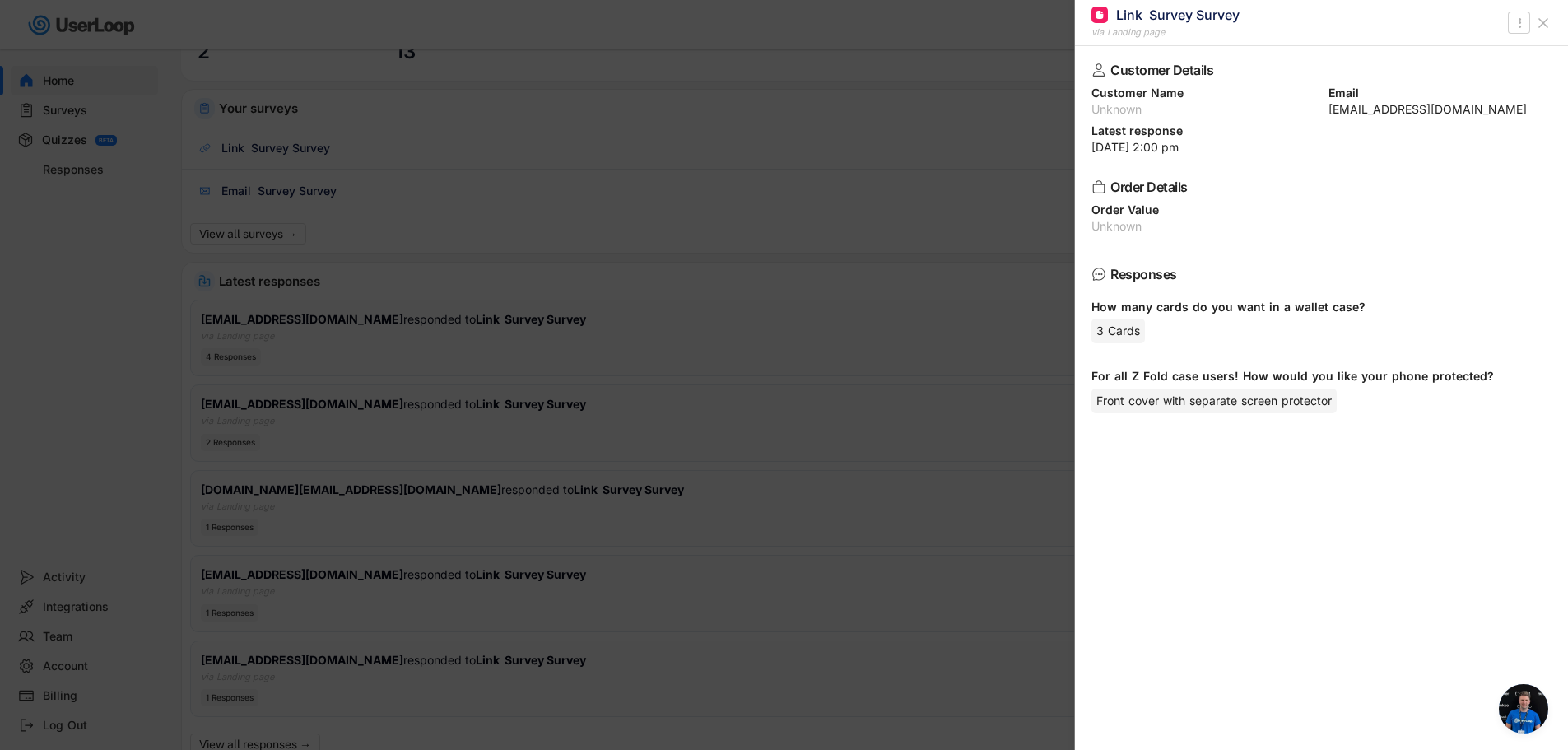
click at [379, 430] on div at bounding box center [784, 375] width 1568 height 750
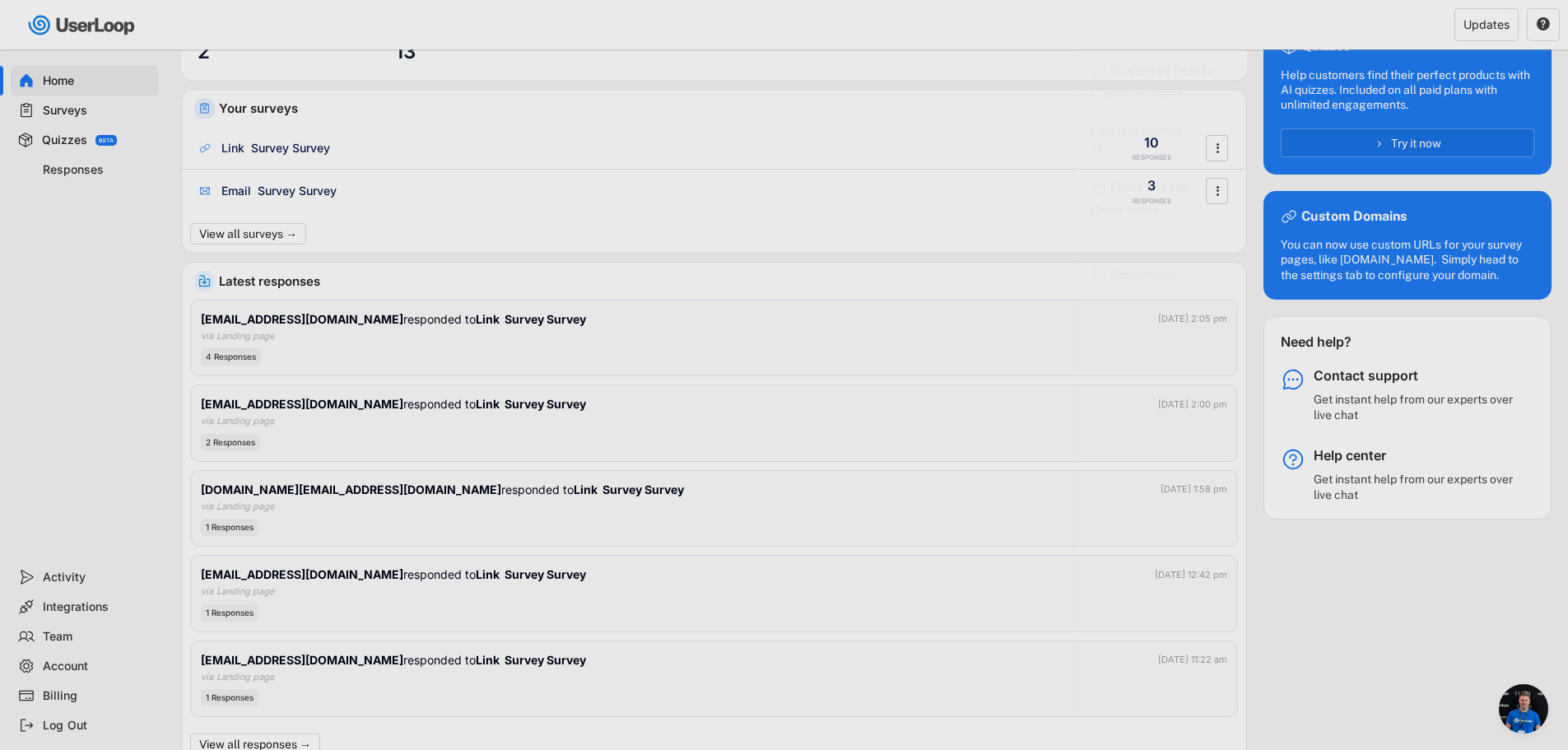
click at [363, 342] on div "todd2869@naver.com responded to Link Survey Survey Oct 7, 2025 at 2:05 pm via L…" at bounding box center [713, 338] width 1026 height 56
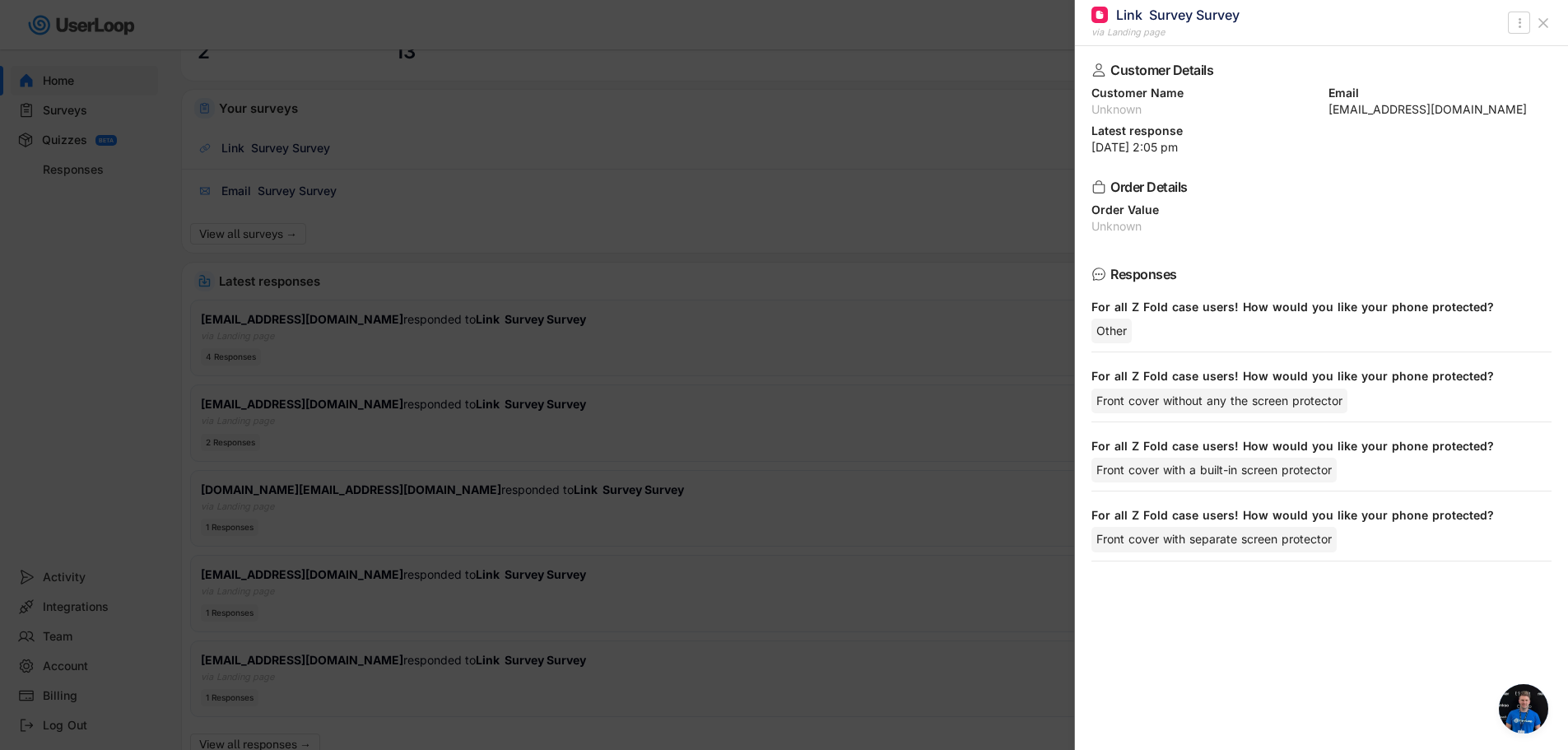
click at [402, 535] on div at bounding box center [784, 375] width 1568 height 750
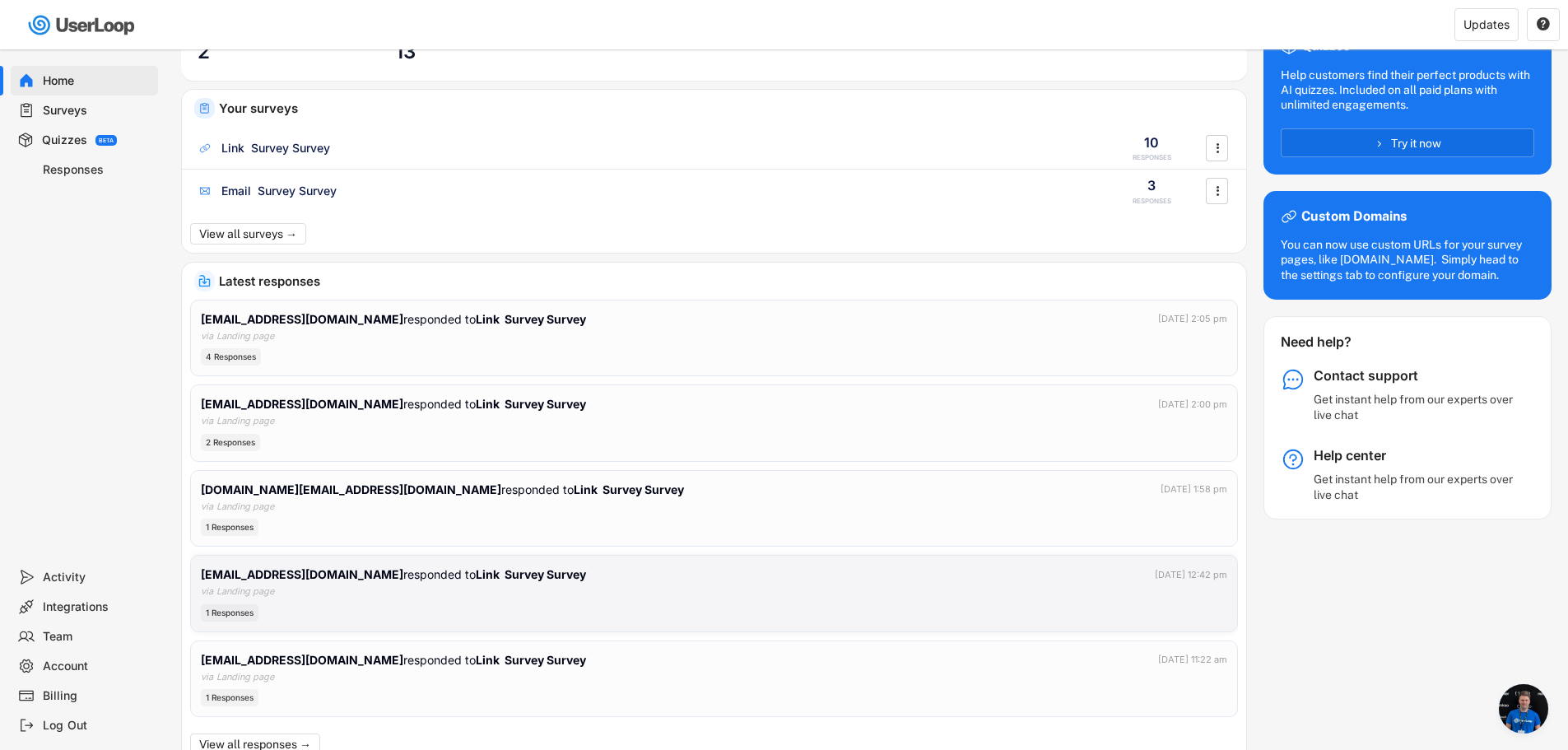
click at [268, 612] on div "1 Responses" at bounding box center [713, 613] width 1026 height 17
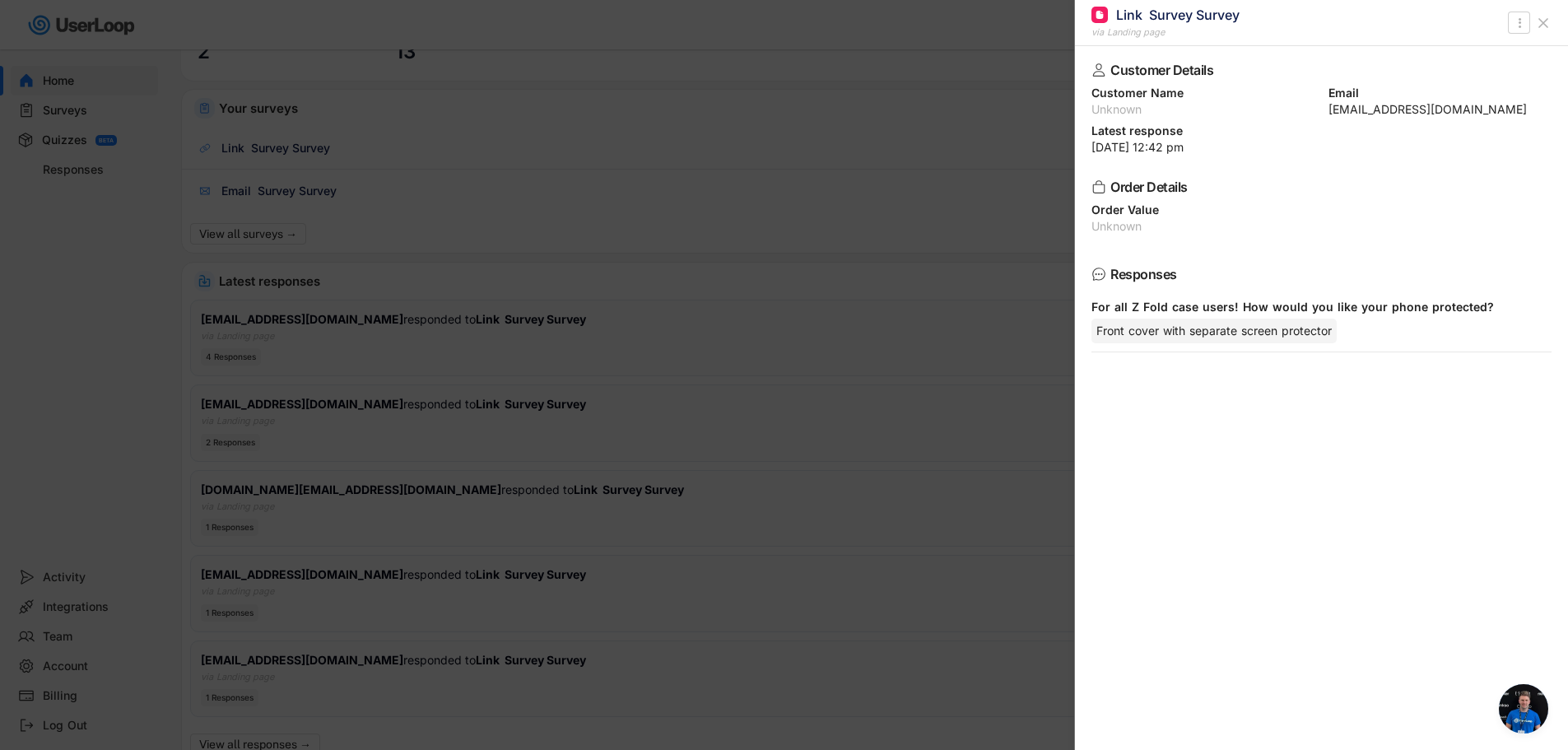
click at [345, 607] on div at bounding box center [784, 375] width 1568 height 750
